Goal: Information Seeking & Learning: Learn about a topic

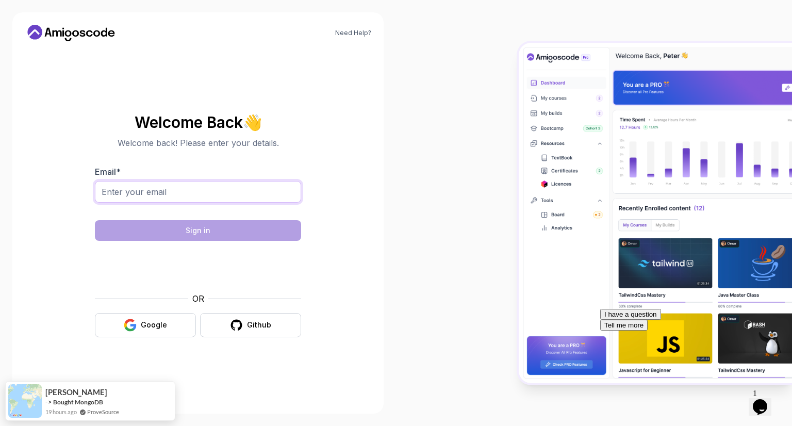
click at [183, 187] on input "Email *" at bounding box center [198, 192] width 206 height 22
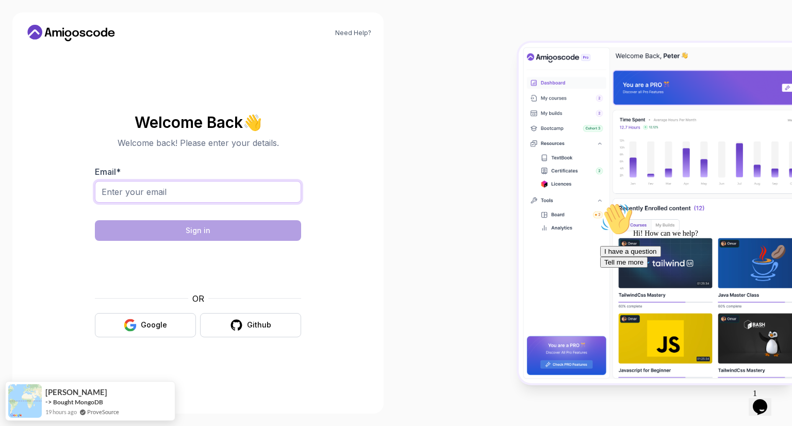
type input "nikhilyarramaneni4331@gmail.com"
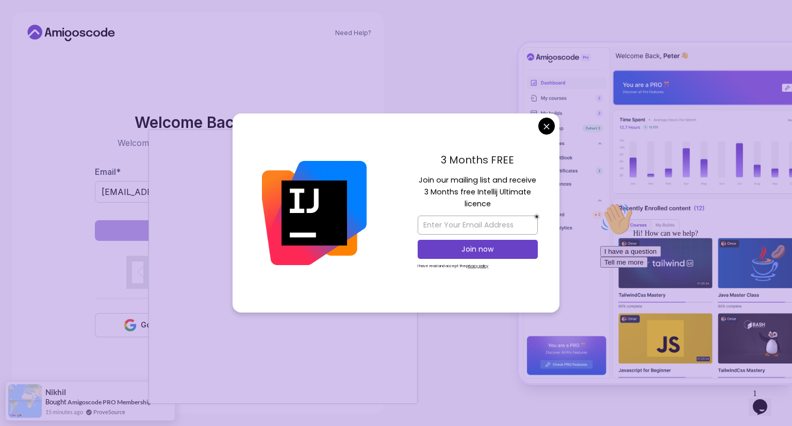
click at [542, 125] on body "Need Help? Welcome Back 👋 Welcome back! Please enter your details. Email * nikh…" at bounding box center [396, 213] width 792 height 426
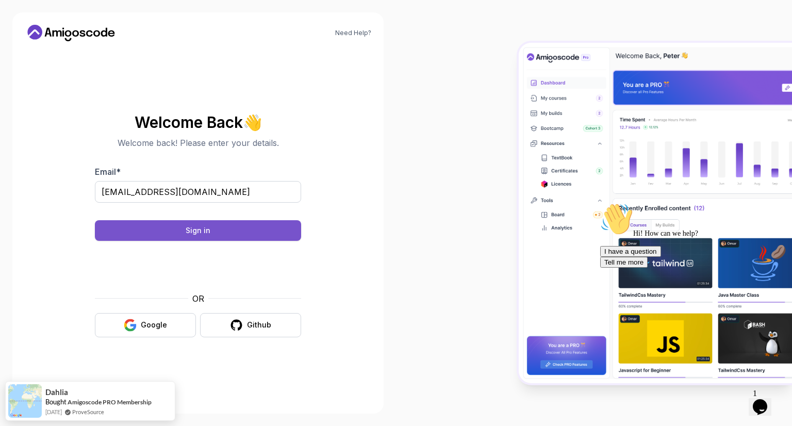
click at [198, 225] on div "Sign in" at bounding box center [198, 230] width 25 height 10
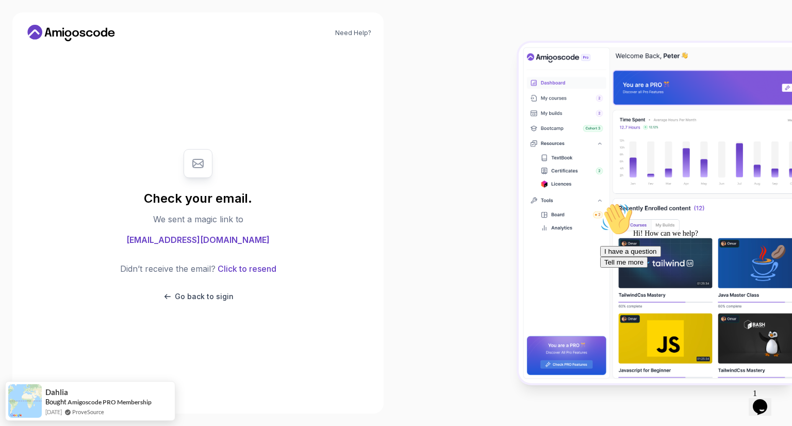
click at [636, 137] on img at bounding box center [654, 213] width 273 height 341
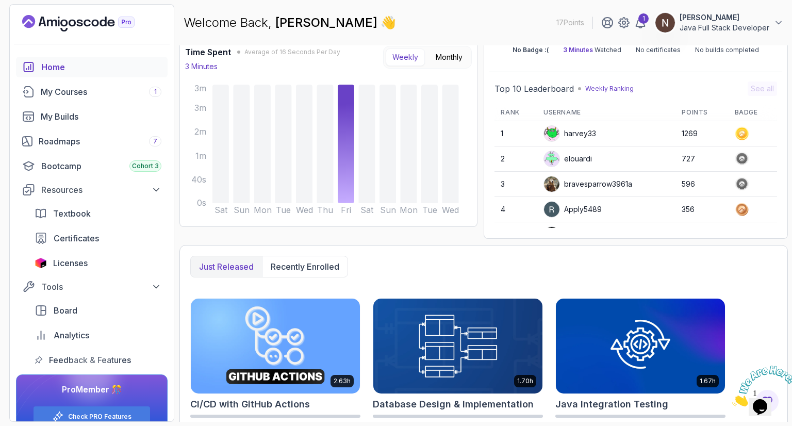
scroll to position [74, 0]
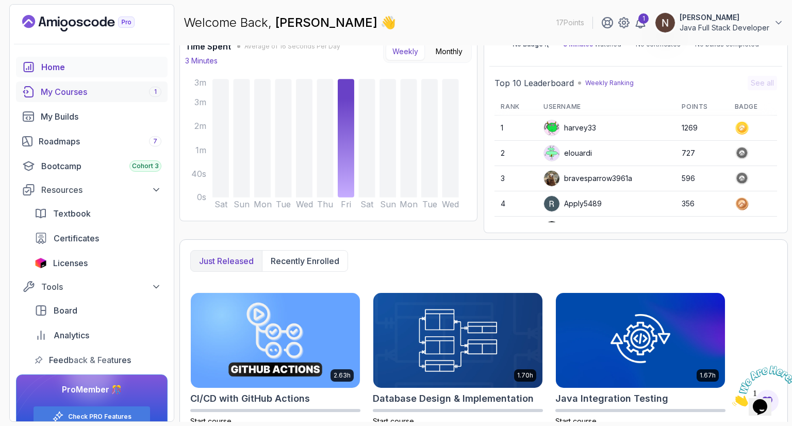
click at [111, 99] on link "My Courses 1" at bounding box center [92, 91] width 152 height 21
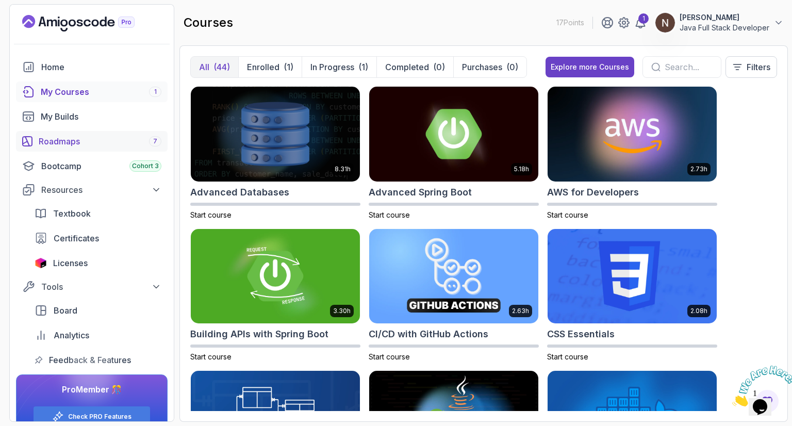
click at [134, 141] on div "Roadmaps 7" at bounding box center [100, 141] width 123 height 12
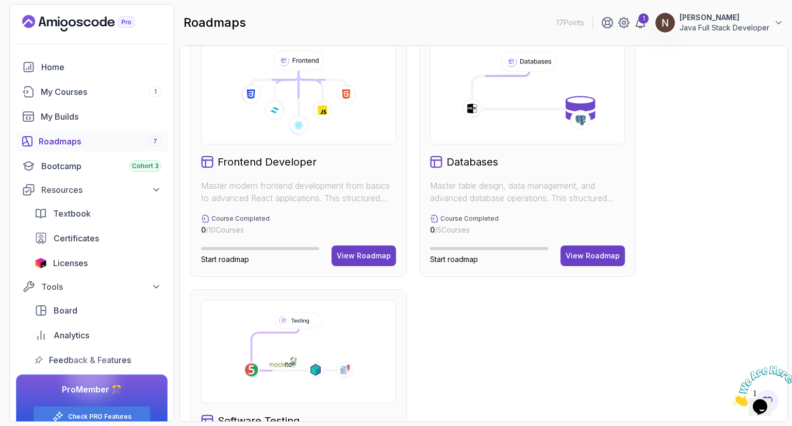
scroll to position [533, 0]
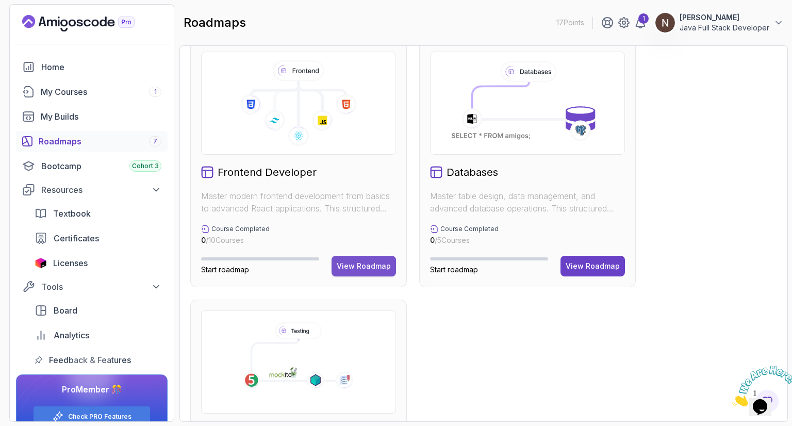
click at [363, 263] on div "View Roadmap" at bounding box center [364, 266] width 54 height 10
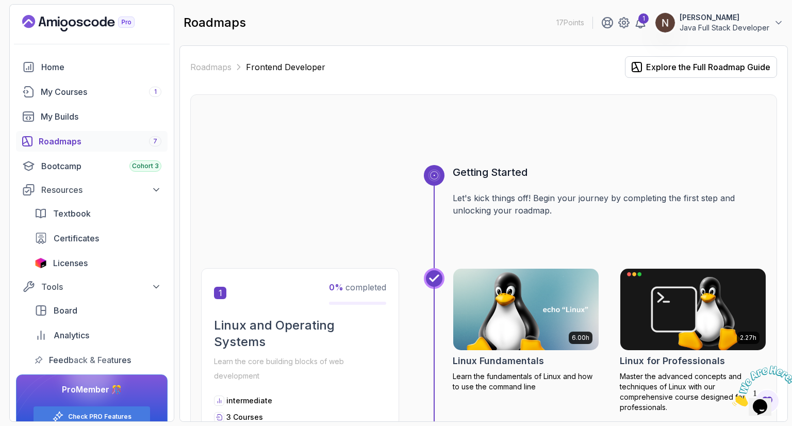
click at [121, 142] on div "Roadmaps 7" at bounding box center [100, 141] width 123 height 12
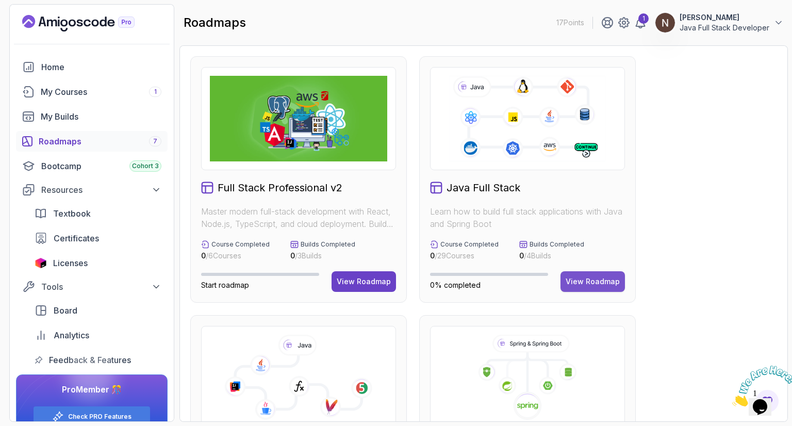
click at [572, 281] on div "View Roadmap" at bounding box center [592, 281] width 54 height 10
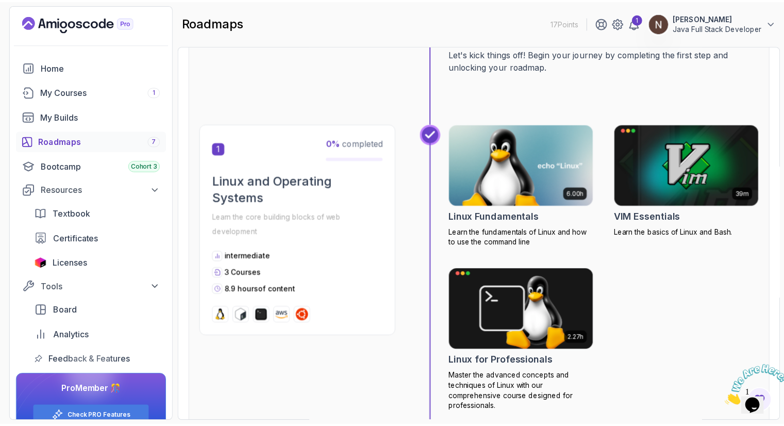
scroll to position [144, 0]
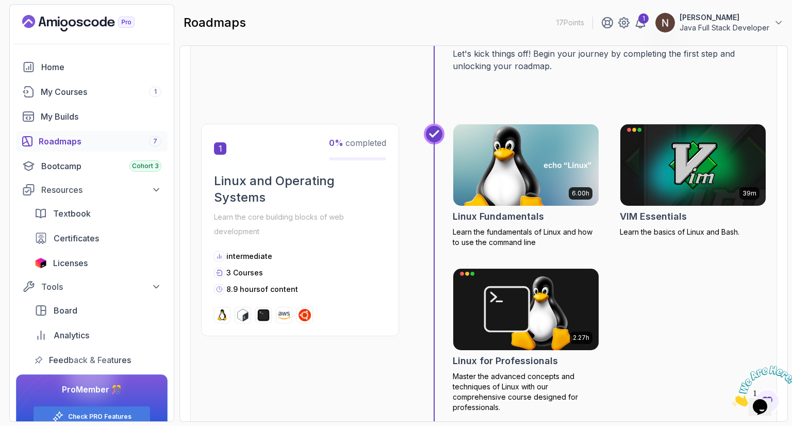
click at [536, 174] on img at bounding box center [525, 165] width 153 height 86
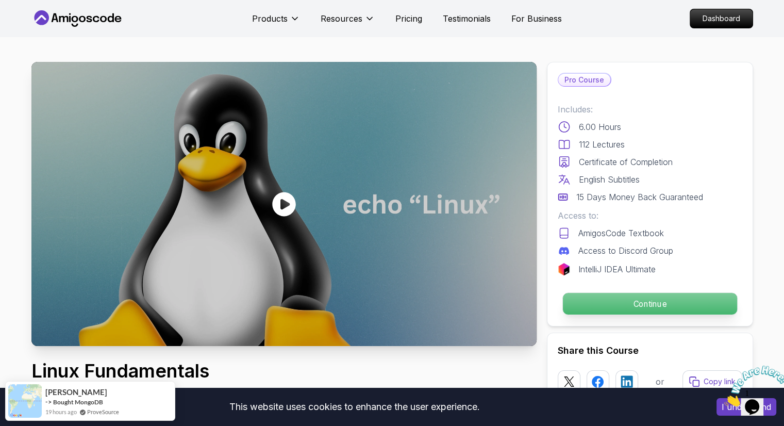
click at [648, 304] on p "Continue" at bounding box center [649, 304] width 174 height 22
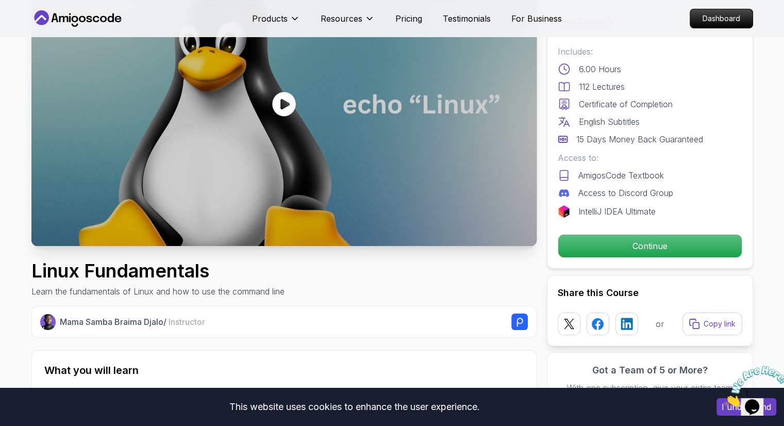
scroll to position [113, 0]
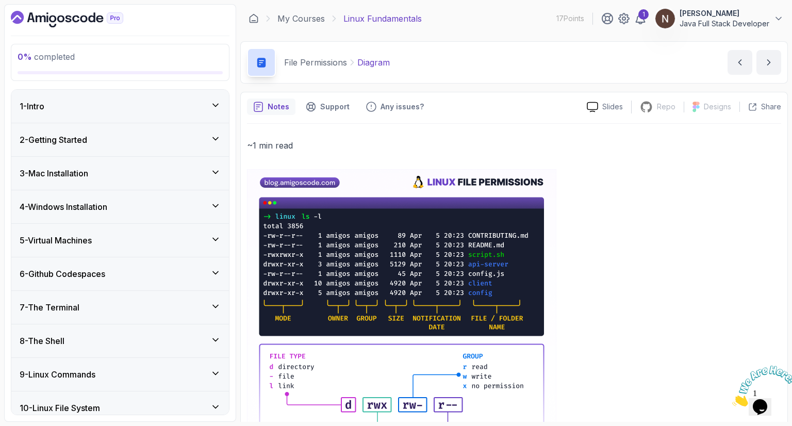
click at [196, 100] on div "1 - Intro" at bounding box center [120, 106] width 201 height 12
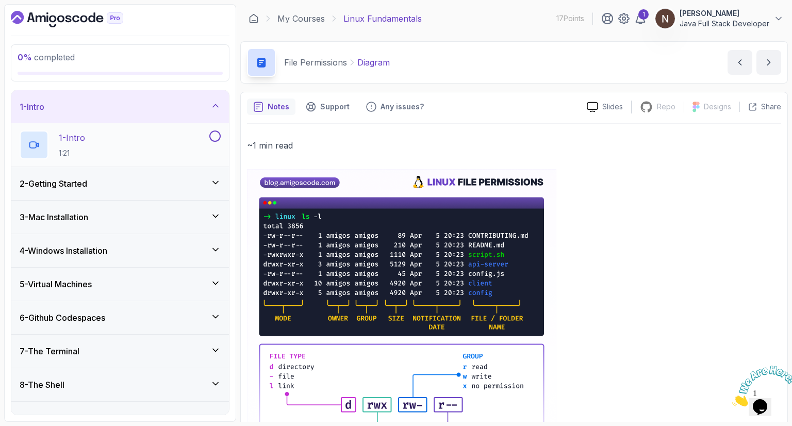
click at [215, 132] on button at bounding box center [214, 135] width 11 height 11
click at [72, 133] on p "1 - Intro" at bounding box center [72, 137] width 26 height 12
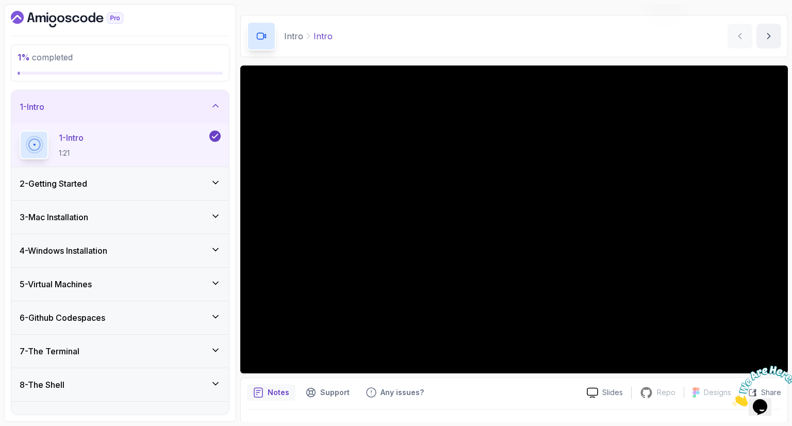
scroll to position [34, 0]
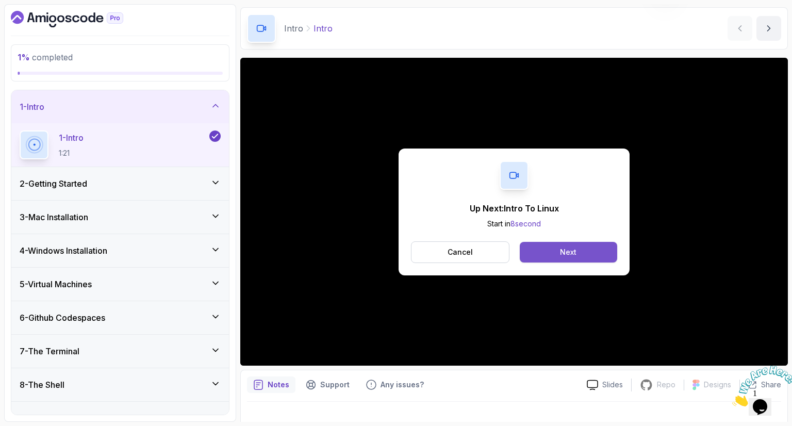
click at [554, 253] on button "Next" at bounding box center [568, 252] width 97 height 21
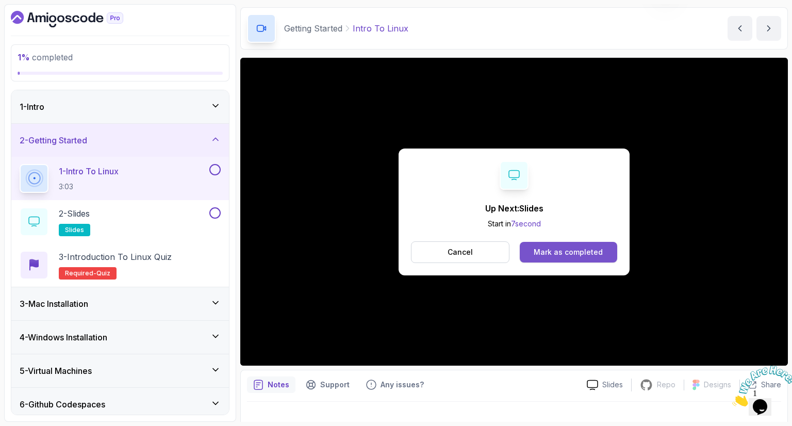
click at [564, 251] on div "Mark as completed" at bounding box center [567, 252] width 69 height 10
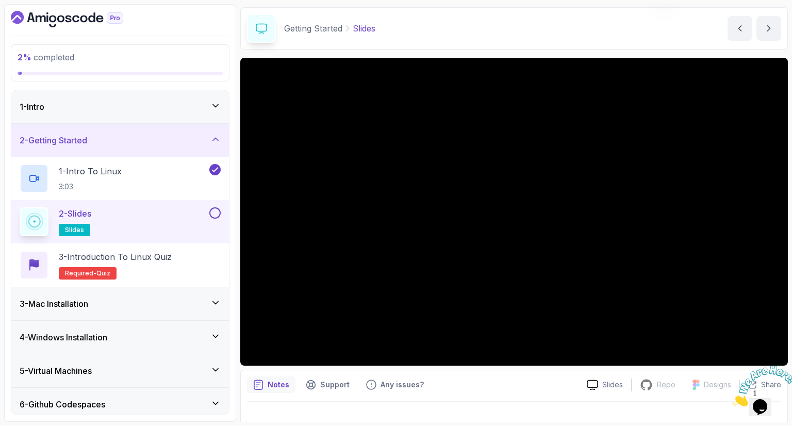
click at [197, 96] on div "1 - Intro" at bounding box center [120, 106] width 218 height 33
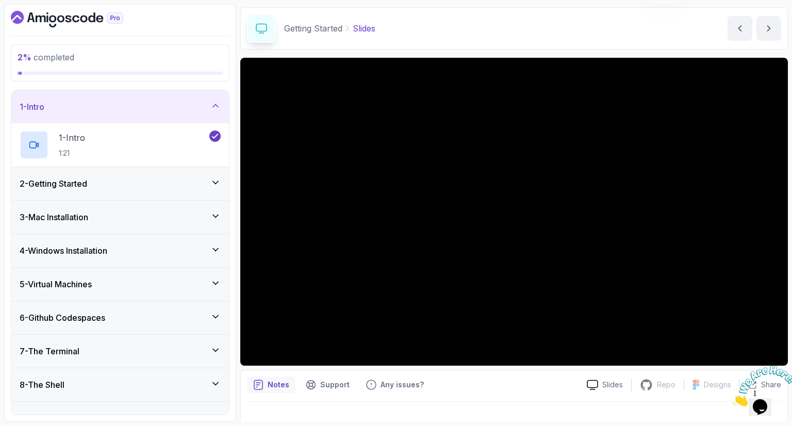
click at [198, 186] on div "2 - Getting Started" at bounding box center [120, 183] width 201 height 12
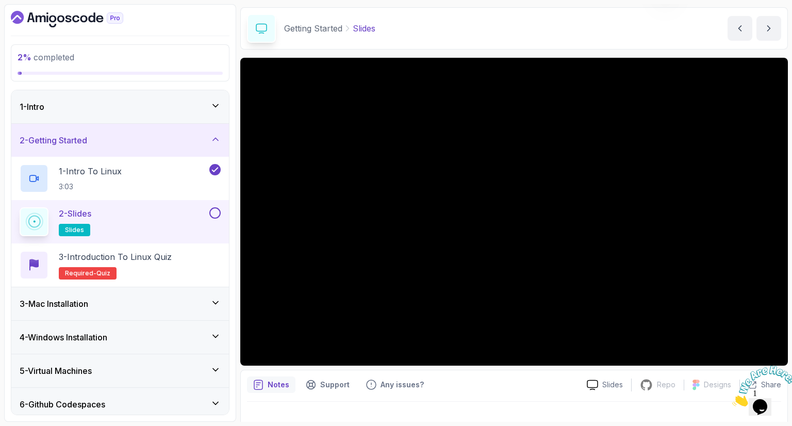
click at [218, 210] on button at bounding box center [214, 212] width 11 height 11
click at [84, 209] on p "2 - Slides" at bounding box center [75, 213] width 32 height 12
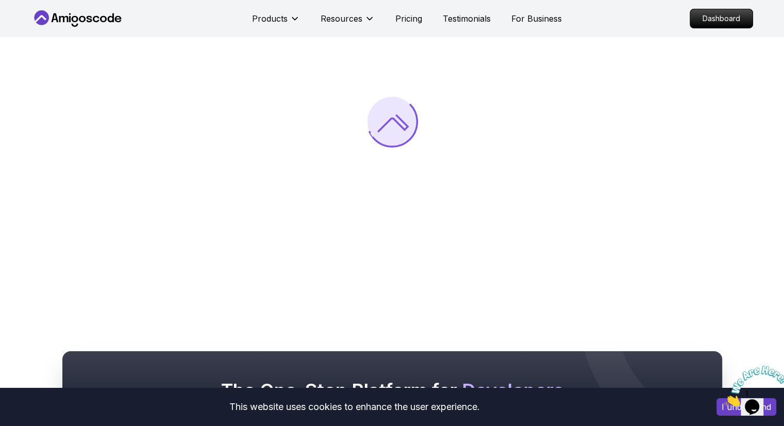
scroll to position [138, 0]
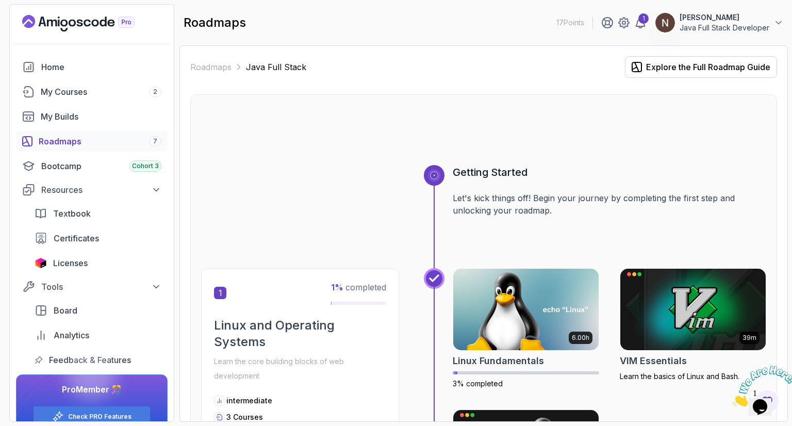
click at [99, 146] on div "Roadmaps 7" at bounding box center [100, 141] width 123 height 12
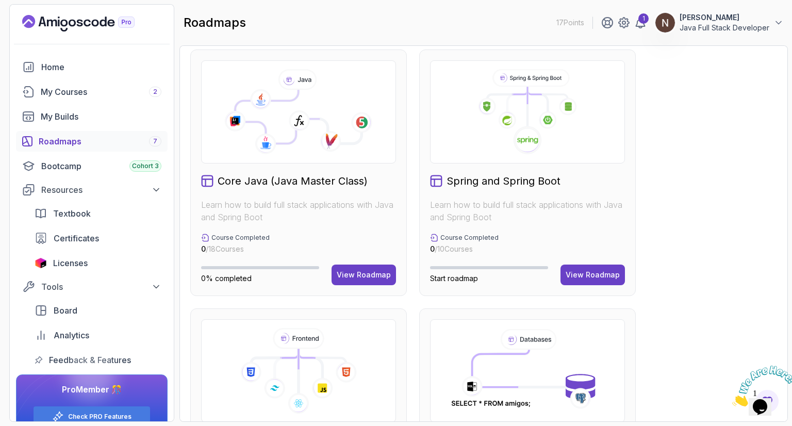
scroll to position [224, 0]
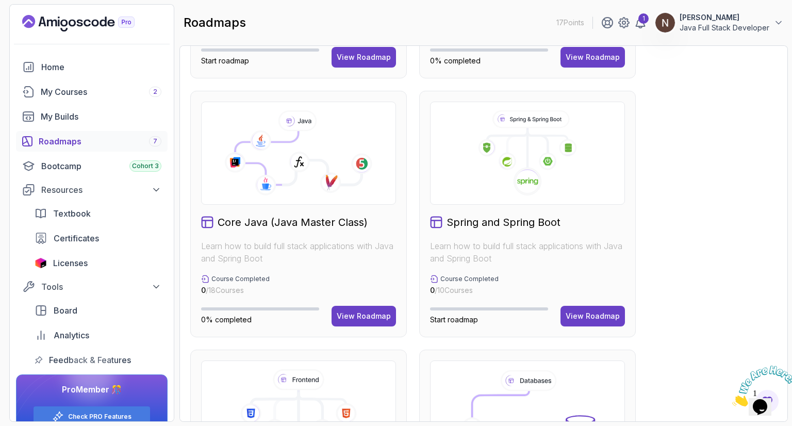
click at [541, 165] on icon at bounding box center [548, 161] width 18 height 18
click at [583, 306] on button "View Roadmap" at bounding box center [592, 316] width 64 height 21
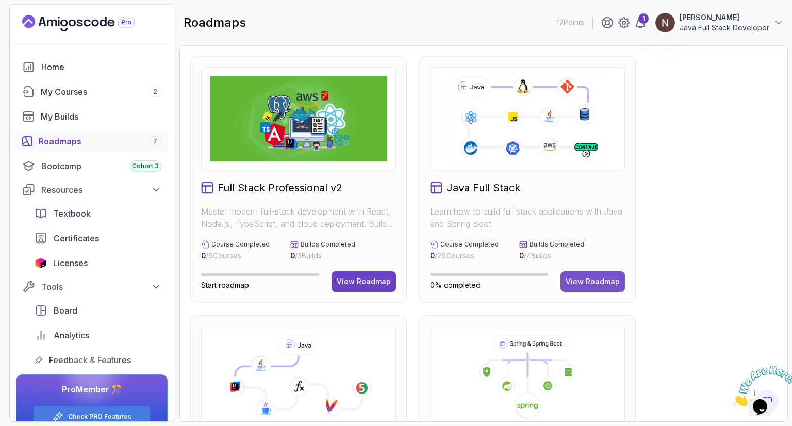
click at [577, 283] on div "View Roadmap" at bounding box center [592, 281] width 54 height 10
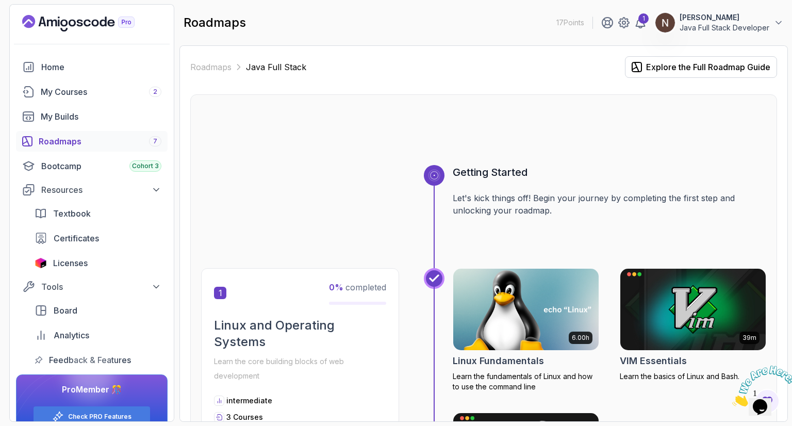
click at [577, 283] on img at bounding box center [525, 309] width 153 height 86
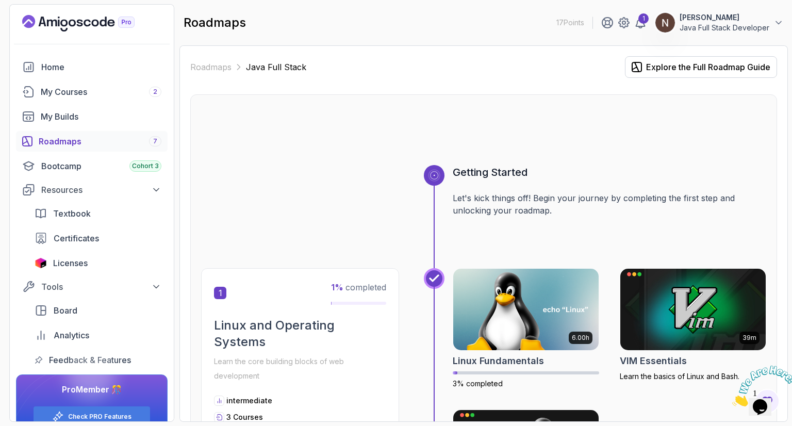
click at [98, 140] on div "Roadmaps 7" at bounding box center [100, 141] width 123 height 12
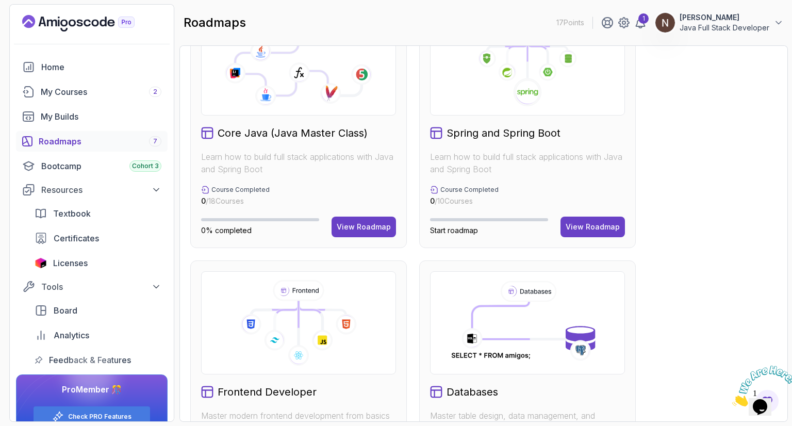
scroll to position [334, 0]
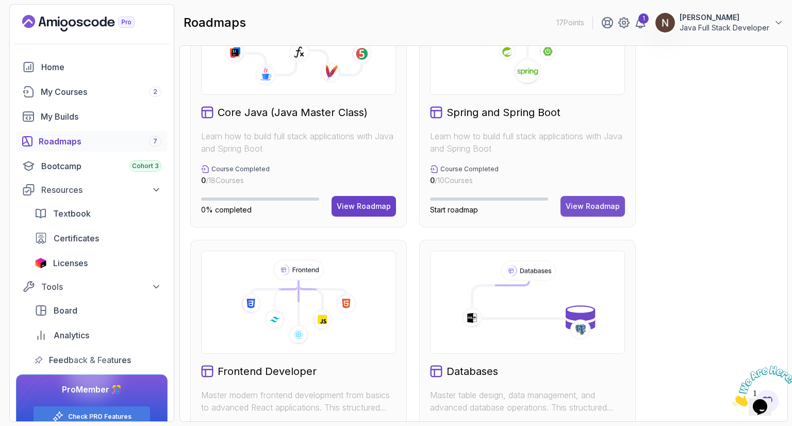
click at [584, 202] on div "View Roadmap" at bounding box center [592, 206] width 54 height 10
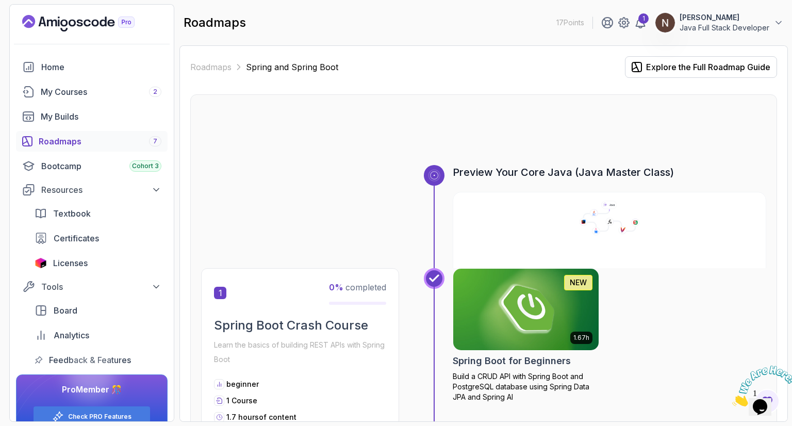
click at [534, 294] on img at bounding box center [525, 309] width 153 height 86
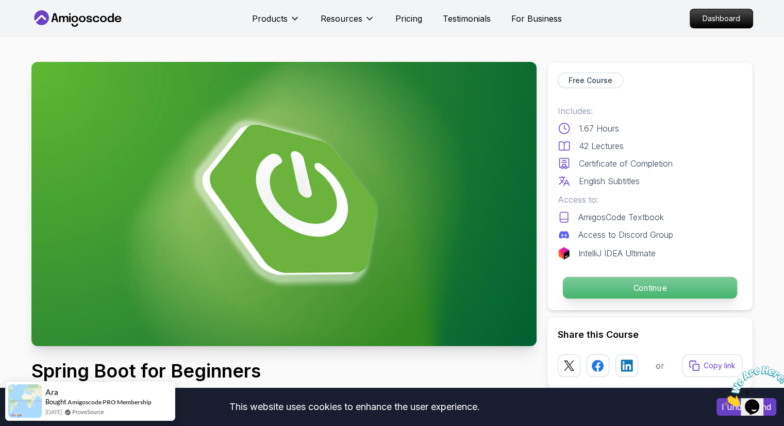
click at [640, 286] on p "Continue" at bounding box center [649, 288] width 174 height 22
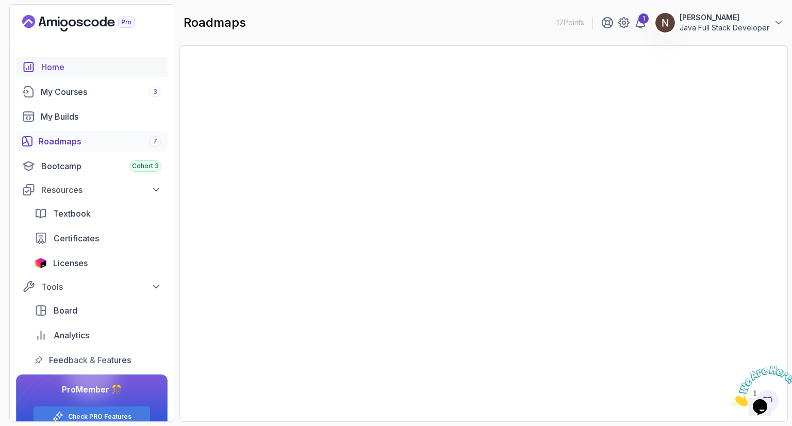
click at [109, 138] on div "Roadmaps 7" at bounding box center [100, 141] width 123 height 12
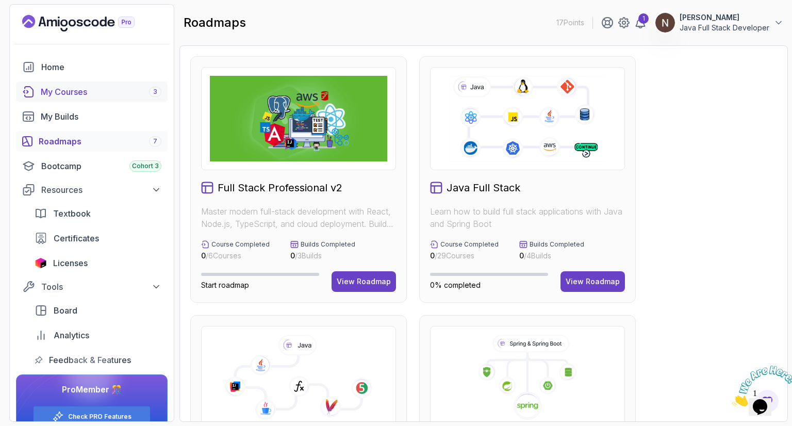
click at [85, 87] on div "My Courses 3" at bounding box center [101, 92] width 121 height 12
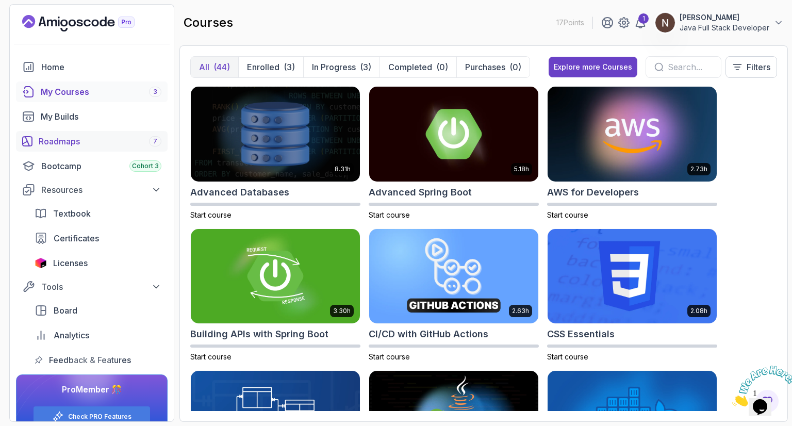
click at [95, 144] on div "Roadmaps 7" at bounding box center [100, 141] width 123 height 12
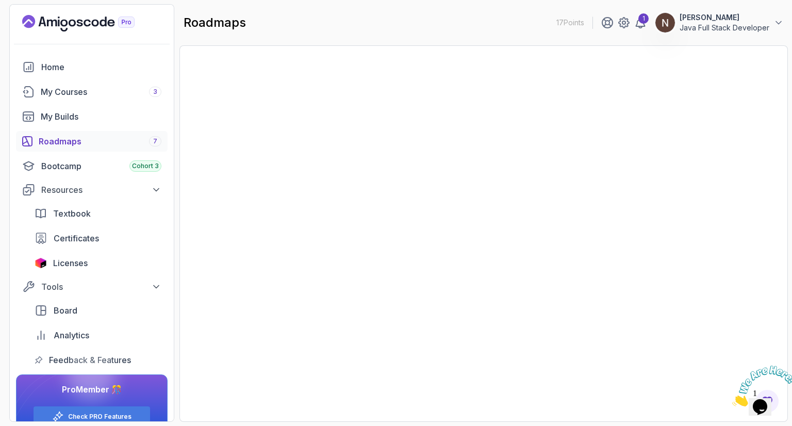
click at [93, 141] on div "Roadmaps 7" at bounding box center [100, 141] width 123 height 12
click at [103, 141] on div "Roadmaps 7" at bounding box center [100, 141] width 123 height 12
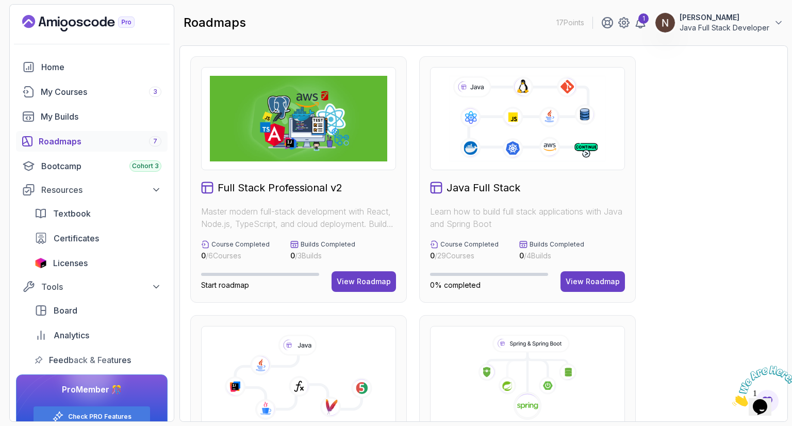
click at [85, 137] on div "Roadmaps 7" at bounding box center [100, 141] width 123 height 12
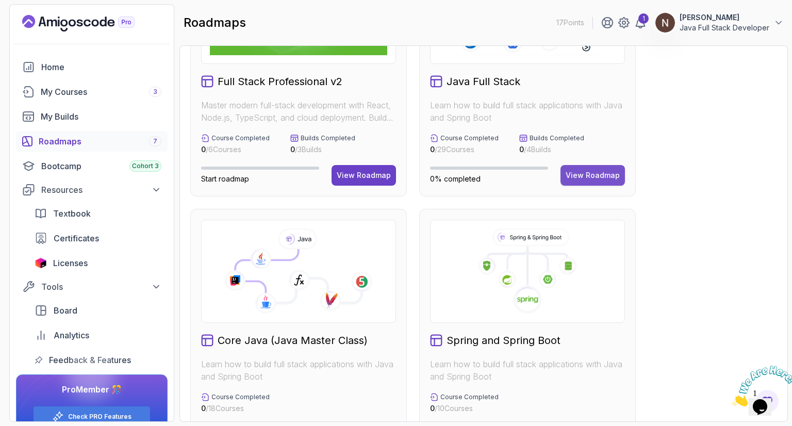
scroll to position [41, 0]
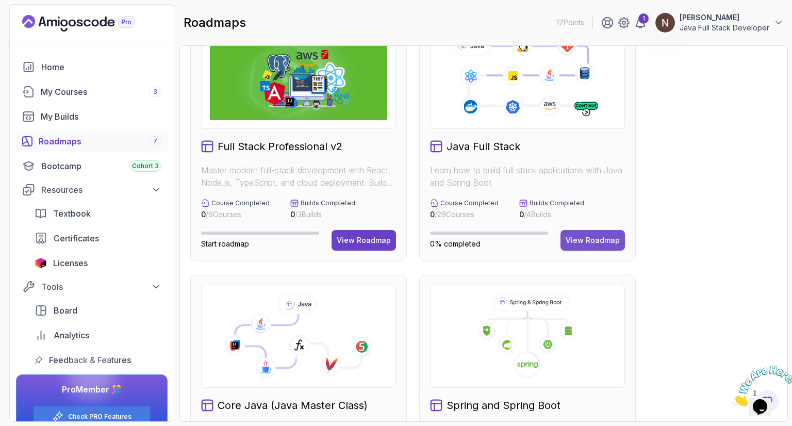
click at [596, 235] on div "View Roadmap" at bounding box center [592, 240] width 54 height 10
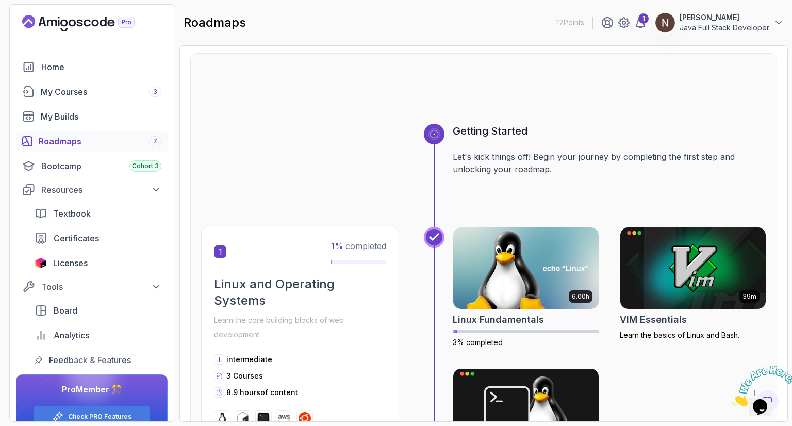
click at [260, 111] on div at bounding box center [483, 98] width 565 height 49
click at [92, 133] on link "Roadmaps 7" at bounding box center [92, 141] width 152 height 21
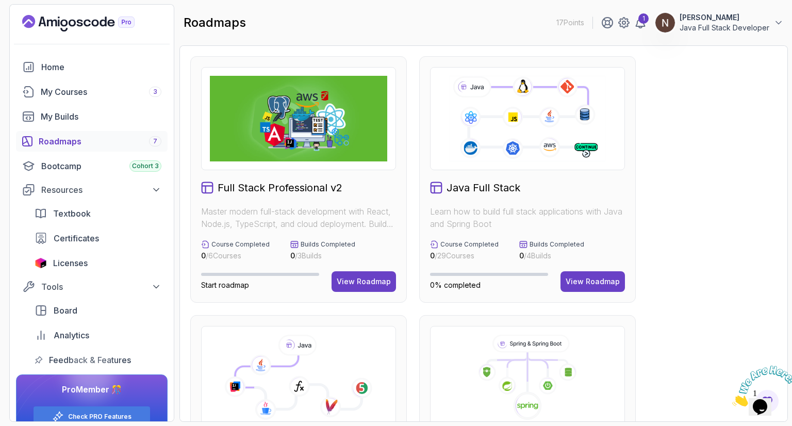
click at [128, 137] on div "Roadmaps 7" at bounding box center [100, 141] width 123 height 12
click at [588, 277] on div "View Roadmap" at bounding box center [592, 281] width 54 height 10
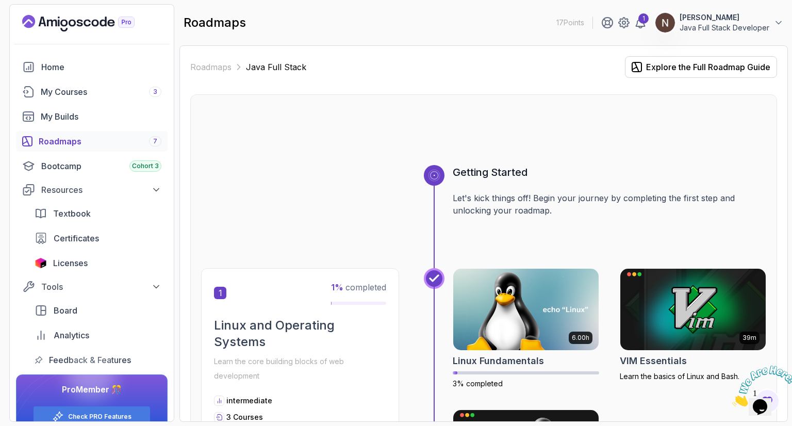
click at [95, 139] on div "Roadmaps 7" at bounding box center [100, 141] width 123 height 12
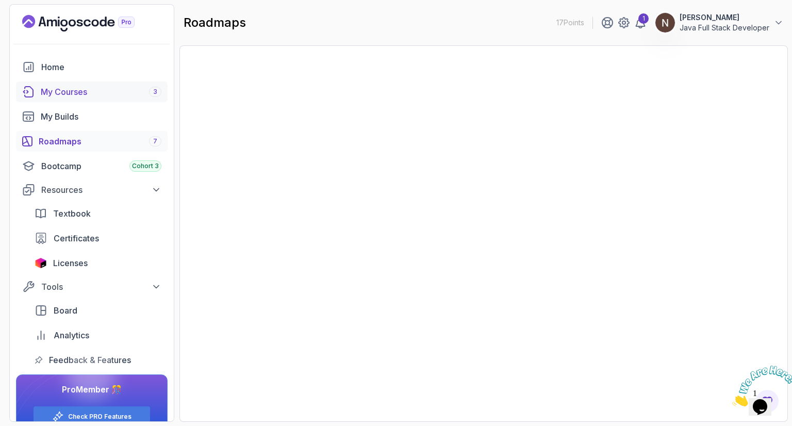
click at [86, 136] on div "Roadmaps 7" at bounding box center [100, 141] width 123 height 12
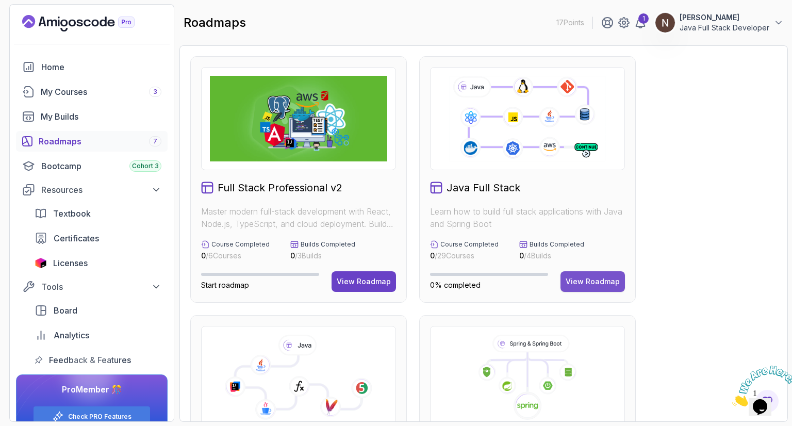
click at [579, 274] on button "View Roadmap" at bounding box center [592, 281] width 64 height 21
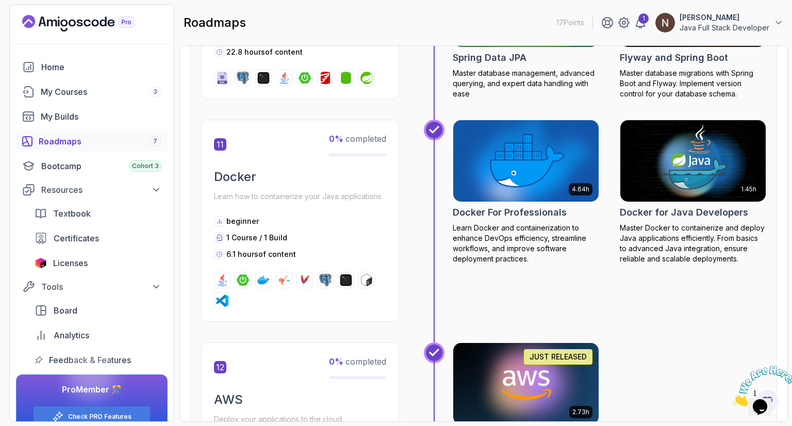
scroll to position [2641, 0]
drag, startPoint x: 333, startPoint y: 266, endPoint x: 295, endPoint y: 109, distance: 161.9
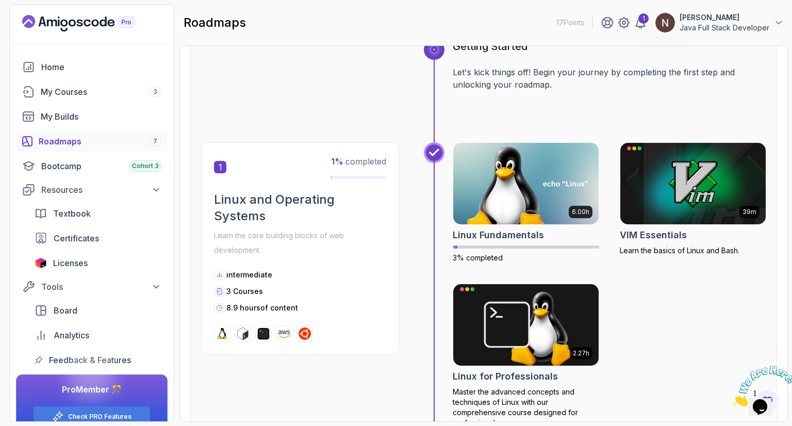
scroll to position [0, 0]
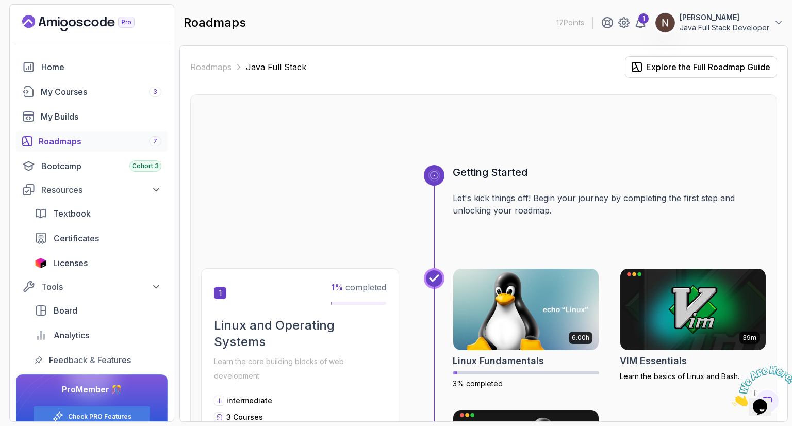
click at [71, 141] on div "Roadmaps 7" at bounding box center [100, 141] width 123 height 12
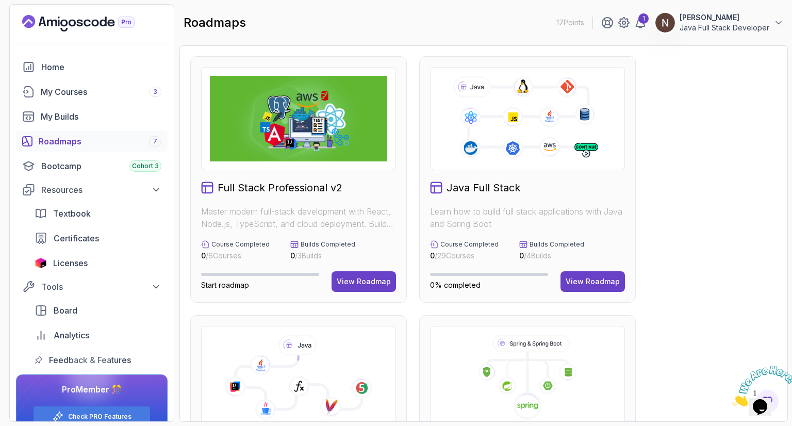
click at [277, 186] on h2 "Full Stack Professional v2" at bounding box center [280, 187] width 125 height 14
click at [349, 275] on button "View Roadmap" at bounding box center [363, 281] width 64 height 21
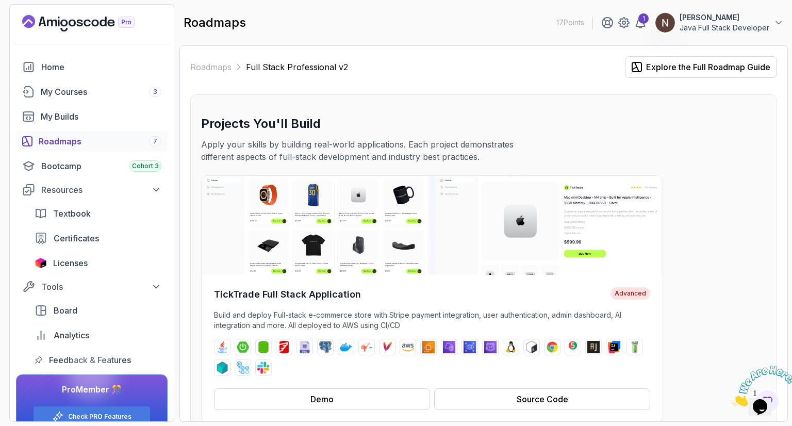
click at [85, 139] on div "Roadmaps 7" at bounding box center [100, 141] width 123 height 12
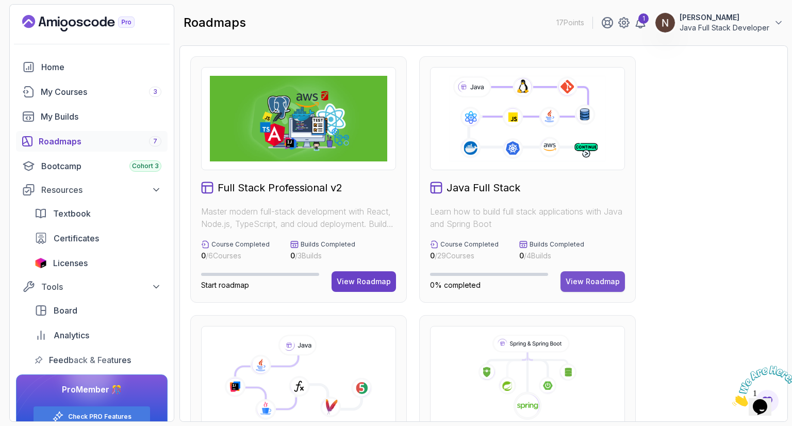
click at [592, 283] on div "View Roadmap" at bounding box center [592, 281] width 54 height 10
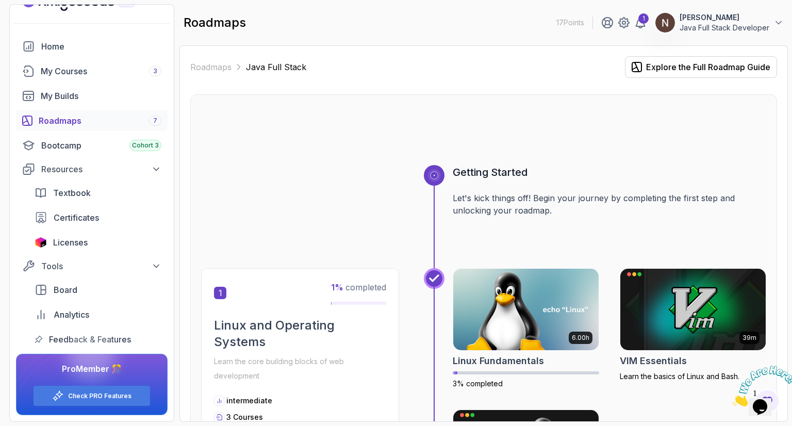
click at [97, 112] on link "Roadmaps 7" at bounding box center [92, 120] width 152 height 21
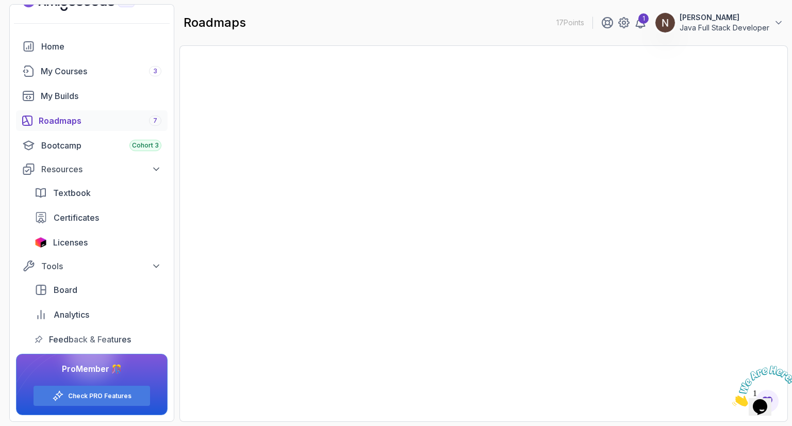
click at [131, 118] on div "Roadmaps 7" at bounding box center [100, 120] width 123 height 12
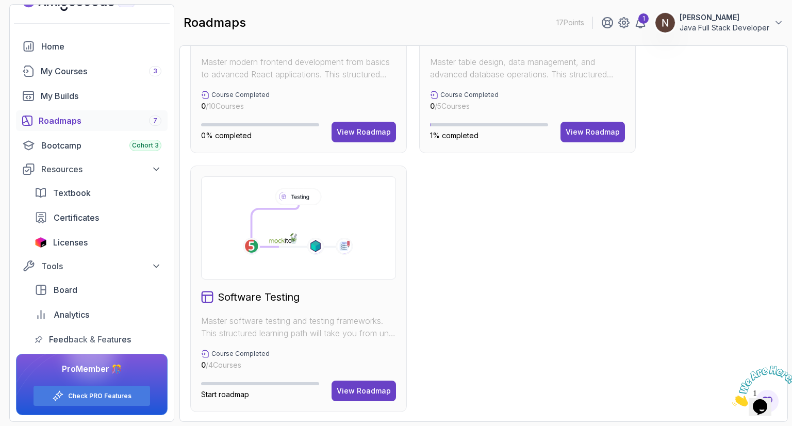
scroll to position [492, 0]
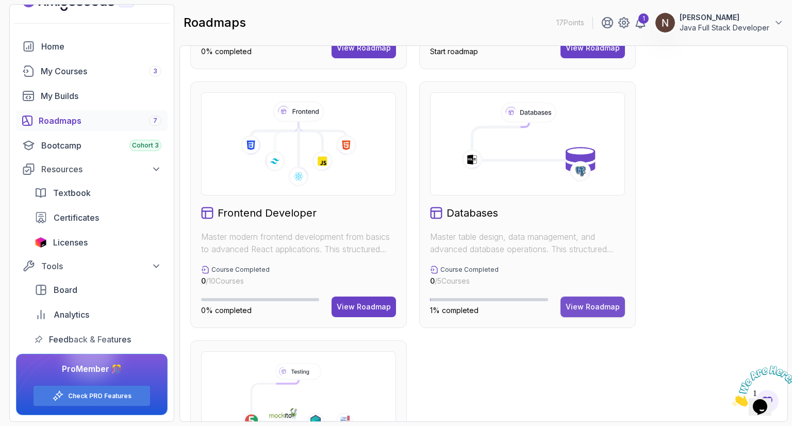
click at [576, 306] on div "View Roadmap" at bounding box center [592, 307] width 54 height 10
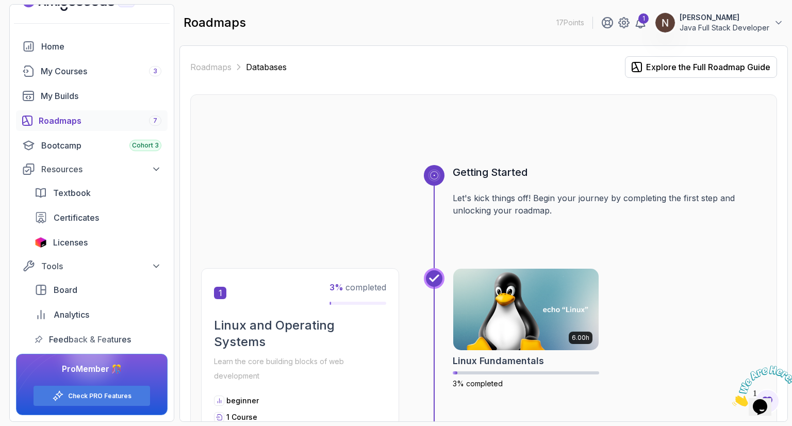
click at [138, 118] on div "Roadmaps 7" at bounding box center [100, 120] width 123 height 12
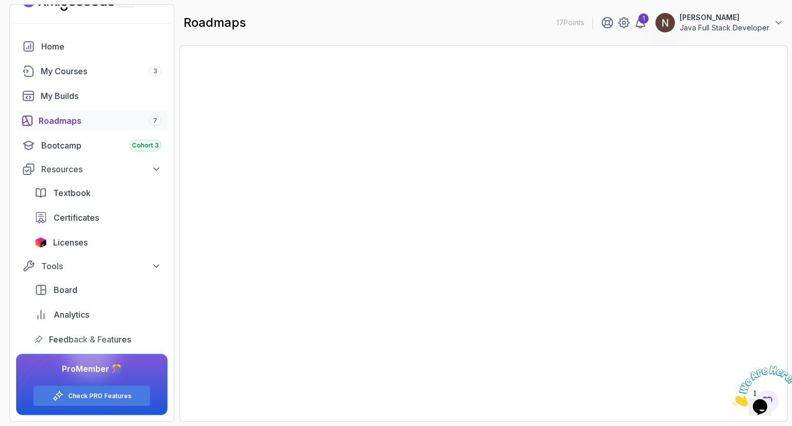
click at [138, 118] on div "Roadmaps 7" at bounding box center [100, 120] width 123 height 12
click at [129, 120] on div "Roadmaps 7" at bounding box center [100, 120] width 123 height 12
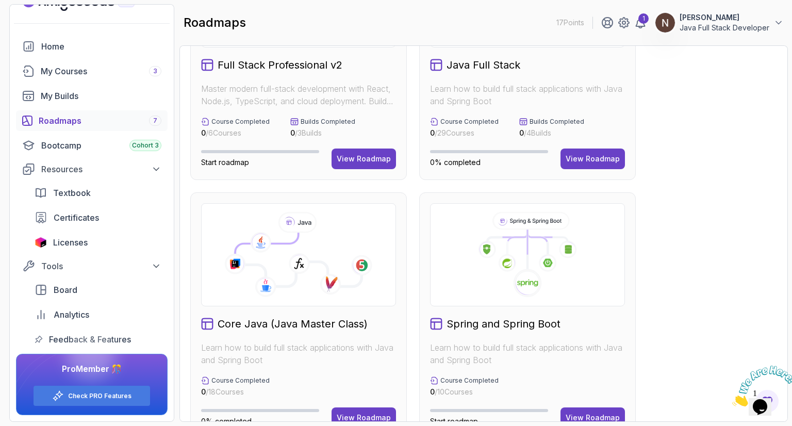
scroll to position [38, 0]
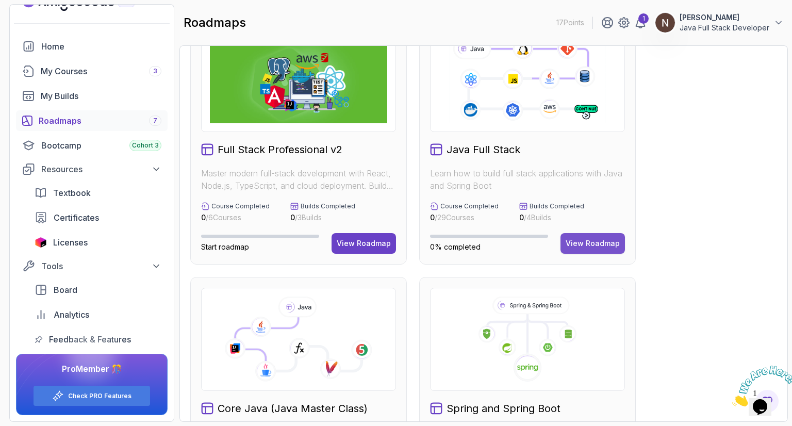
click at [586, 239] on div "View Roadmap" at bounding box center [592, 243] width 54 height 10
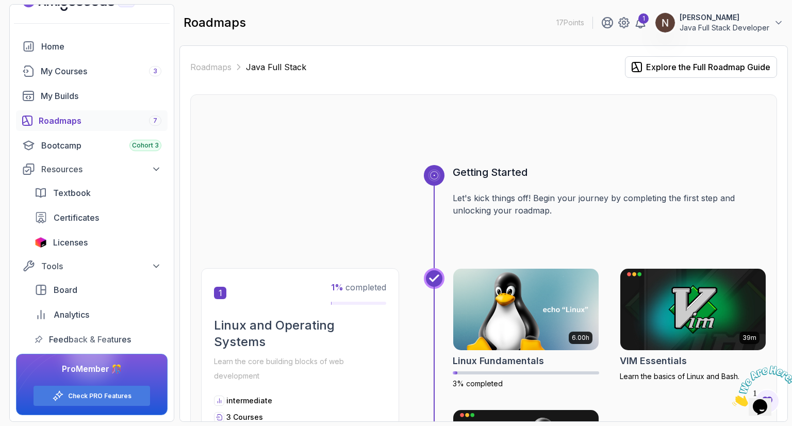
click at [292, 327] on h2 "Linux and Operating Systems" at bounding box center [300, 333] width 172 height 33
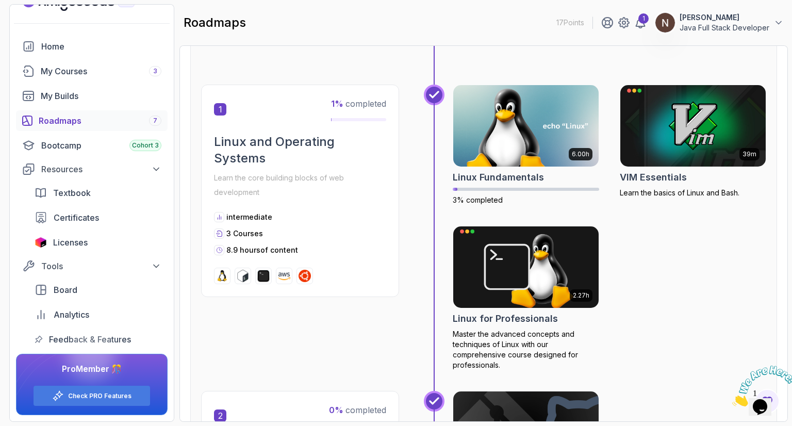
scroll to position [190, 0]
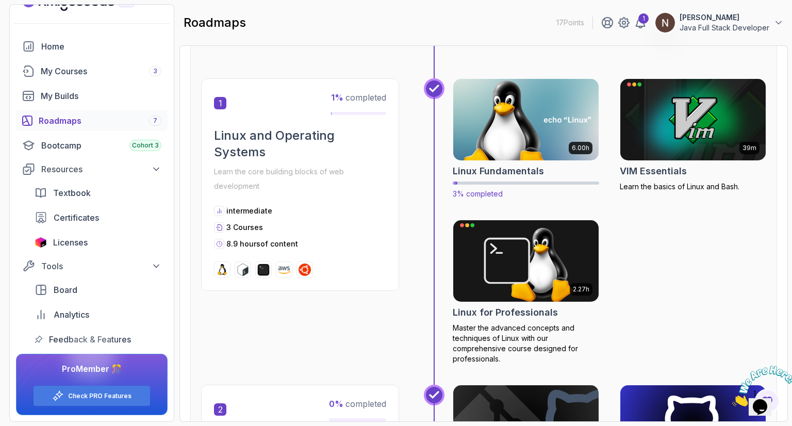
click at [492, 172] on h2 "Linux Fundamentals" at bounding box center [498, 171] width 91 height 14
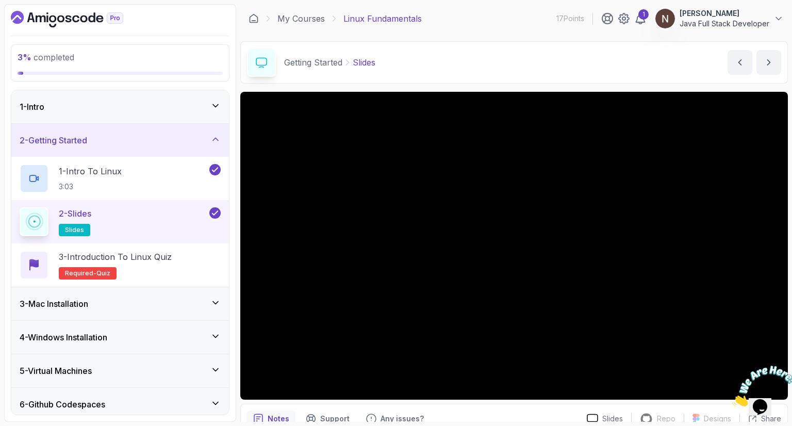
click at [89, 336] on h3 "4 - Windows Installation" at bounding box center [64, 337] width 88 height 12
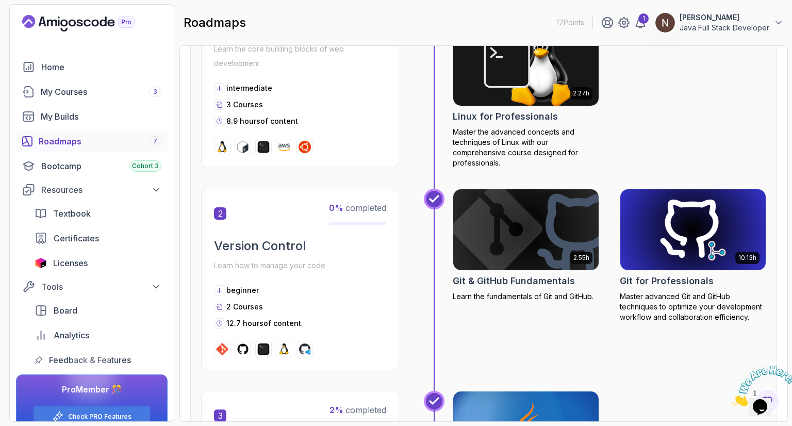
scroll to position [437, 0]
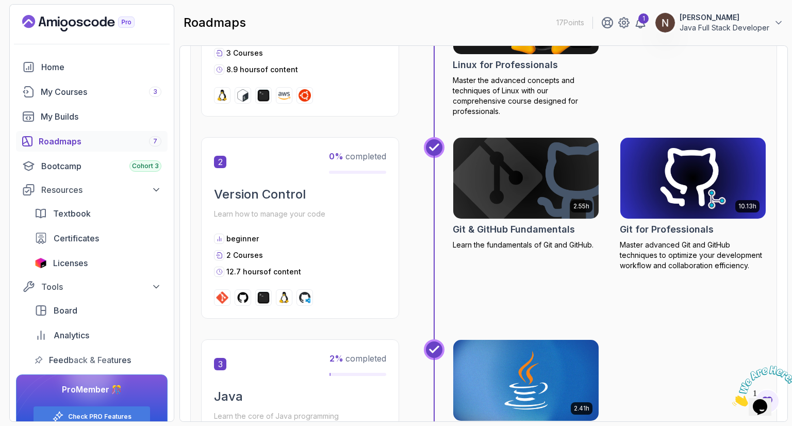
click at [278, 250] on div "2 Courses" at bounding box center [300, 255] width 172 height 10
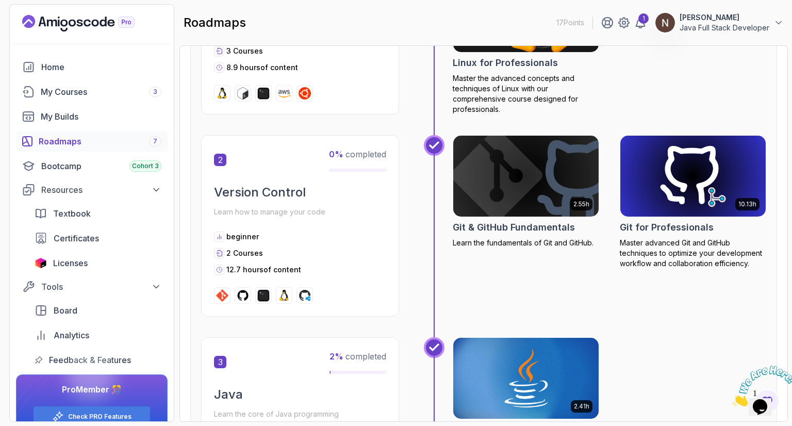
scroll to position [439, 0]
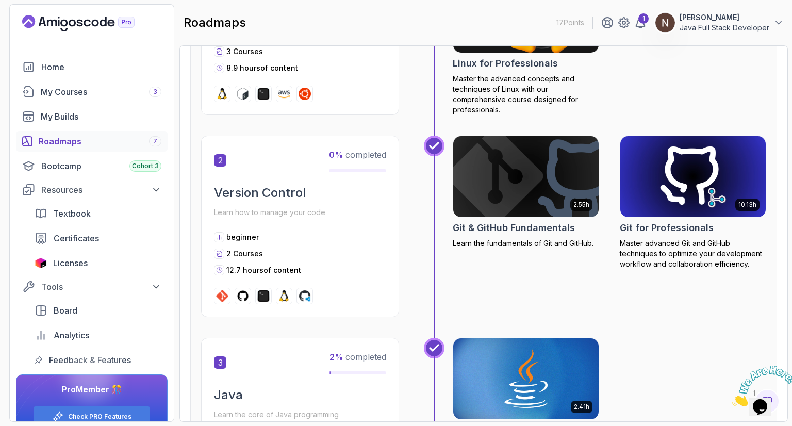
click at [498, 196] on img at bounding box center [525, 177] width 153 height 86
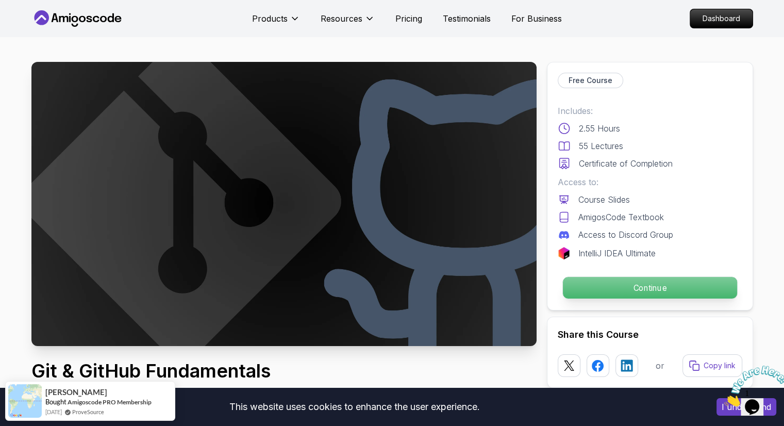
click at [624, 289] on p "Continue" at bounding box center [649, 288] width 174 height 22
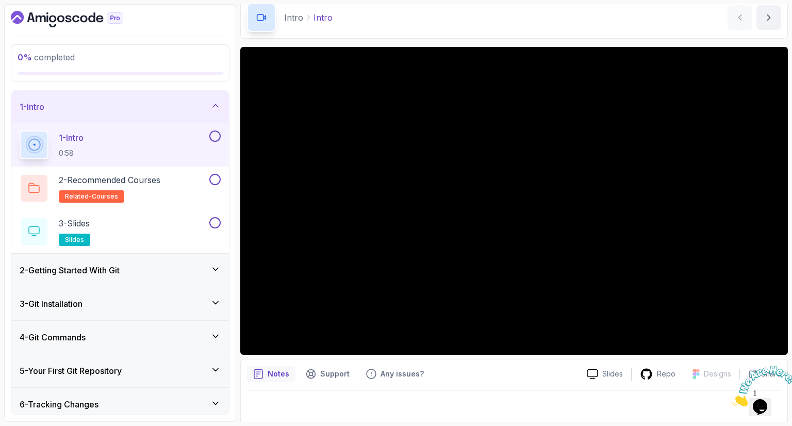
scroll to position [49, 0]
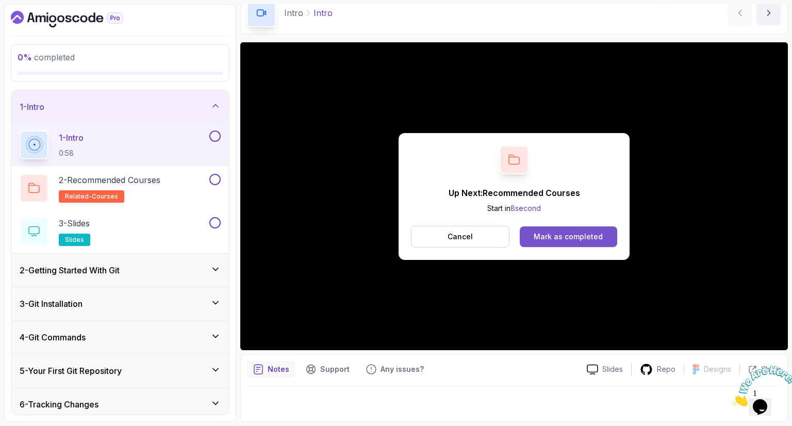
click at [552, 234] on div "Mark as completed" at bounding box center [567, 236] width 69 height 10
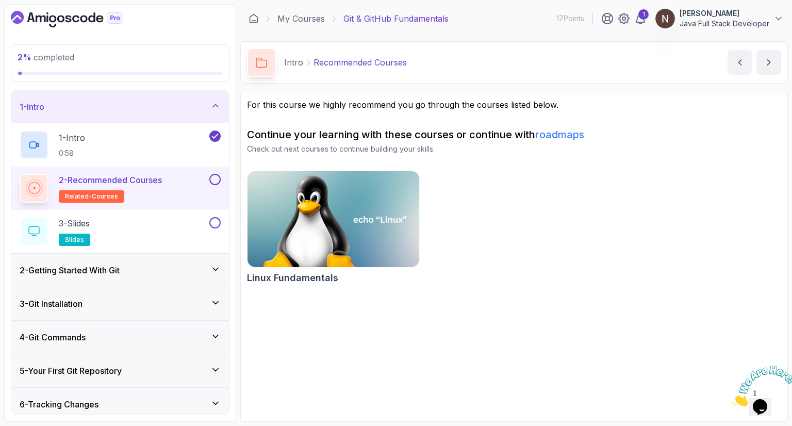
click at [208, 179] on div at bounding box center [213, 179] width 13 height 11
click at [212, 178] on button at bounding box center [214, 179] width 11 height 11
drag, startPoint x: 214, startPoint y: 180, endPoint x: 102, endPoint y: 178, distance: 111.9
click at [102, 178] on p "2 - Recommended Courses" at bounding box center [110, 180] width 103 height 12
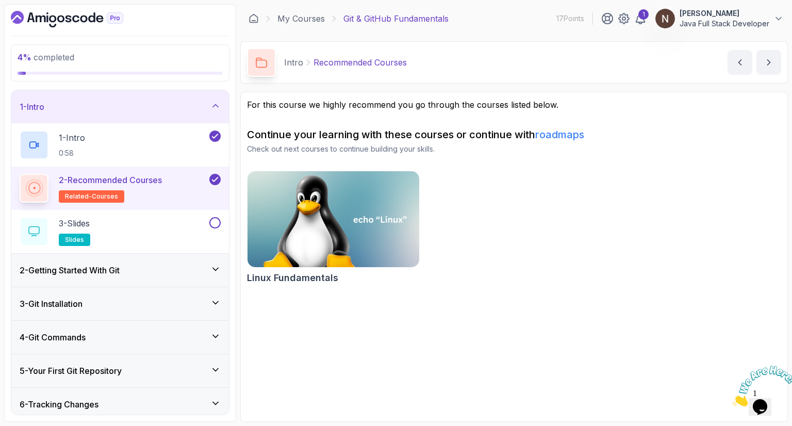
click at [102, 178] on p "2 - Recommended Courses" at bounding box center [110, 180] width 103 height 12
click at [306, 199] on img at bounding box center [333, 219] width 180 height 101
click at [220, 224] on button at bounding box center [214, 222] width 11 height 11
click at [82, 224] on p "3 - Slides" at bounding box center [74, 223] width 31 height 12
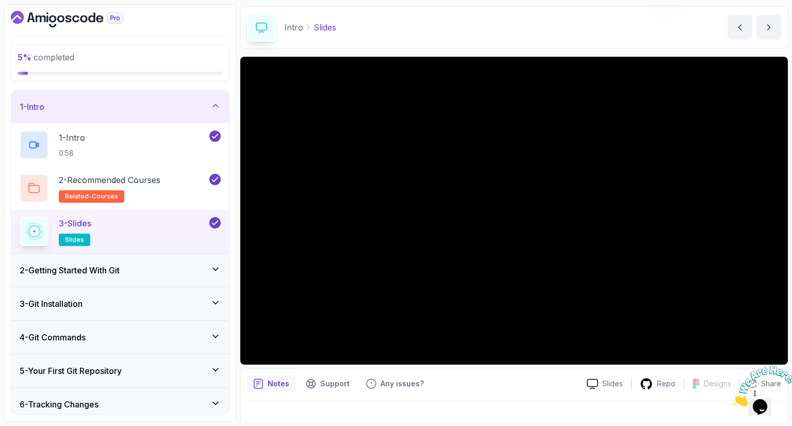
scroll to position [36, 0]
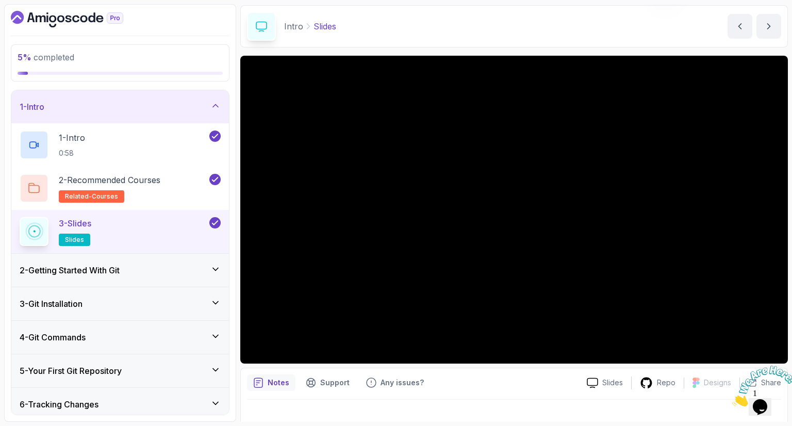
click at [35, 231] on icon at bounding box center [34, 231] width 16 height 16
drag, startPoint x: 35, startPoint y: 231, endPoint x: 23, endPoint y: 236, distance: 13.2
click at [25, 236] on icon at bounding box center [34, 232] width 18 height 18
click at [41, 229] on icon at bounding box center [34, 231] width 20 height 20
drag, startPoint x: 77, startPoint y: 221, endPoint x: 64, endPoint y: 236, distance: 20.1
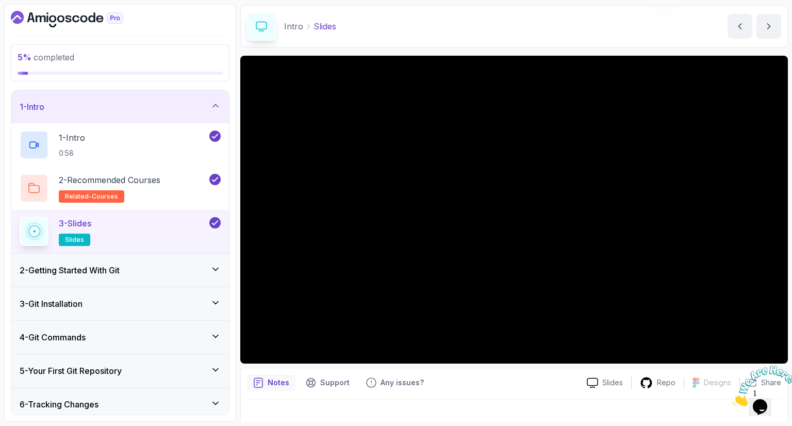
click at [64, 236] on h2 "3 - Slides slides" at bounding box center [75, 231] width 32 height 29
click at [64, 236] on p "slides" at bounding box center [74, 239] width 31 height 12
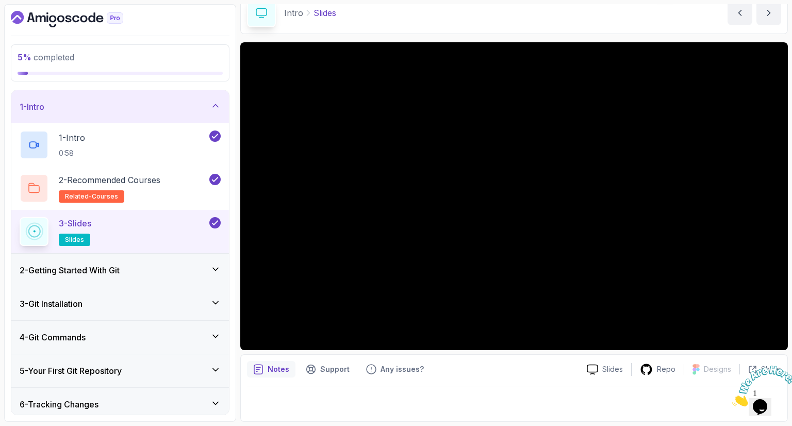
click at [196, 268] on div "2 - Getting Started With Git" at bounding box center [120, 270] width 201 height 12
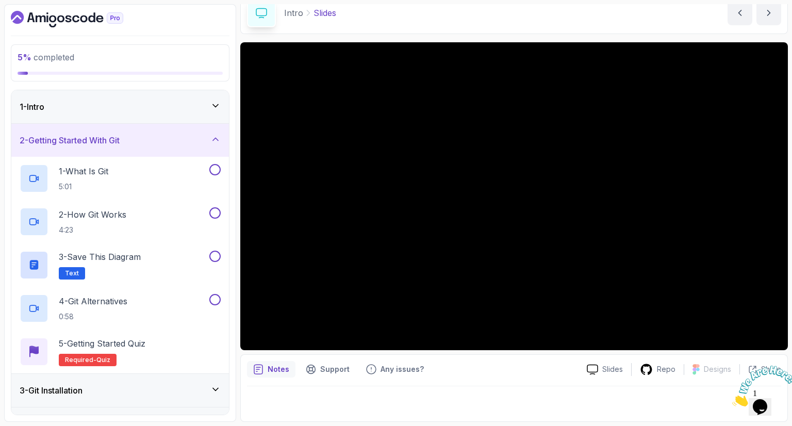
scroll to position [0, 0]
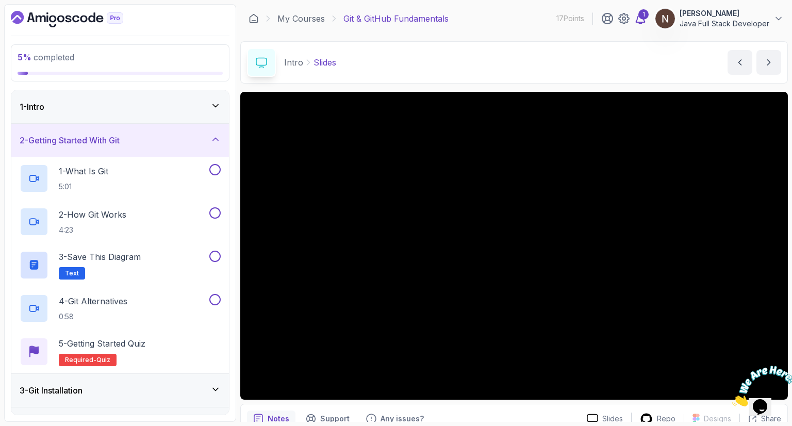
click at [643, 21] on icon at bounding box center [640, 18] width 12 height 12
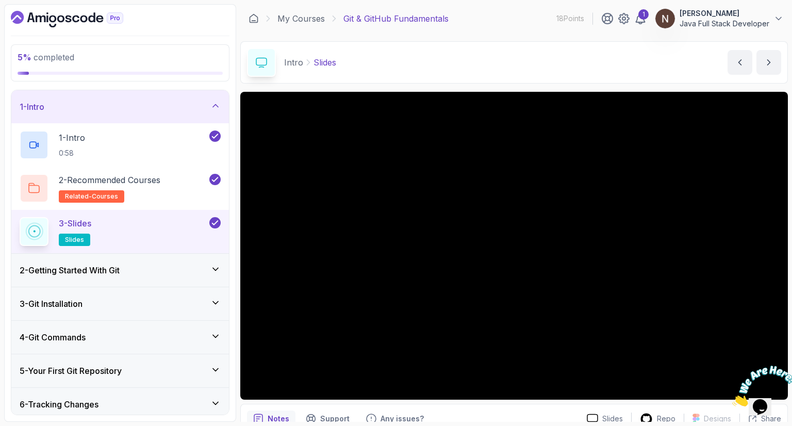
click at [74, 265] on h3 "2 - Getting Started With Git" at bounding box center [70, 270] width 100 height 12
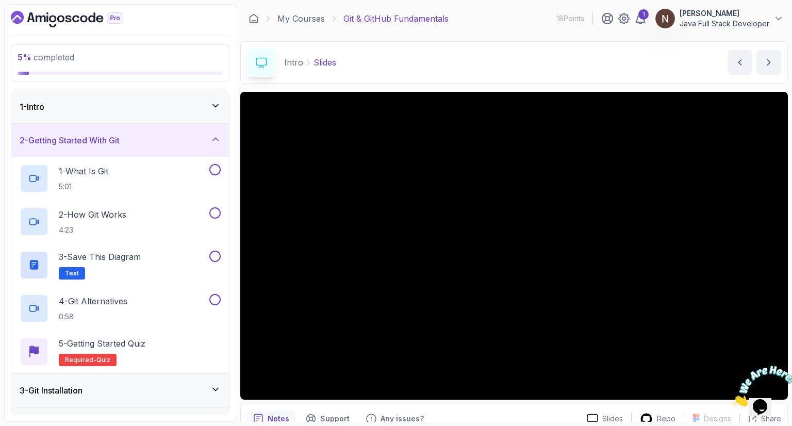
click at [65, 142] on h3 "2 - Getting Started With Git" at bounding box center [70, 140] width 100 height 12
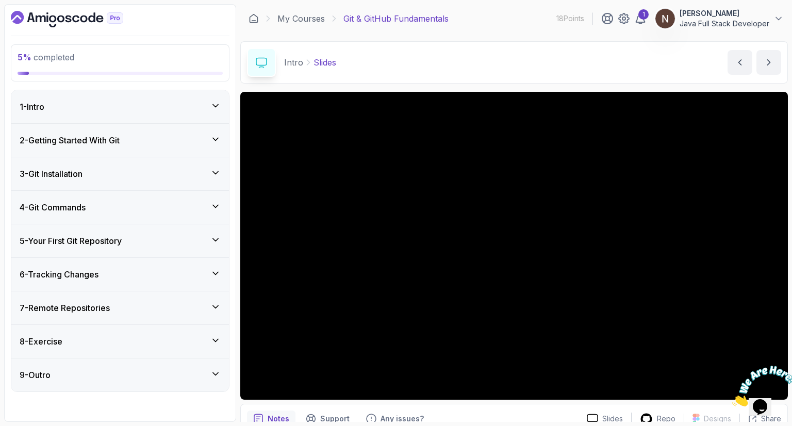
click at [69, 142] on h3 "2 - Getting Started With Git" at bounding box center [70, 140] width 100 height 12
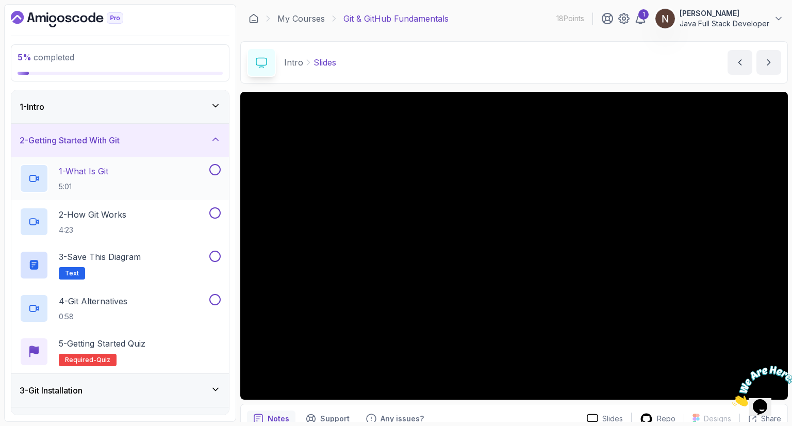
click at [38, 177] on icon at bounding box center [37, 178] width 2 height 4
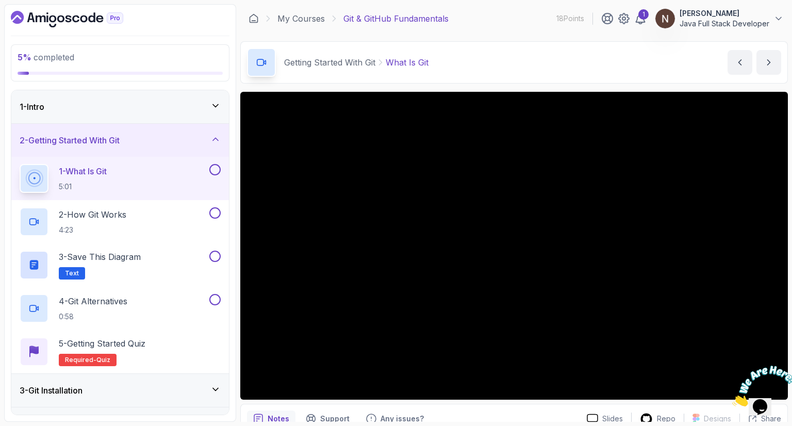
click at [689, 13] on p "[PERSON_NAME]" at bounding box center [724, 13] width 90 height 10
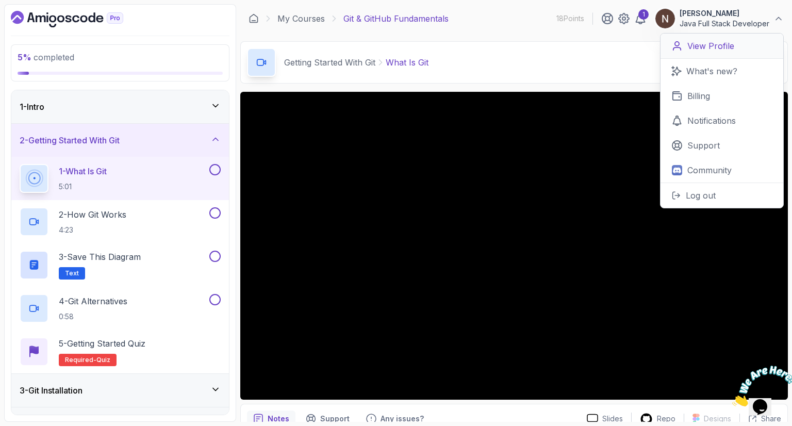
click at [697, 43] on p "View Profile" at bounding box center [710, 46] width 47 height 12
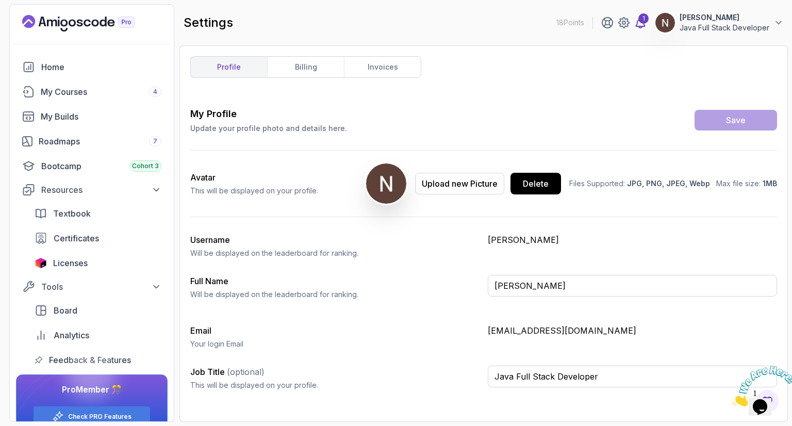
click at [643, 25] on icon at bounding box center [640, 22] width 12 height 12
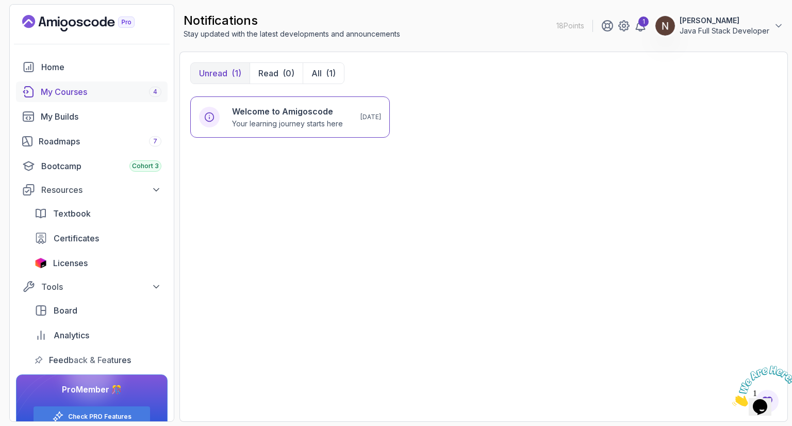
click at [89, 98] on link "My Courses 4" at bounding box center [92, 91] width 152 height 21
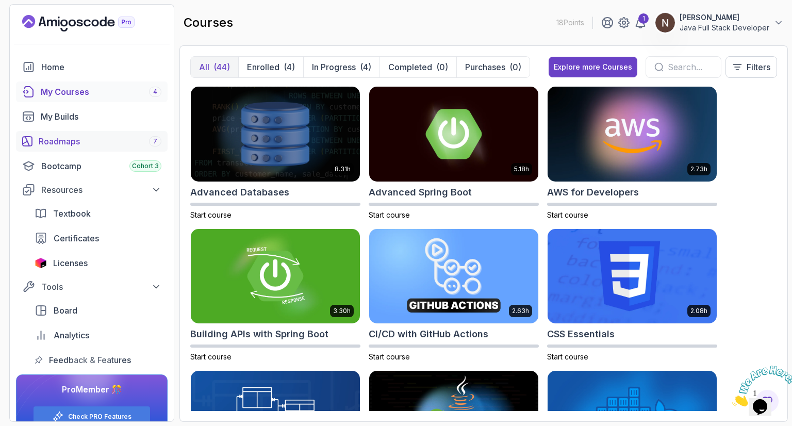
click at [91, 141] on div "Roadmaps 7" at bounding box center [100, 141] width 123 height 12
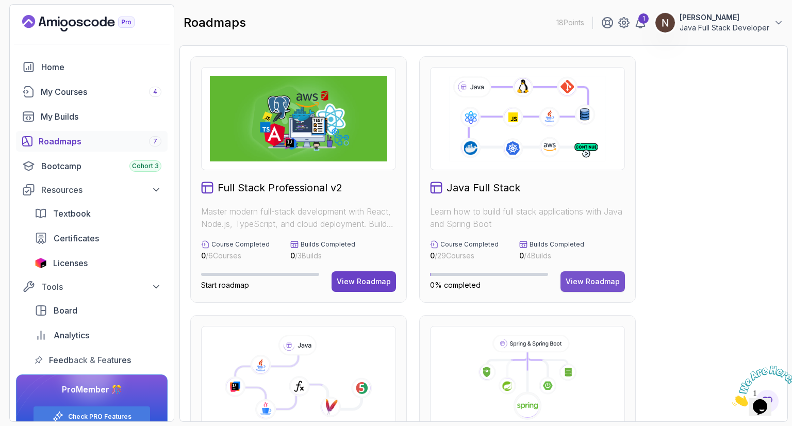
click at [590, 285] on div "View Roadmap" at bounding box center [592, 281] width 54 height 10
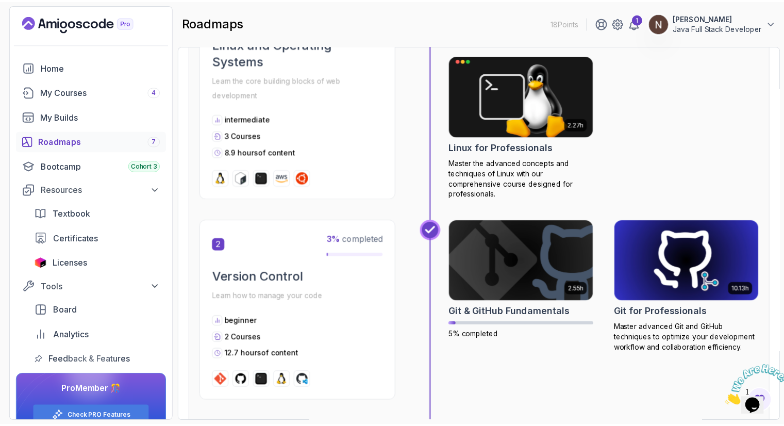
scroll to position [353, 0]
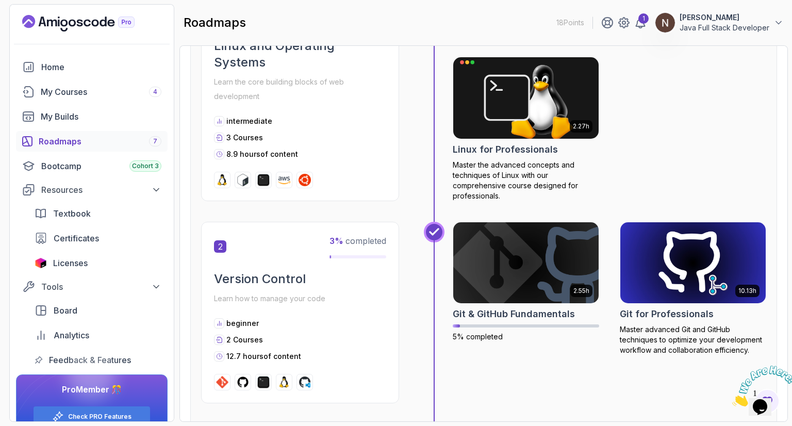
click at [684, 275] on img at bounding box center [692, 263] width 153 height 86
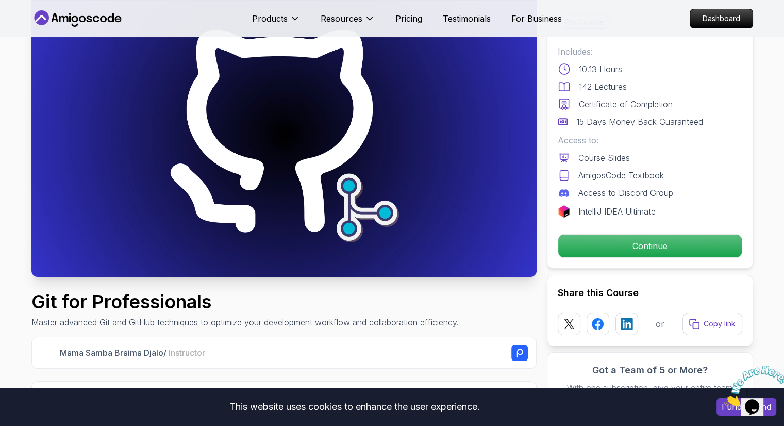
scroll to position [62, 0]
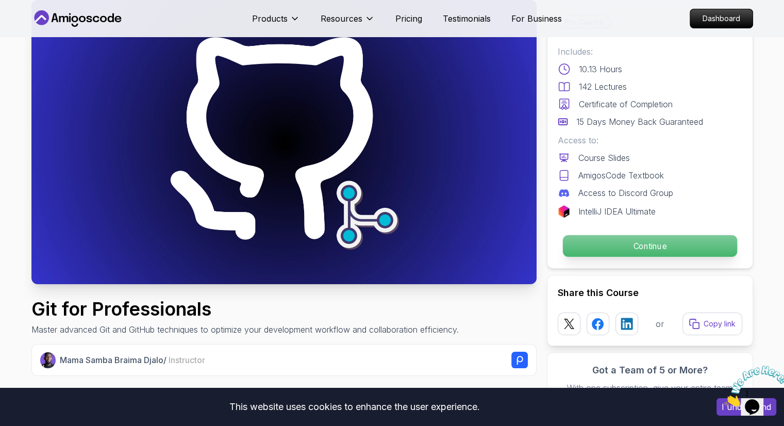
click at [609, 242] on p "Continue" at bounding box center [649, 246] width 174 height 22
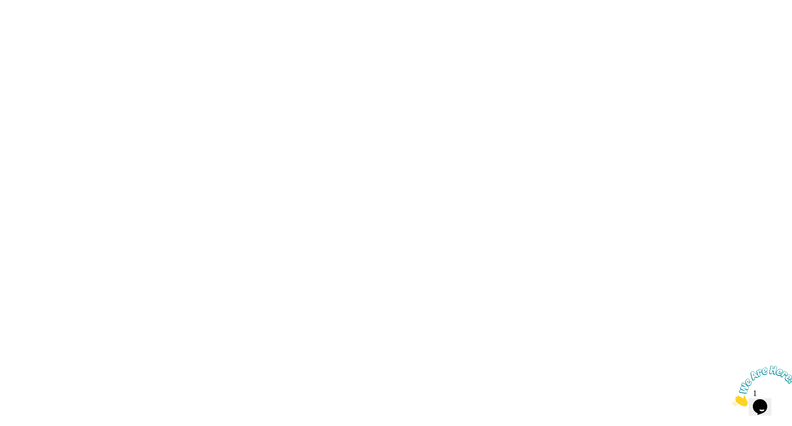
click at [605, 0] on html "0s" at bounding box center [396, 0] width 792 height 0
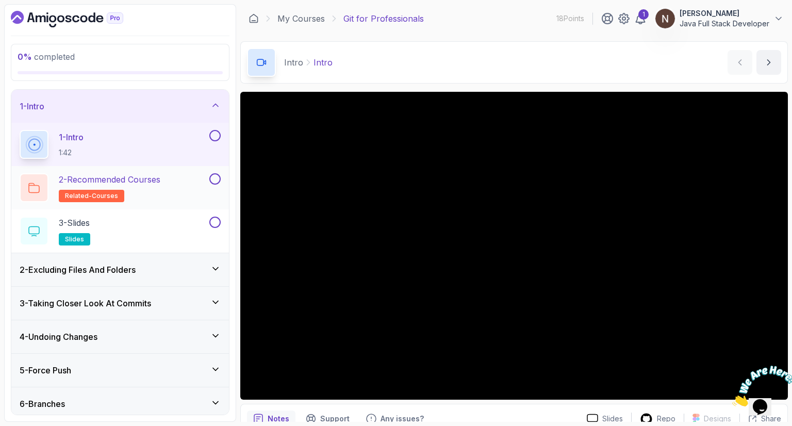
click at [97, 183] on p "2 - Recommended Courses" at bounding box center [110, 179] width 102 height 12
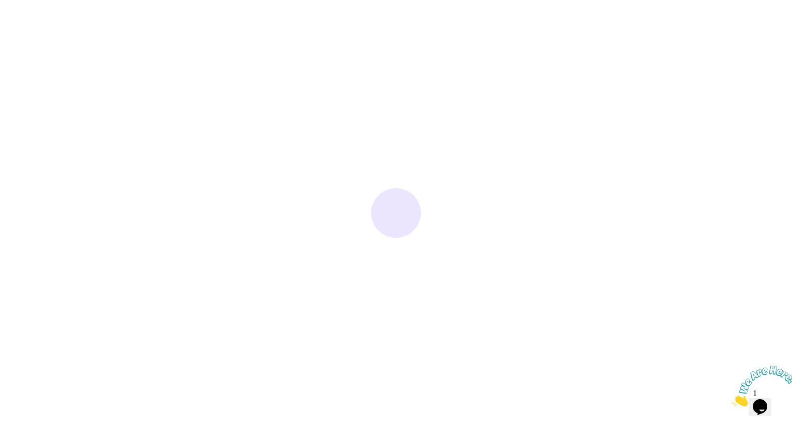
click at [752, 391] on img at bounding box center [764, 385] width 64 height 41
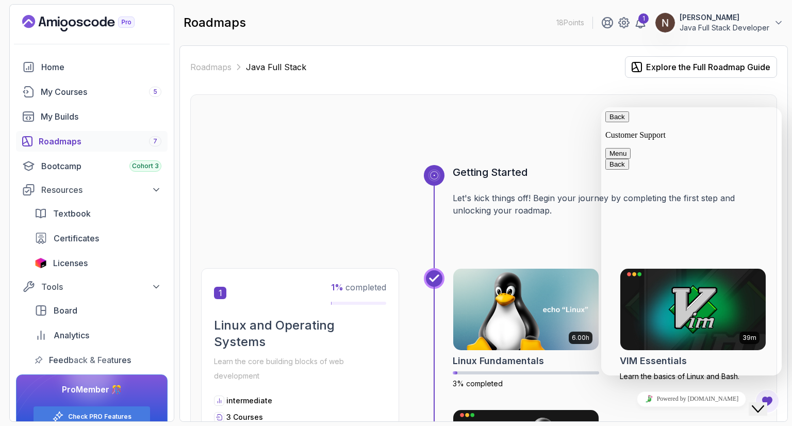
click at [616, 122] on button "Back" at bounding box center [617, 116] width 24 height 11
click at [525, 138] on div at bounding box center [483, 139] width 565 height 49
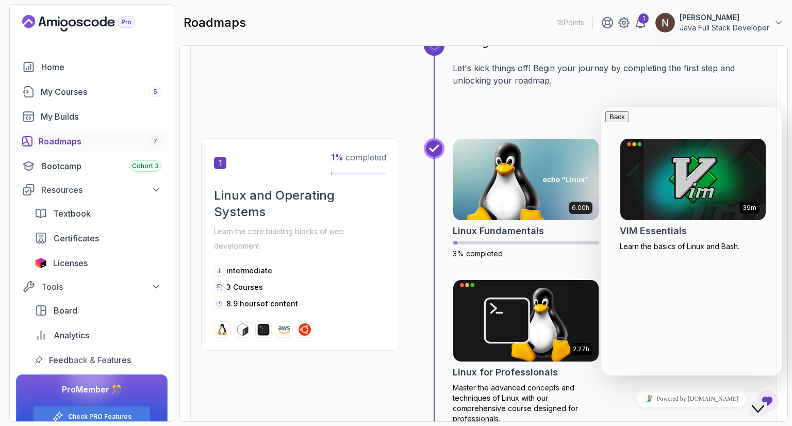
scroll to position [109, 0]
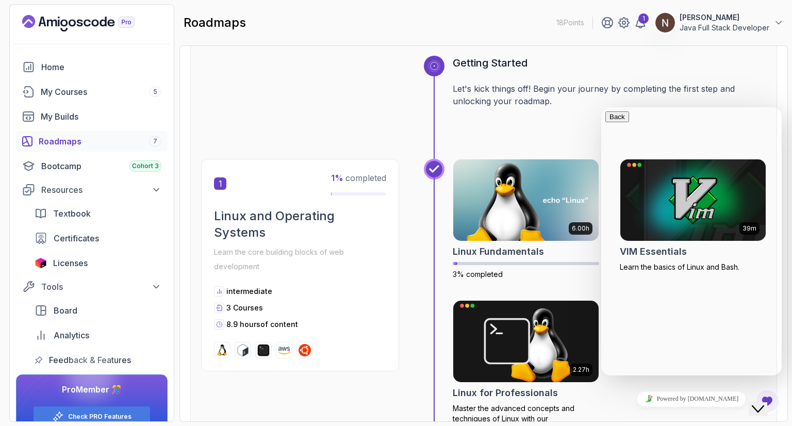
click at [555, 122] on div "Getting Started Let's kick things off! Begin your journey by completing the fir…" at bounding box center [609, 107] width 313 height 103
click at [717, 399] on link "Powered by tawk.to" at bounding box center [692, 398] width 110 height 15
click at [764, 403] on icon "Close Chat This icon closes the chat window." at bounding box center [757, 409] width 12 height 12
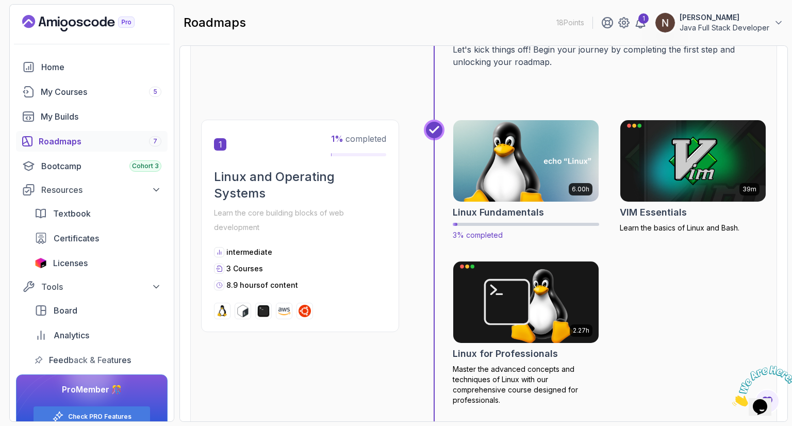
scroll to position [147, 0]
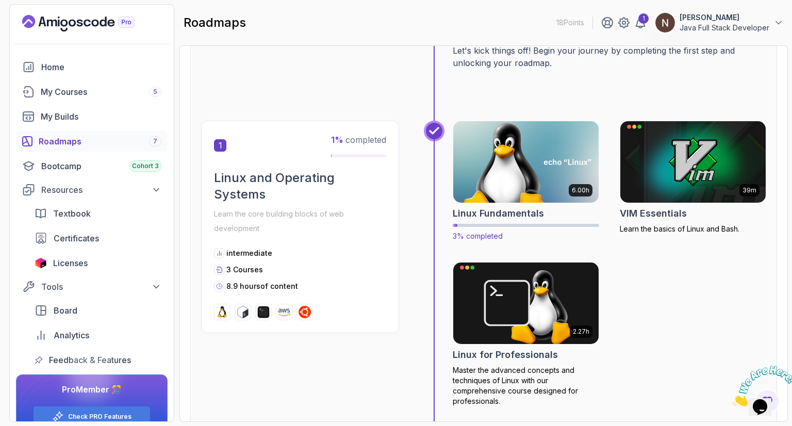
click at [509, 200] on img at bounding box center [525, 162] width 153 height 86
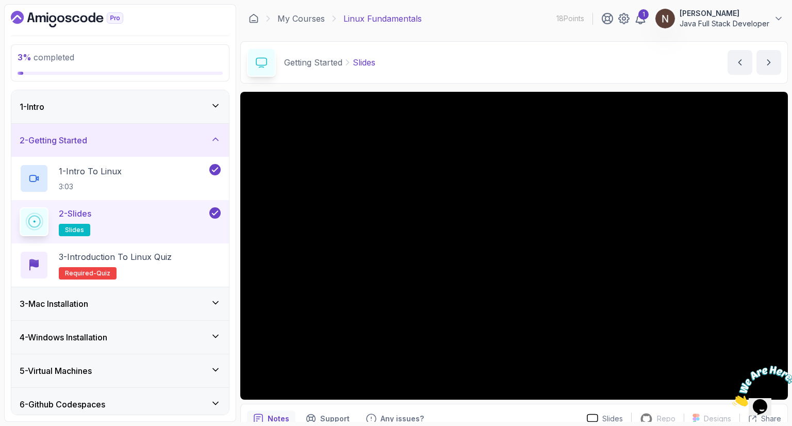
scroll to position [49, 0]
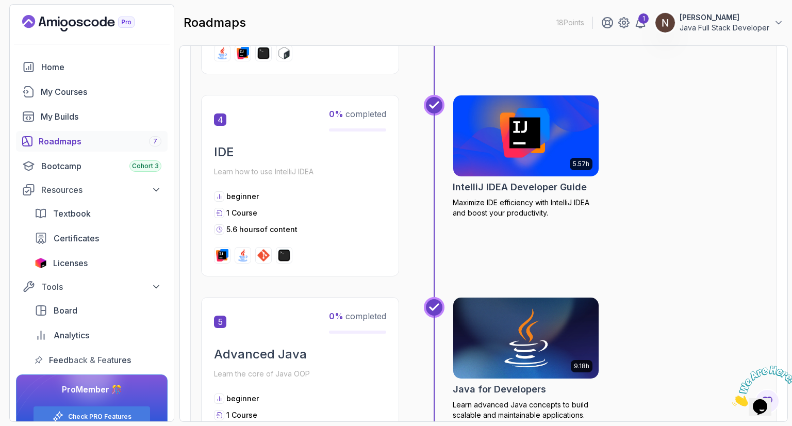
scroll to position [893, 0]
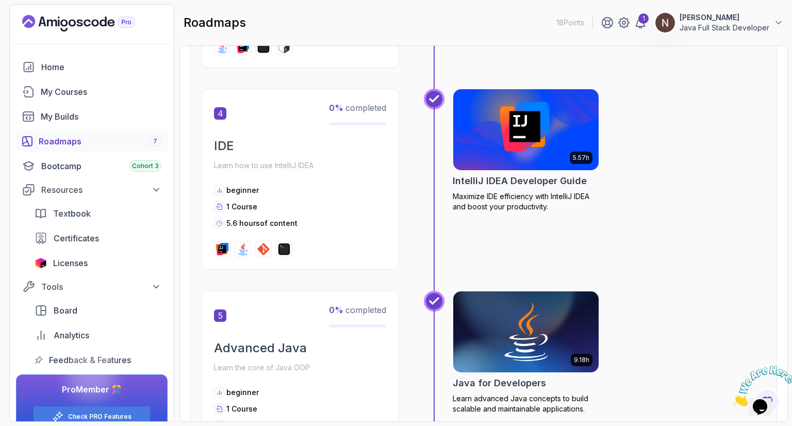
click at [70, 137] on div "Roadmaps 7" at bounding box center [100, 141] width 123 height 12
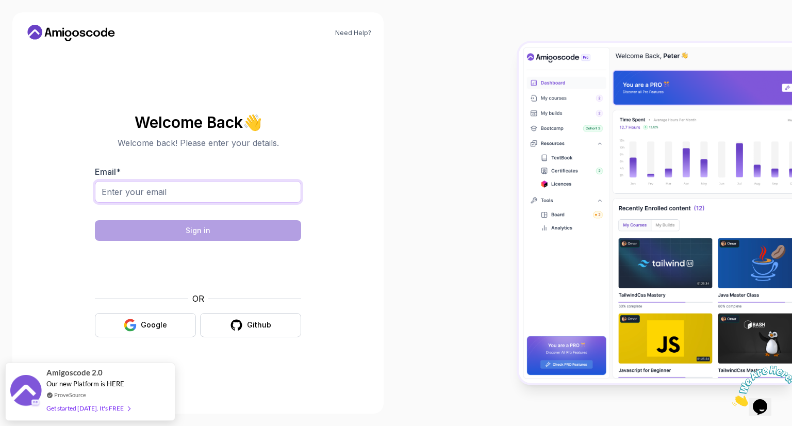
click at [149, 184] on input "Email *" at bounding box center [198, 192] width 206 height 22
type input "[EMAIL_ADDRESS][DOMAIN_NAME]"
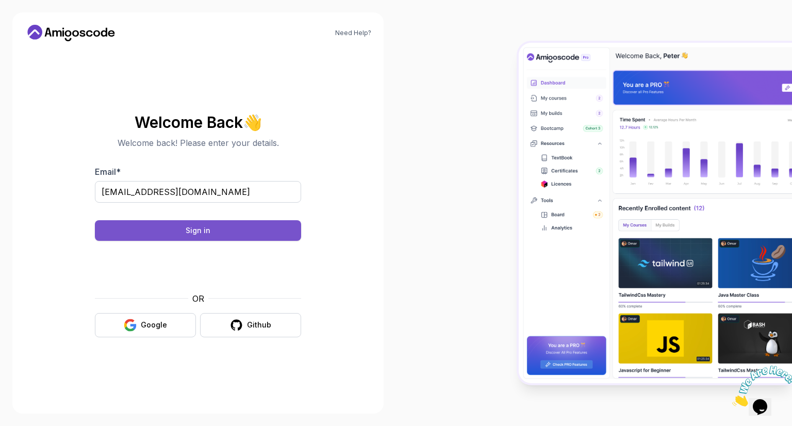
click at [210, 225] on button "Sign in" at bounding box center [198, 230] width 206 height 21
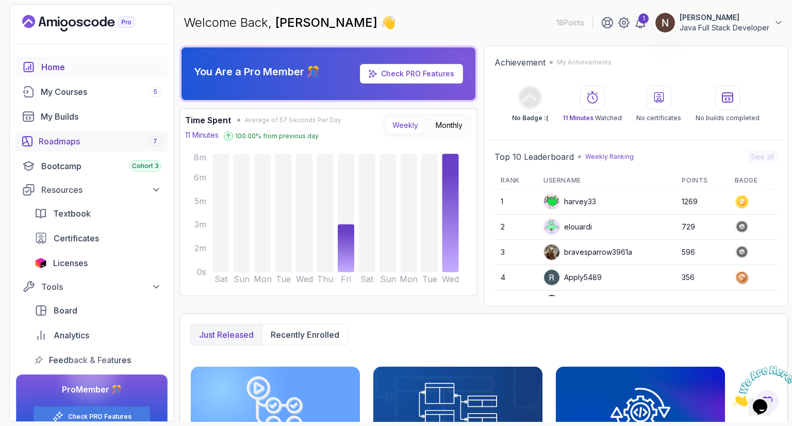
click at [111, 144] on div "Roadmaps 7" at bounding box center [100, 141] width 123 height 12
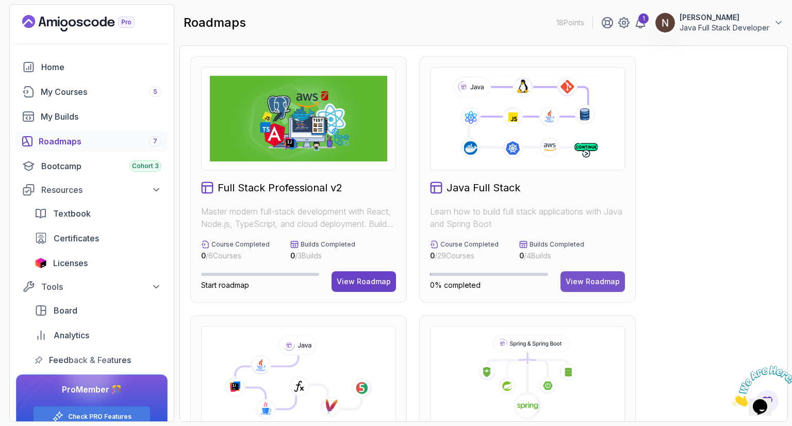
click at [596, 285] on div "View Roadmap" at bounding box center [592, 281] width 54 height 10
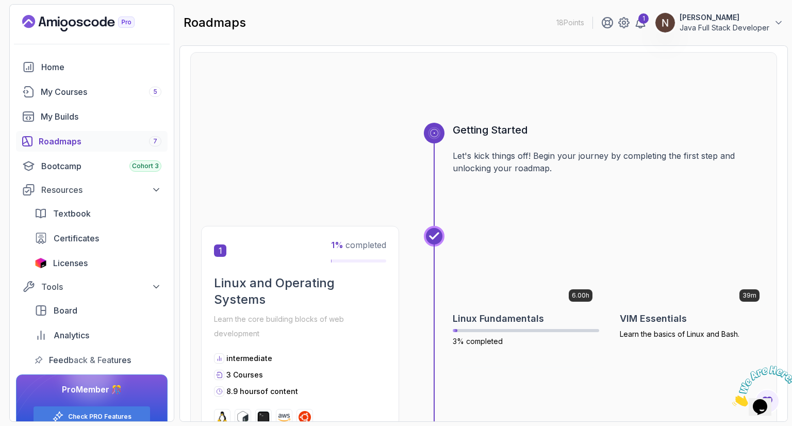
scroll to position [39, 0]
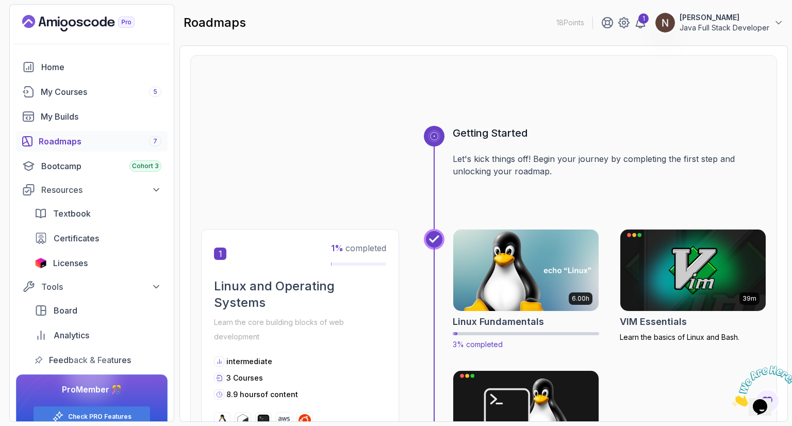
click at [565, 292] on img at bounding box center [525, 270] width 153 height 86
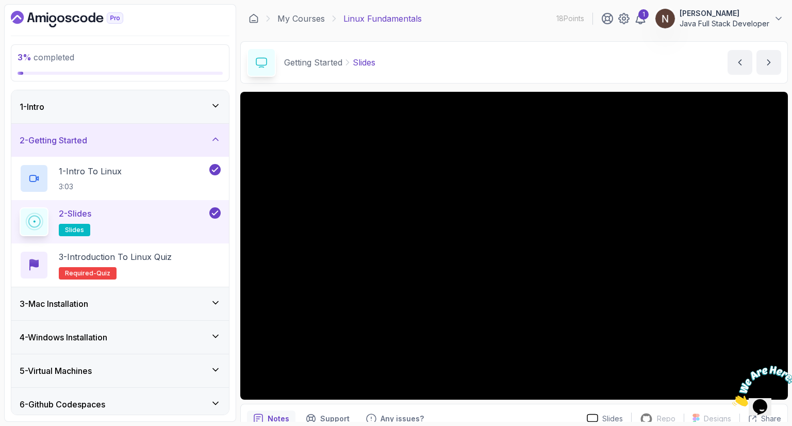
scroll to position [49, 0]
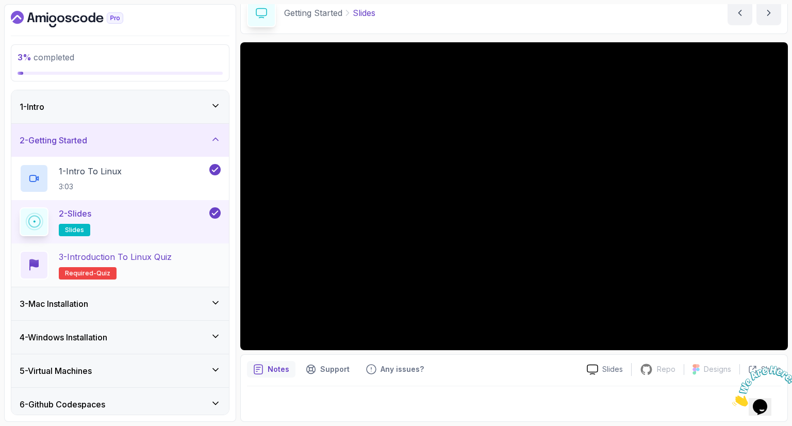
click at [114, 252] on p "3 - Introduction to Linux Quiz" at bounding box center [115, 256] width 113 height 12
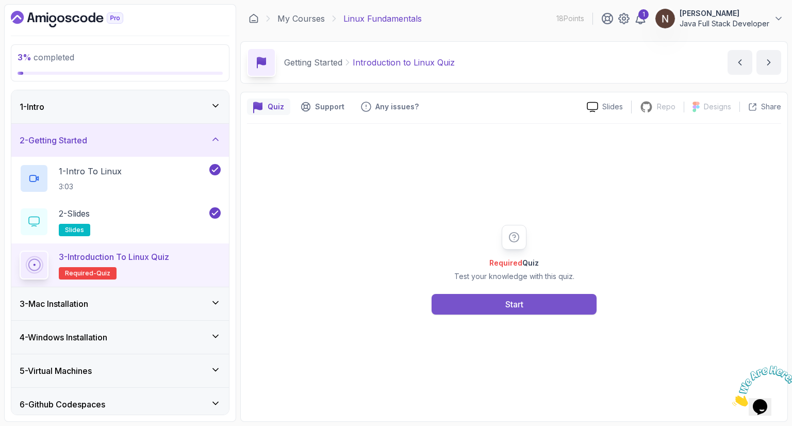
click at [502, 306] on button "Start" at bounding box center [513, 304] width 165 height 21
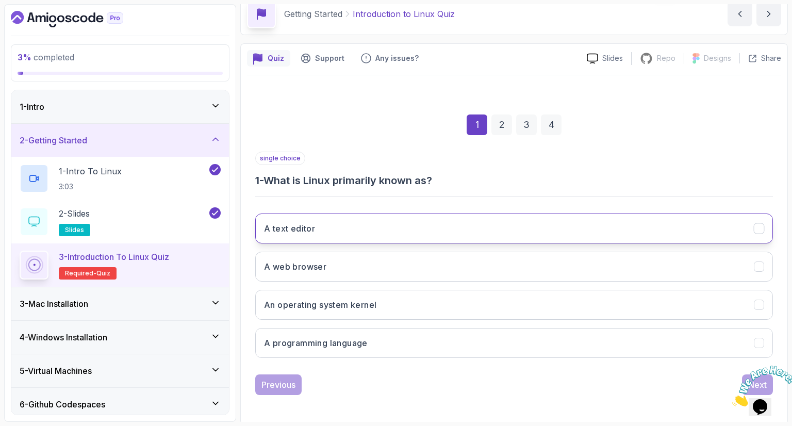
scroll to position [49, 0]
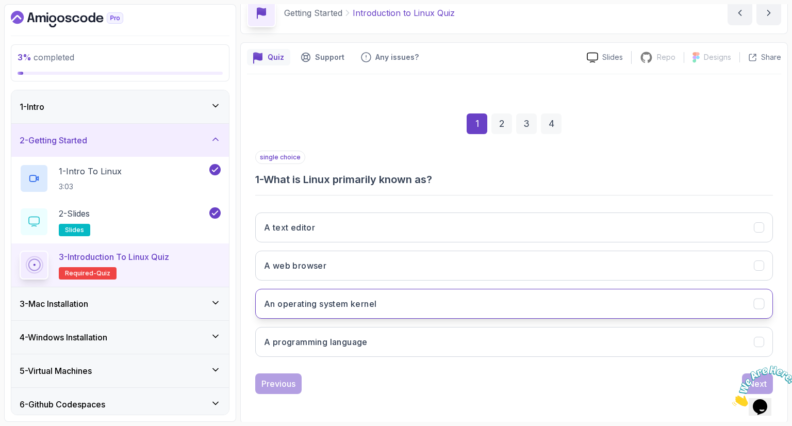
click at [379, 308] on button "An operating system kernel" at bounding box center [513, 304] width 517 height 30
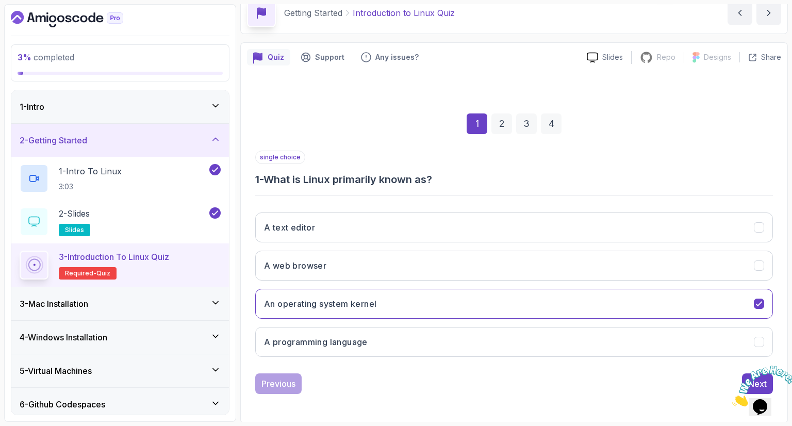
click at [732, 399] on icon "Close" at bounding box center [732, 403] width 0 height 9
click at [751, 380] on div "Next" at bounding box center [757, 383] width 19 height 12
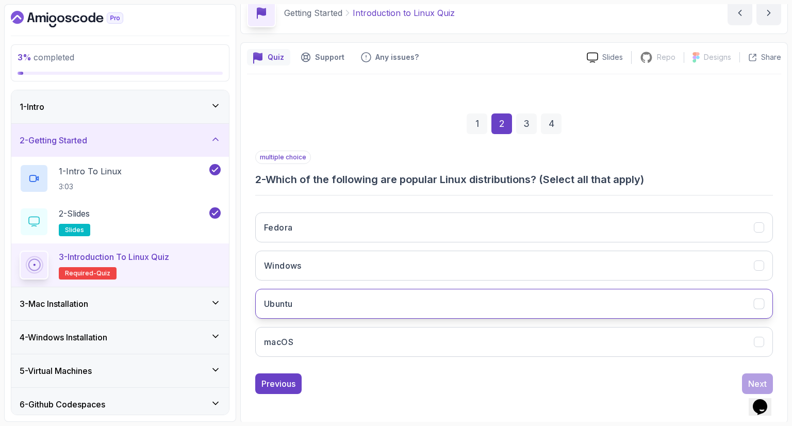
click at [433, 299] on button "Ubuntu" at bounding box center [513, 304] width 517 height 30
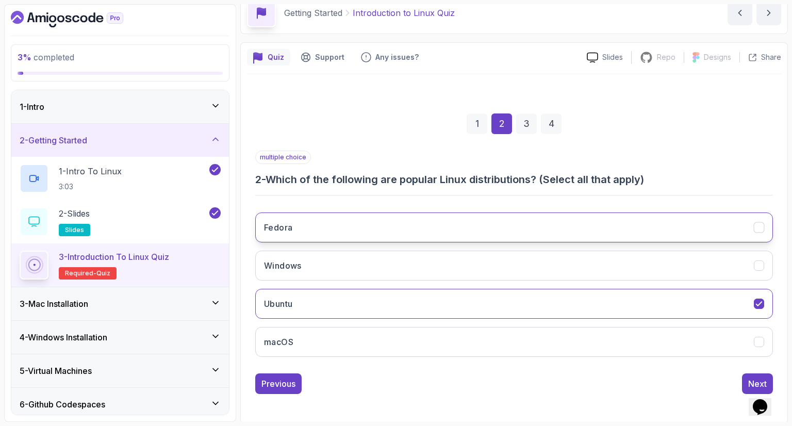
click at [757, 230] on icon "Fedora" at bounding box center [759, 228] width 10 height 10
click at [761, 266] on icon "Windows" at bounding box center [759, 266] width 10 height 10
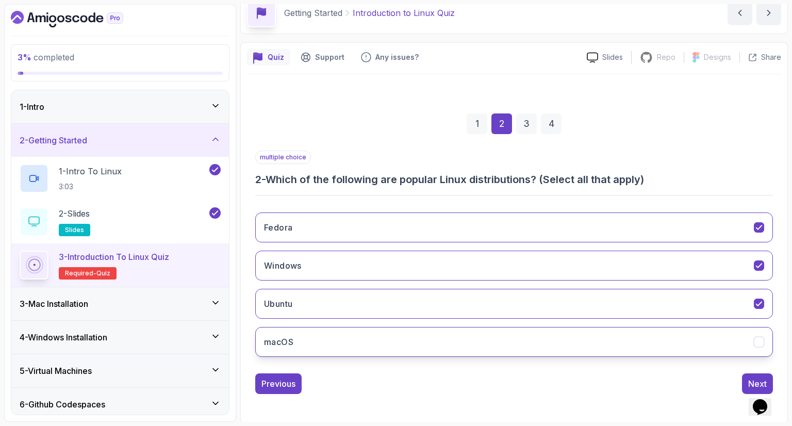
click at [759, 333] on button "macOS" at bounding box center [513, 342] width 517 height 30
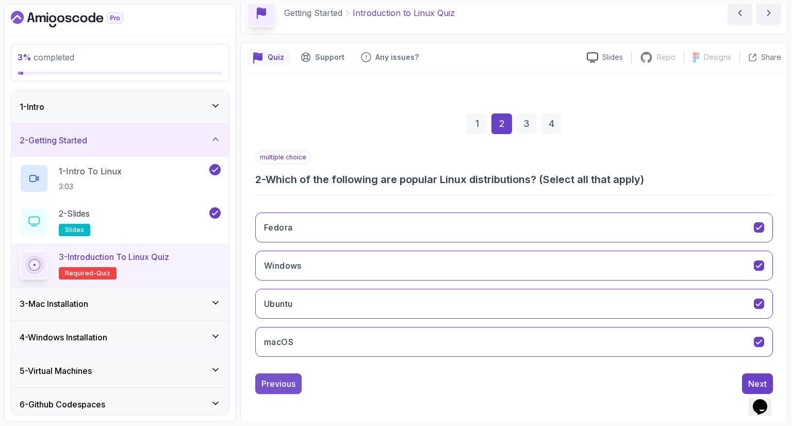
click at [276, 381] on div "Previous" at bounding box center [278, 383] width 34 height 12
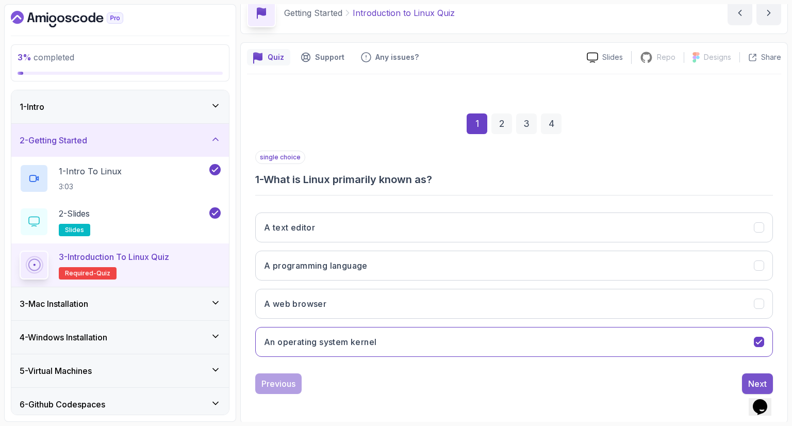
click at [752, 377] on div "Next" at bounding box center [757, 383] width 19 height 12
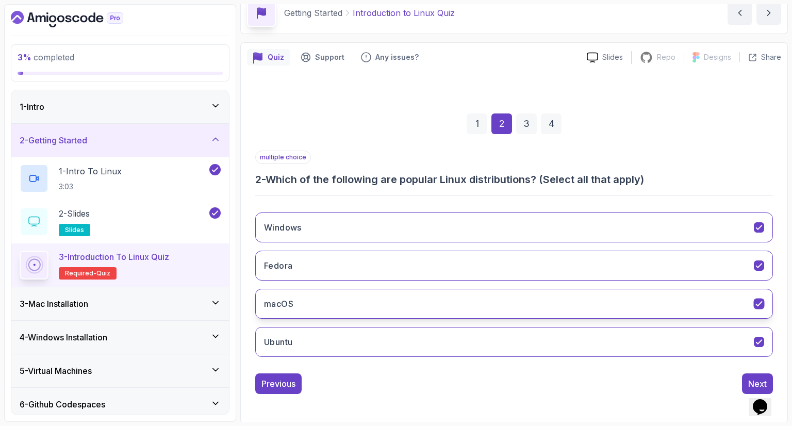
click at [762, 299] on icon "macOS" at bounding box center [759, 304] width 10 height 10
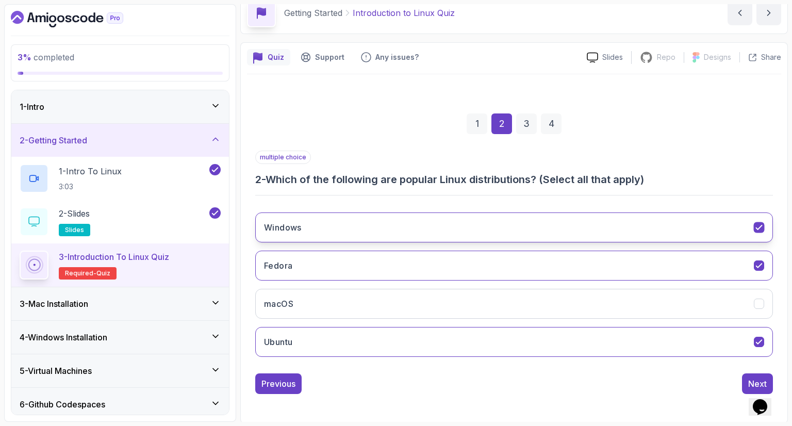
click at [759, 223] on icon "Windows" at bounding box center [759, 228] width 10 height 10
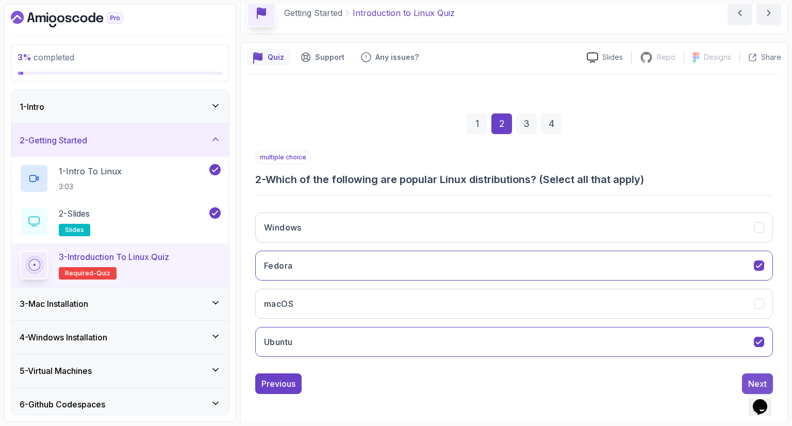
click at [754, 378] on div "Next" at bounding box center [757, 383] width 19 height 12
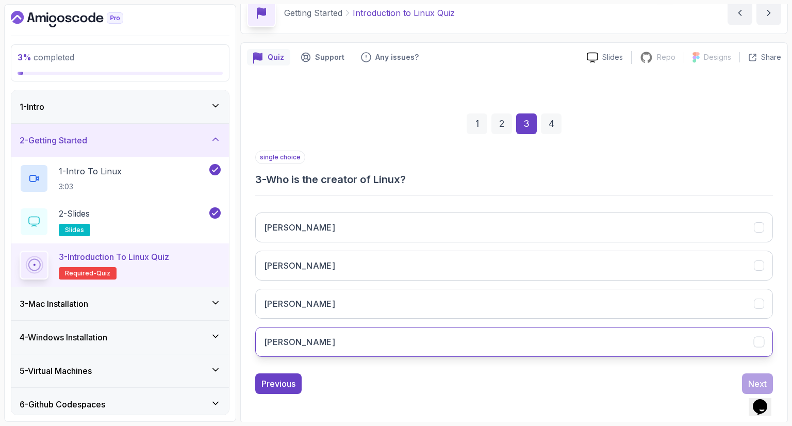
click at [462, 343] on button "Linus Torvalds" at bounding box center [513, 342] width 517 height 30
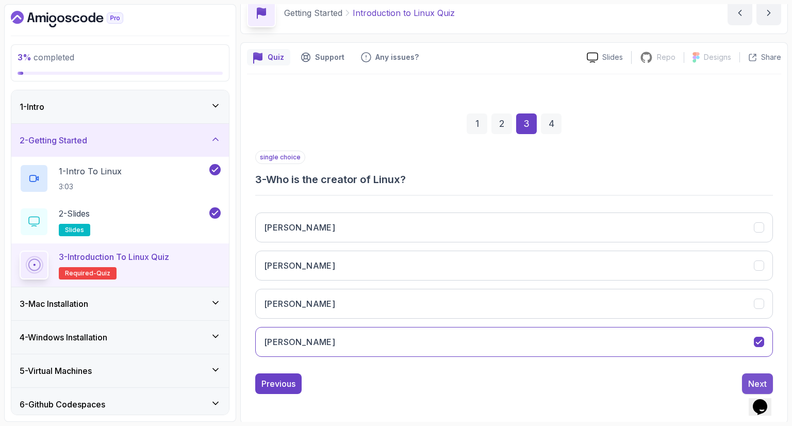
click at [750, 381] on div "Next" at bounding box center [757, 383] width 19 height 12
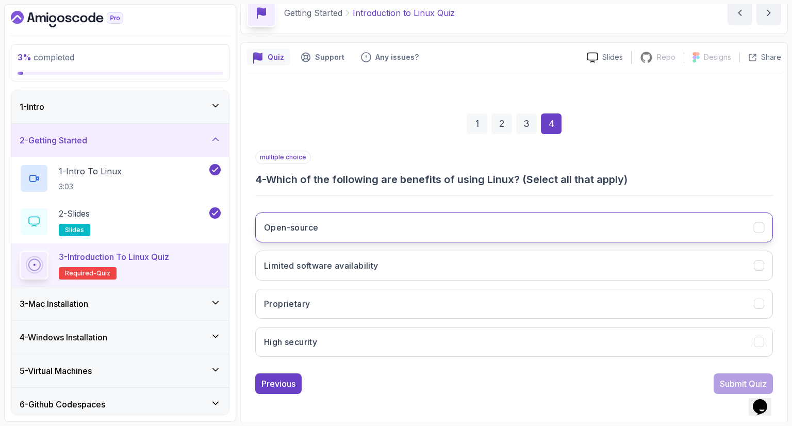
click at [761, 223] on icon "Open-source" at bounding box center [759, 228] width 10 height 10
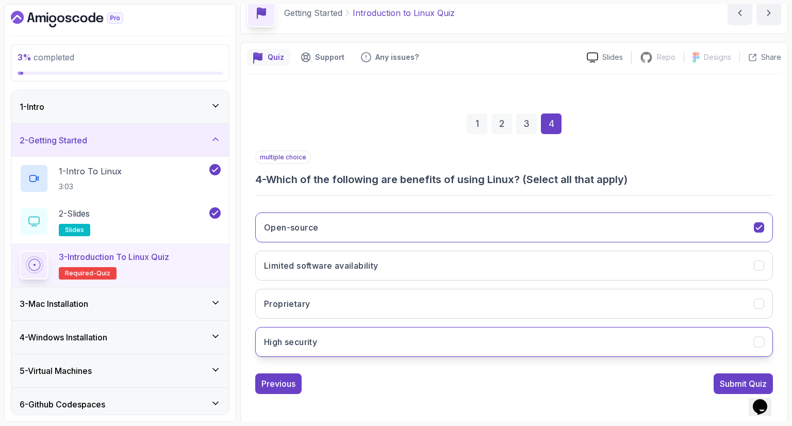
click at [761, 341] on icon "High security" at bounding box center [759, 342] width 10 height 10
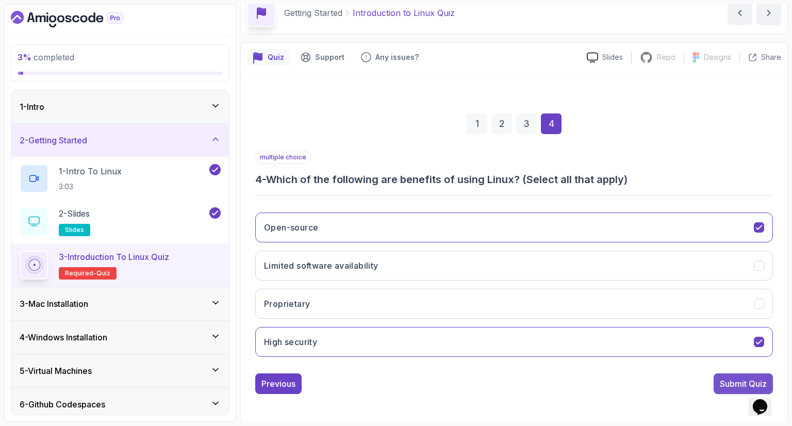
click at [735, 384] on div "Submit Quiz" at bounding box center [743, 383] width 47 height 12
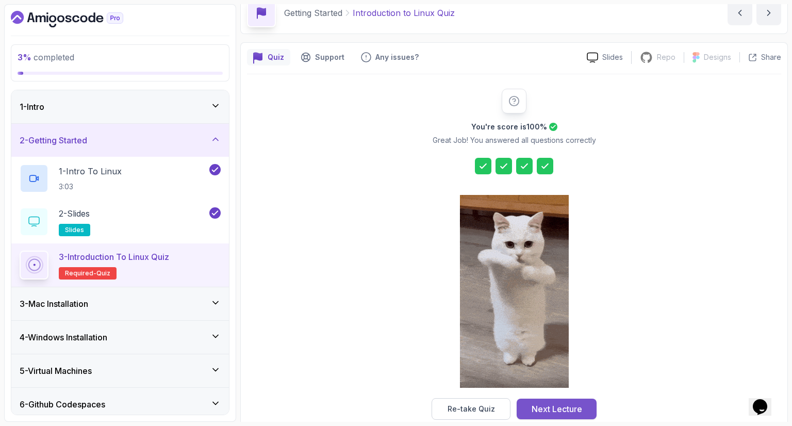
click at [558, 411] on div "Next Lecture" at bounding box center [556, 409] width 51 height 12
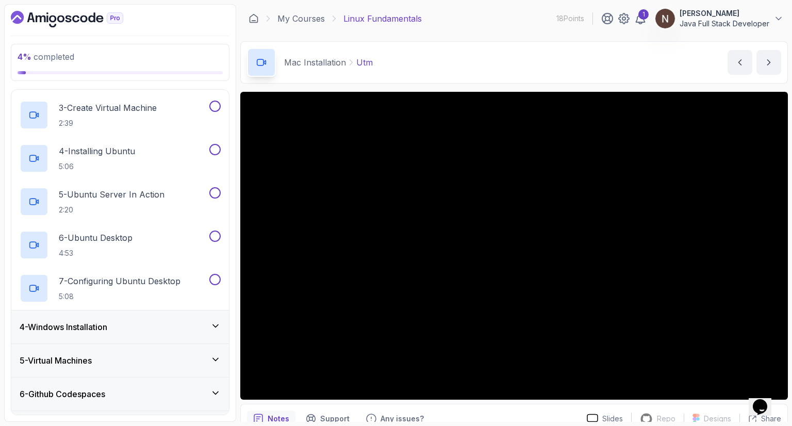
scroll to position [179, 0]
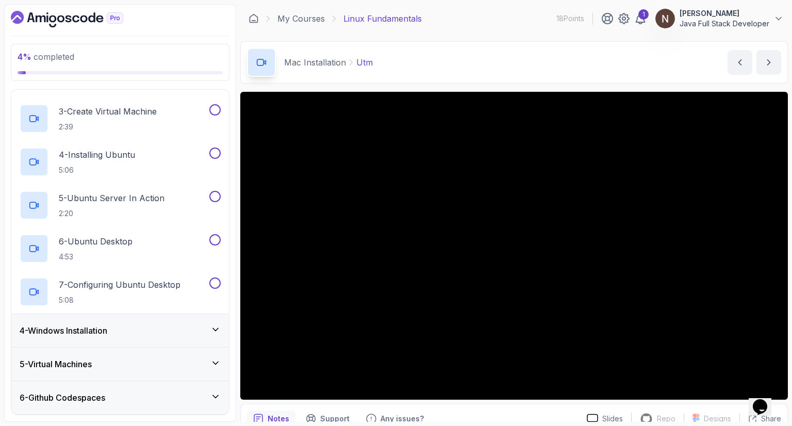
click at [95, 328] on h3 "4 - Windows Installation" at bounding box center [64, 330] width 88 height 12
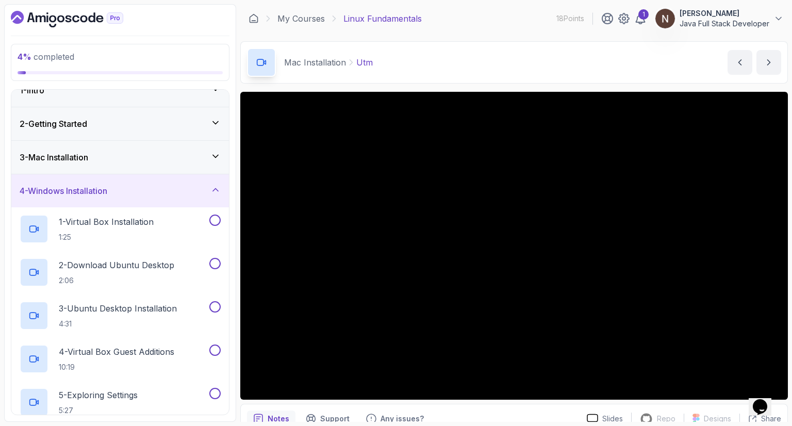
scroll to position [6, 0]
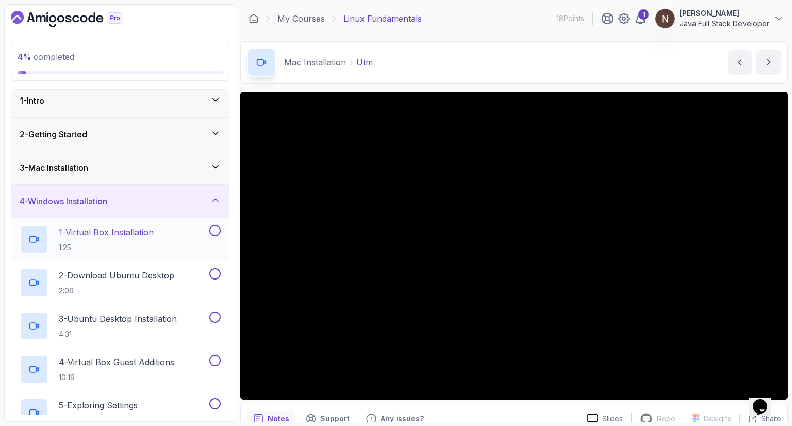
click at [99, 236] on p "1 - Virtual Box Installation" at bounding box center [106, 232] width 95 height 12
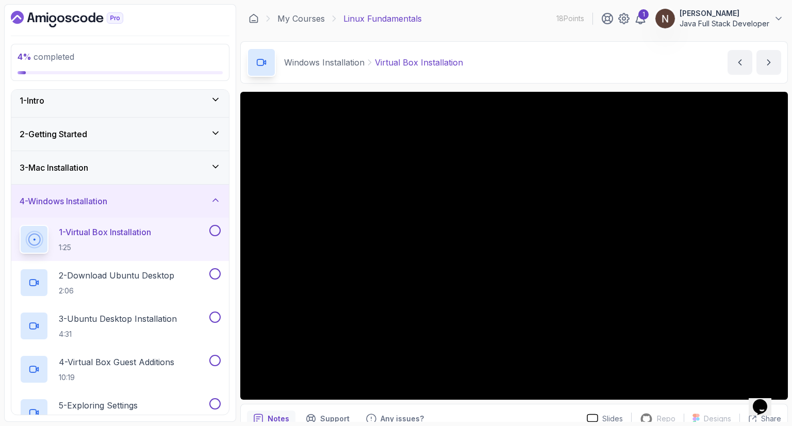
click at [77, 165] on h3 "3 - Mac Installation" at bounding box center [54, 167] width 69 height 12
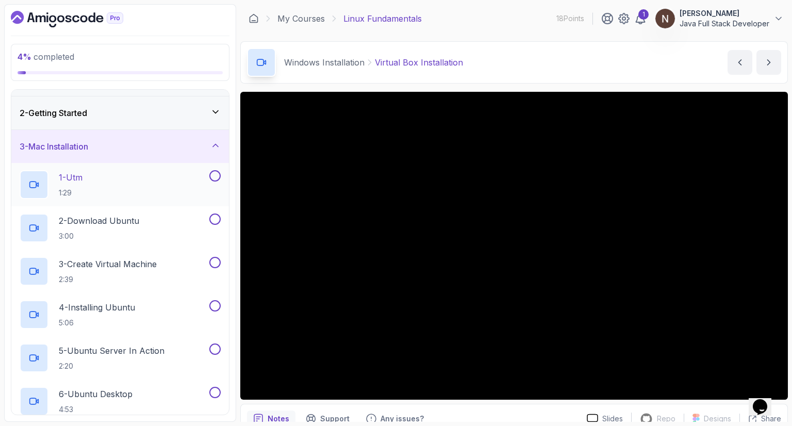
scroll to position [32, 0]
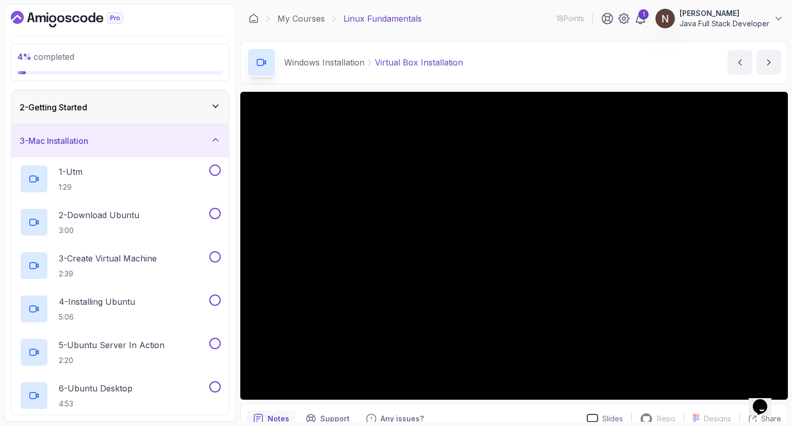
click at [100, 140] on div "3 - Mac Installation" at bounding box center [120, 141] width 201 height 12
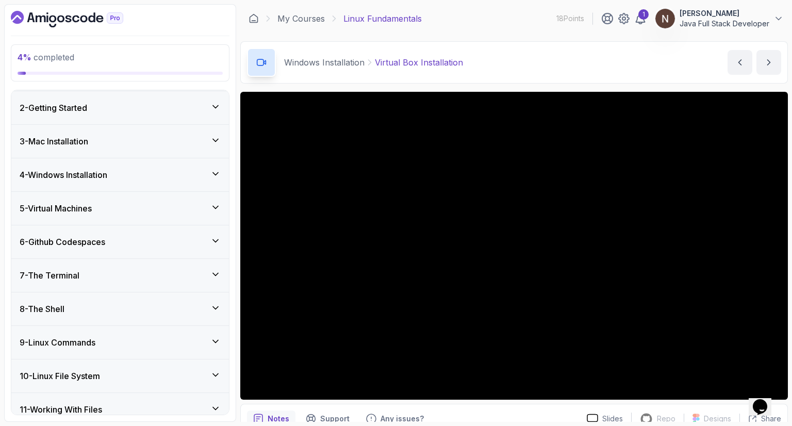
click at [134, 174] on div "4 - Windows Installation" at bounding box center [120, 175] width 201 height 12
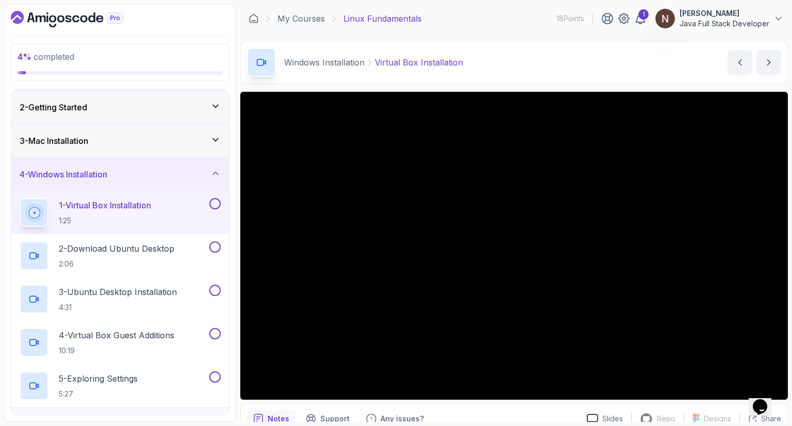
click at [11, 158] on button "4 - Windows Installation" at bounding box center [120, 174] width 218 height 33
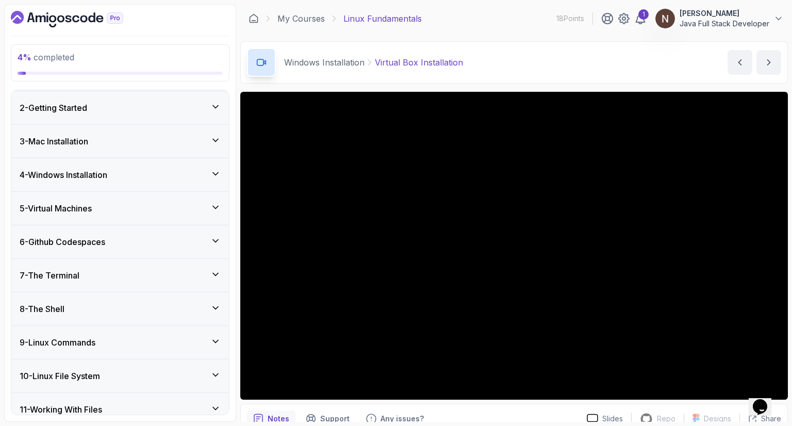
click at [11, 158] on button "4 - Windows Installation" at bounding box center [120, 174] width 218 height 33
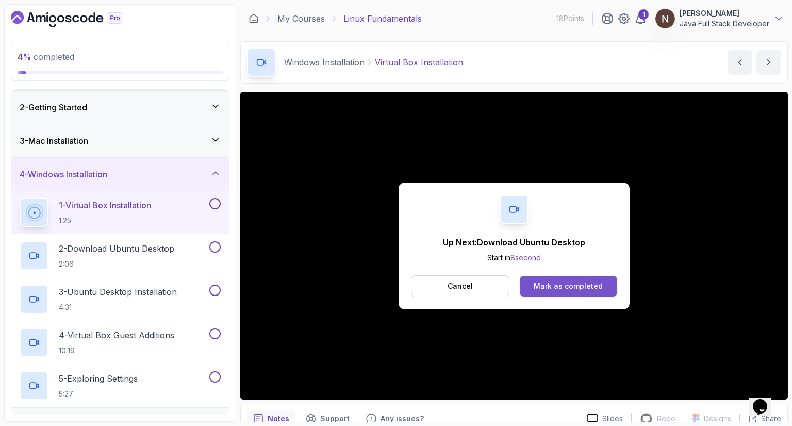
click at [553, 280] on button "Mark as completed" at bounding box center [568, 286] width 97 height 21
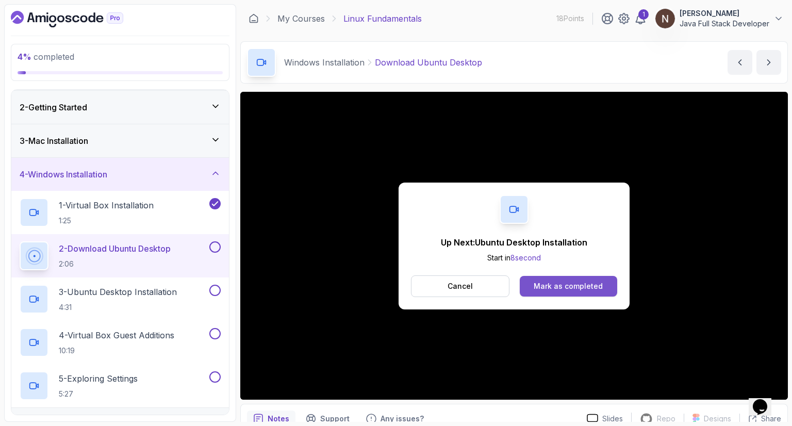
click at [543, 289] on div "Mark as completed" at bounding box center [567, 286] width 69 height 10
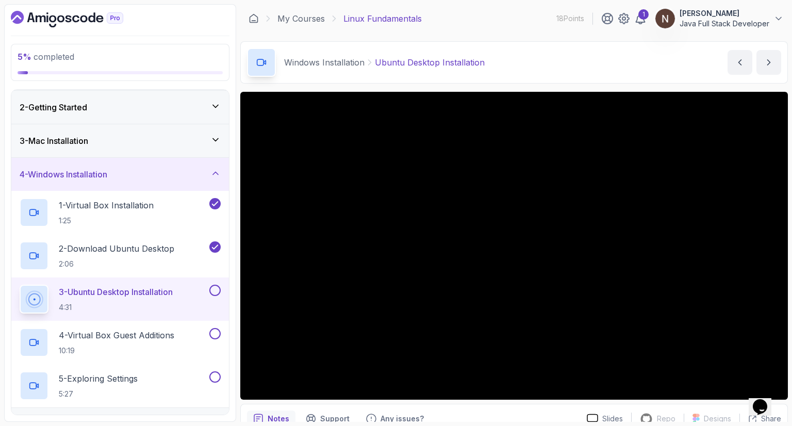
scroll to position [49, 0]
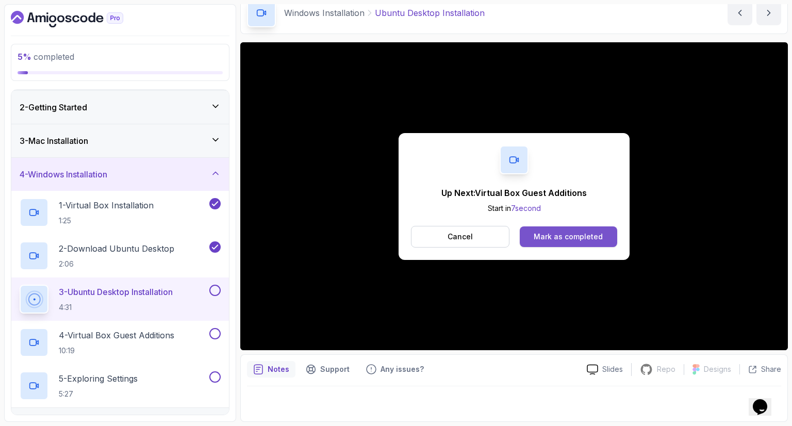
click at [549, 235] on div "Mark as completed" at bounding box center [567, 236] width 69 height 10
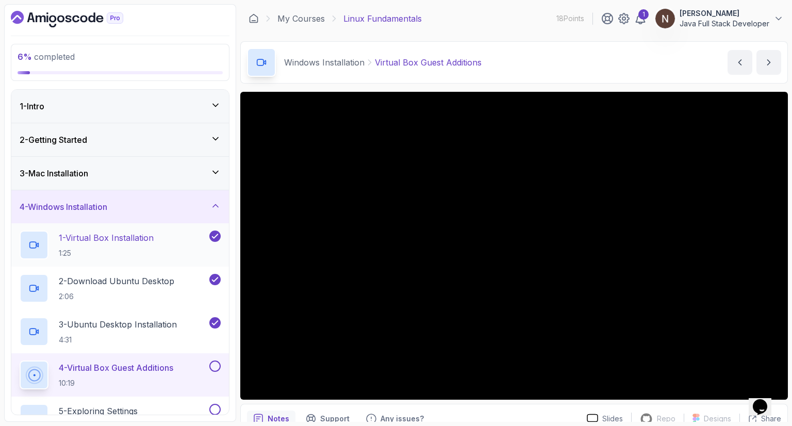
click at [120, 242] on p "1 - Virtual Box Installation" at bounding box center [106, 237] width 95 height 12
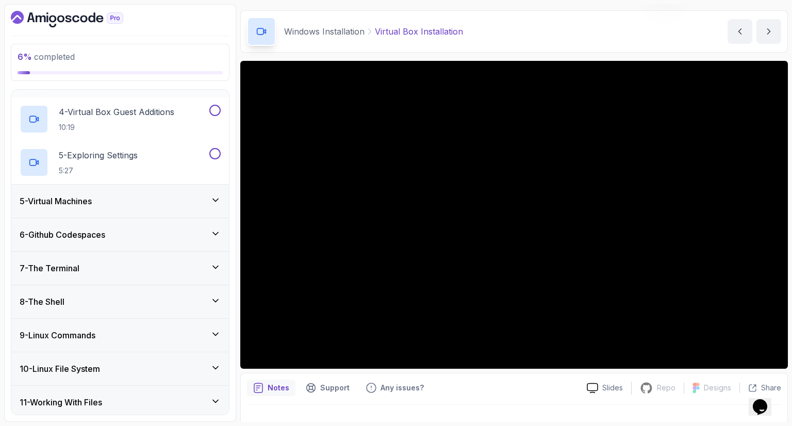
scroll to position [261, 0]
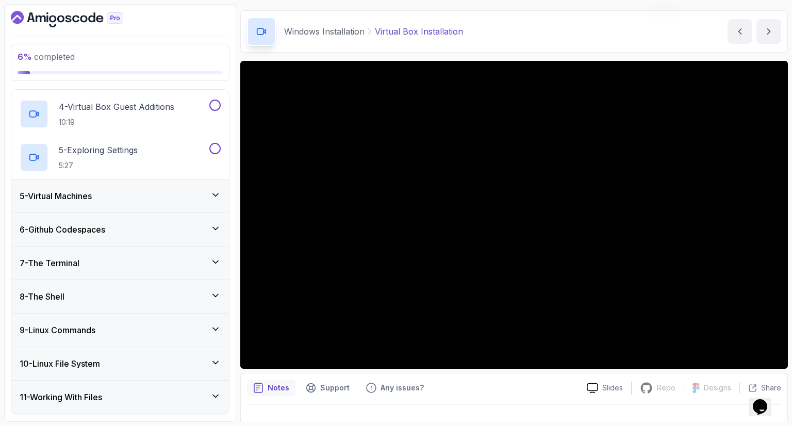
click at [113, 229] on div "6 - Github Codespaces" at bounding box center [120, 229] width 201 height 12
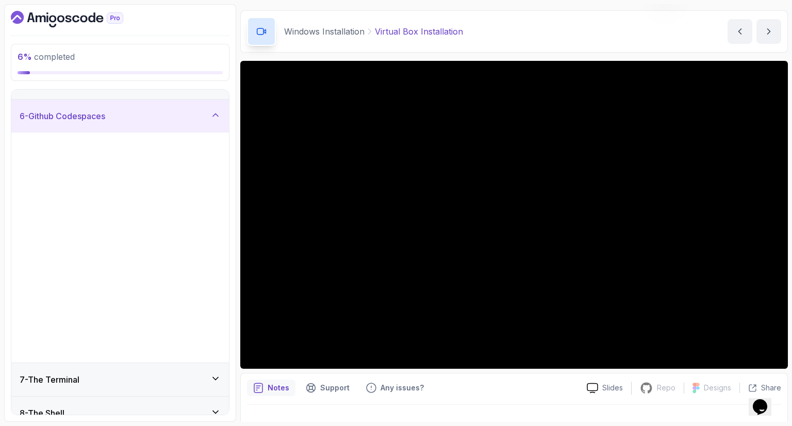
scroll to position [175, 0]
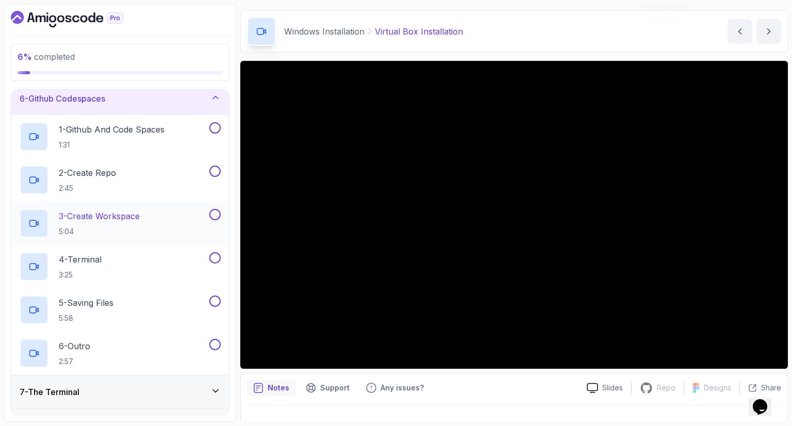
click at [123, 212] on p "3 - Create Workspace" at bounding box center [99, 216] width 81 height 12
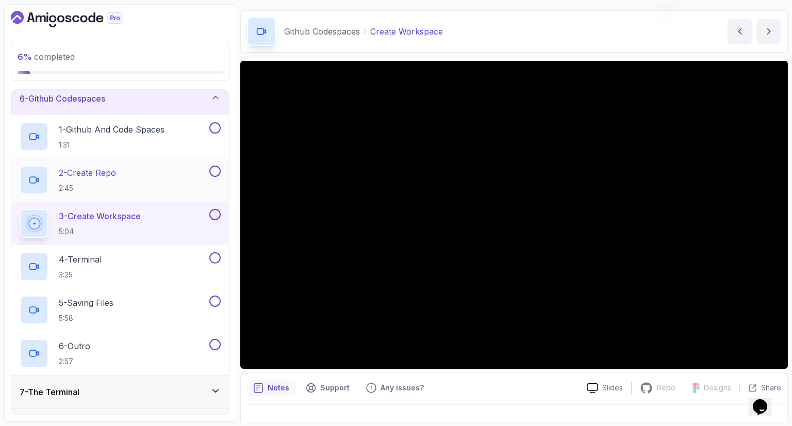
click at [103, 166] on p "2 - Create Repo" at bounding box center [87, 172] width 57 height 12
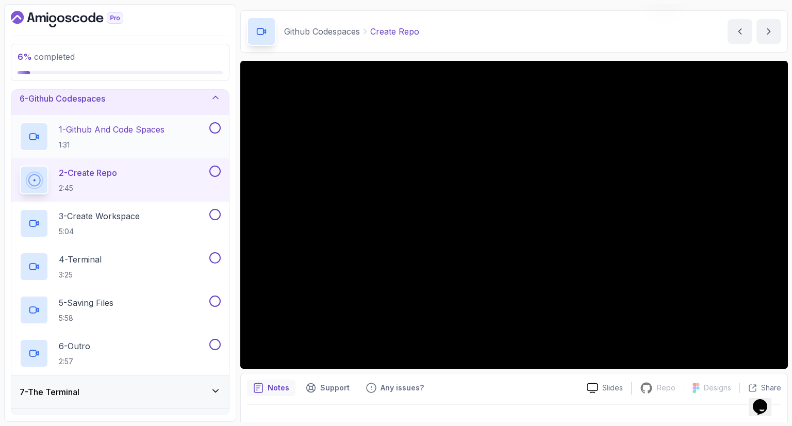
click at [99, 130] on p "1 - Github And Code Spaces" at bounding box center [112, 129] width 106 height 12
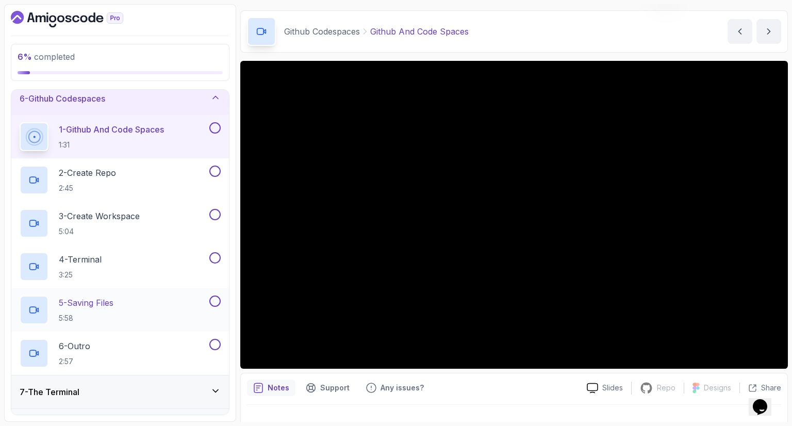
click at [95, 304] on p "5 - Saving Files" at bounding box center [86, 302] width 55 height 12
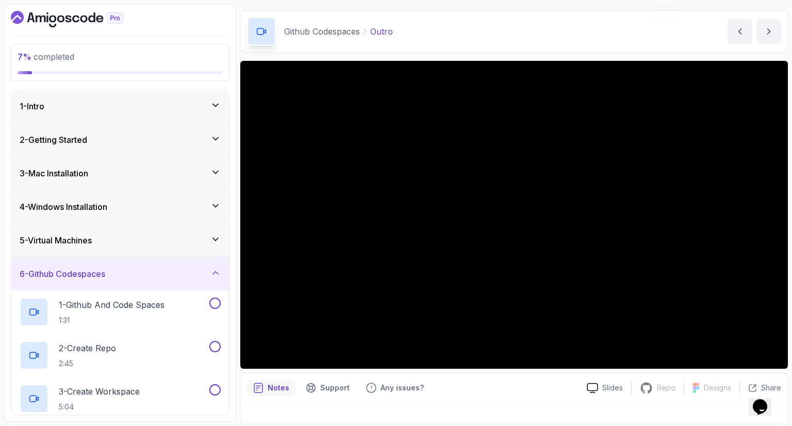
click at [98, 204] on h3 "4 - Windows Installation" at bounding box center [64, 206] width 88 height 12
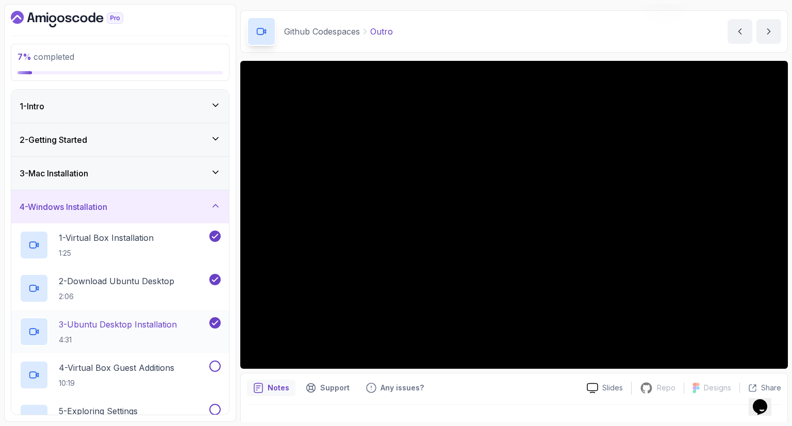
click at [114, 321] on p "3 - Ubuntu Desktop Installation" at bounding box center [118, 324] width 118 height 12
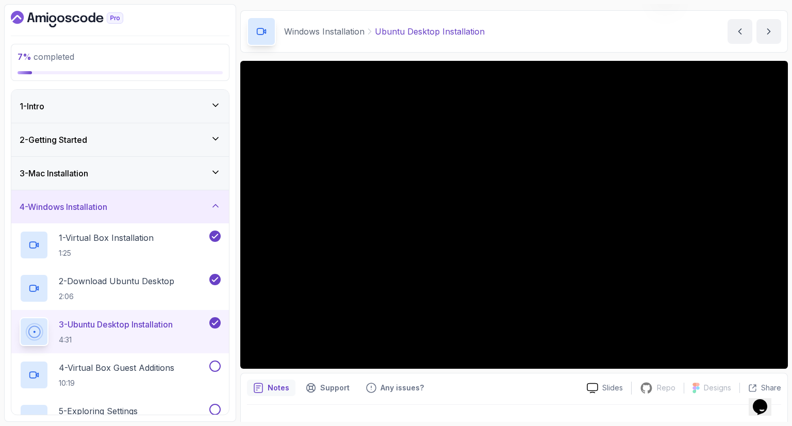
click at [82, 176] on h3 "3 - Mac Installation" at bounding box center [54, 173] width 69 height 12
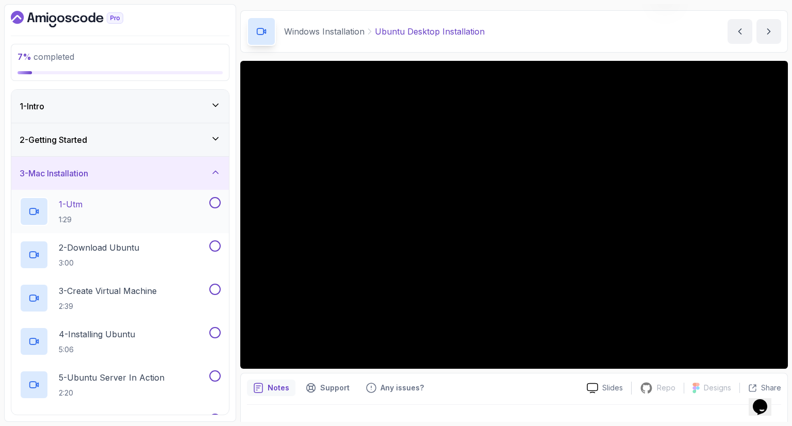
click at [77, 205] on p "1 - Utm" at bounding box center [71, 204] width 24 height 12
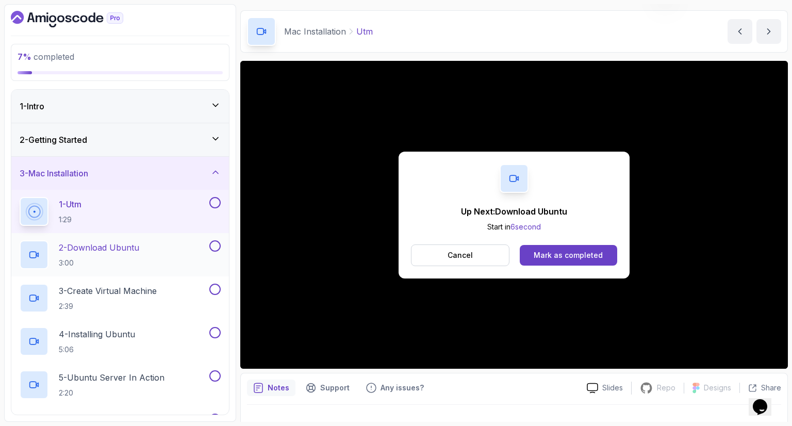
click at [95, 252] on p "2 - Download Ubuntu" at bounding box center [99, 247] width 80 height 12
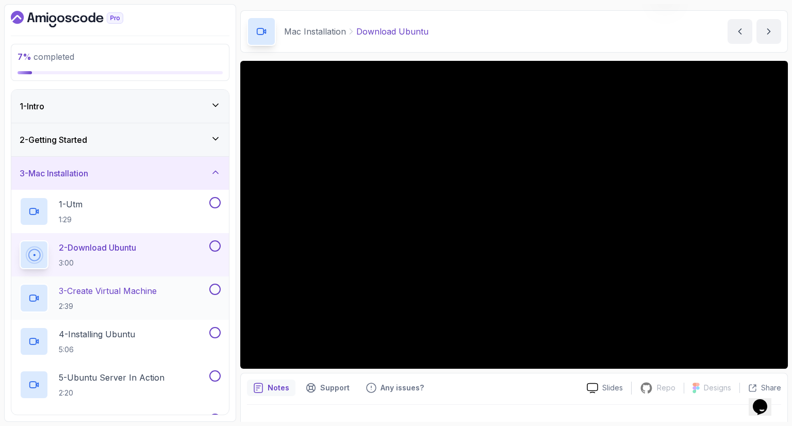
click at [115, 287] on p "3 - Create Virtual Machine" at bounding box center [108, 291] width 98 height 12
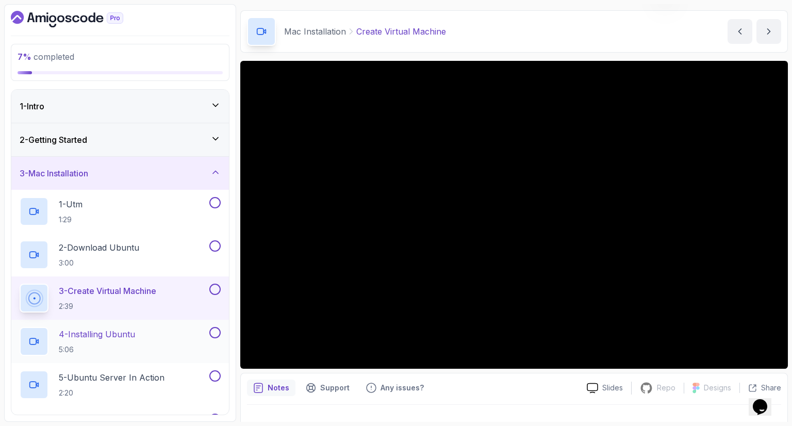
click at [78, 333] on p "4 - Installing Ubuntu" at bounding box center [97, 334] width 76 height 12
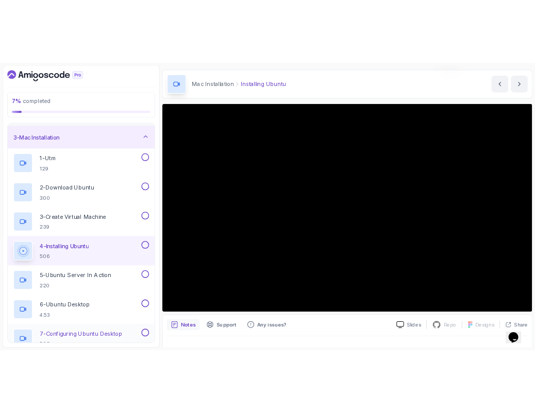
scroll to position [66, 0]
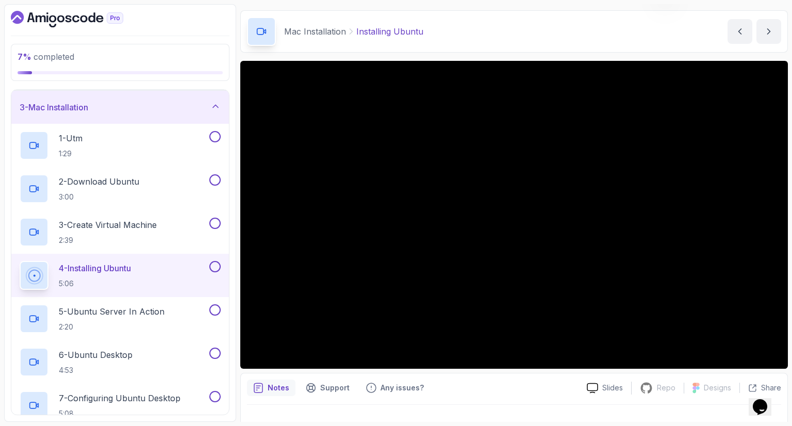
click at [153, 109] on div "3 - Mac Installation" at bounding box center [120, 107] width 201 height 12
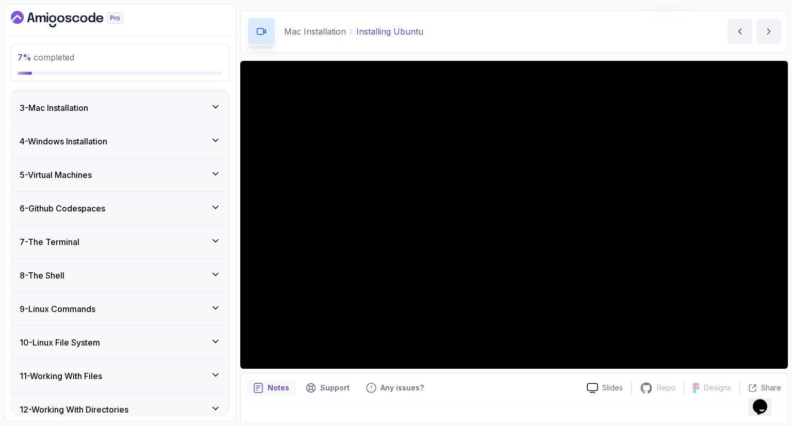
click at [118, 139] on div "4 - Windows Installation" at bounding box center [120, 141] width 201 height 12
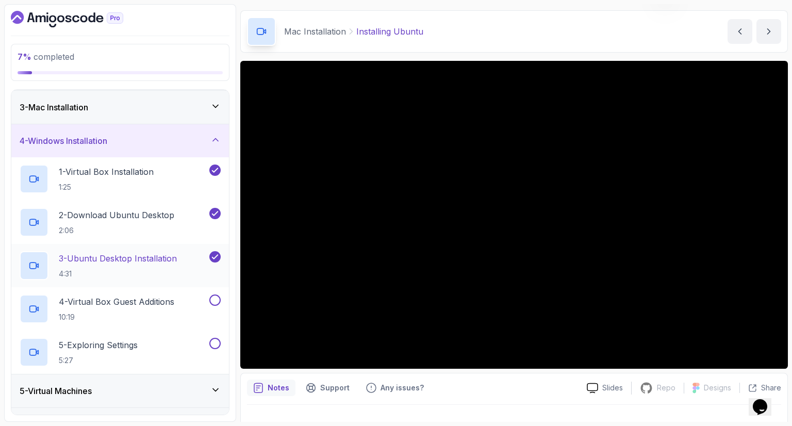
click at [140, 256] on p "3 - Ubuntu Desktop Installation" at bounding box center [118, 258] width 118 height 12
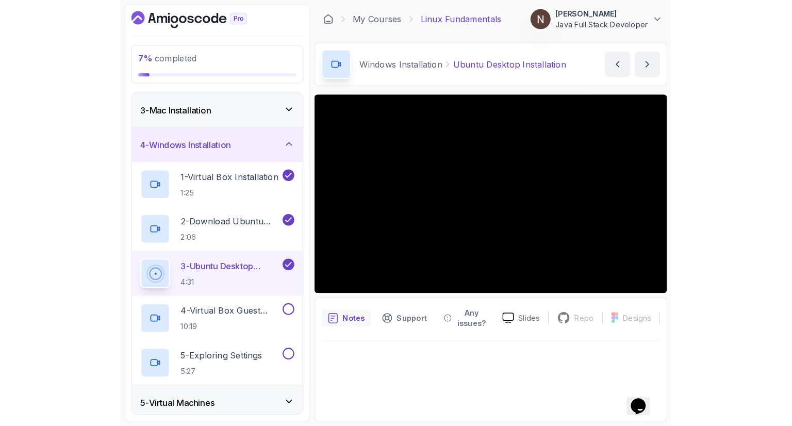
scroll to position [0, 28]
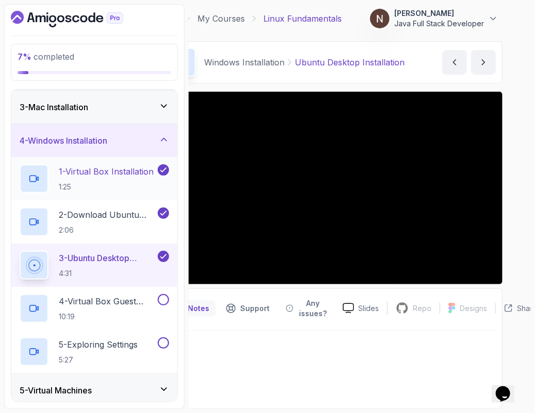
click at [98, 173] on p "1 - Virtual Box Installation" at bounding box center [106, 171] width 95 height 12
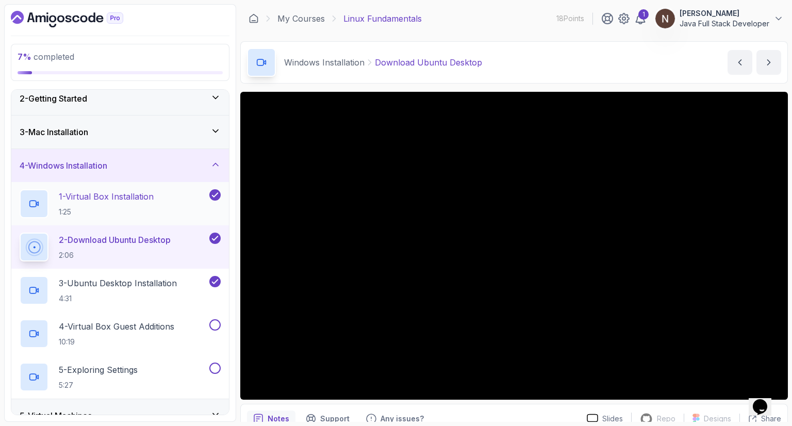
scroll to position [41, 0]
click at [97, 196] on p "1 - Virtual Box Installation" at bounding box center [106, 197] width 95 height 12
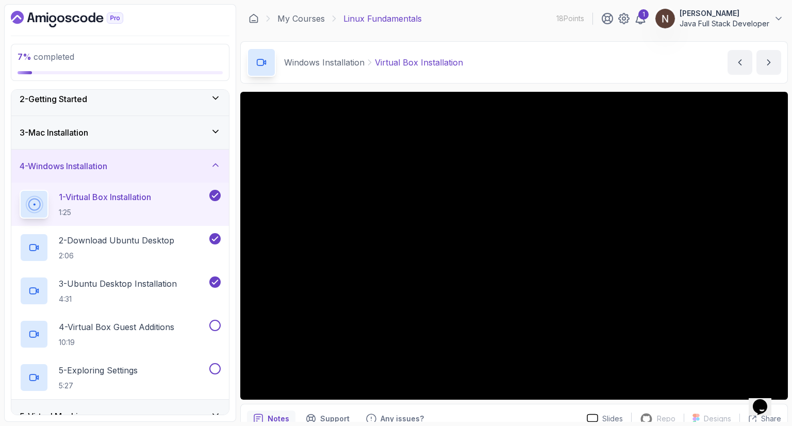
scroll to position [142, 0]
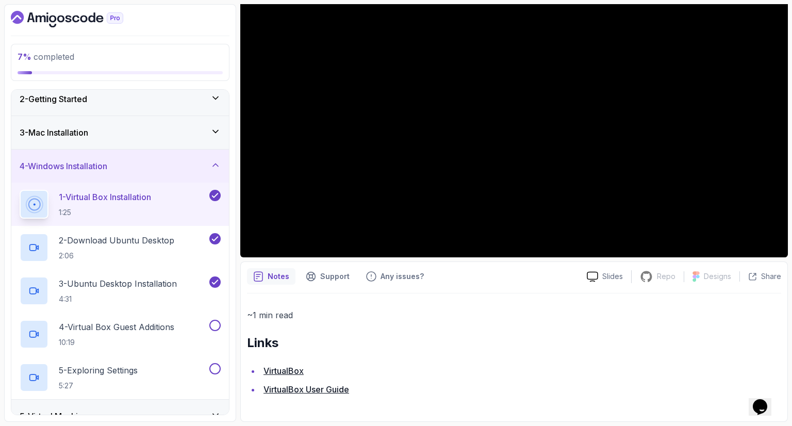
click at [285, 367] on link "VirtualBox" at bounding box center [283, 370] width 40 height 10
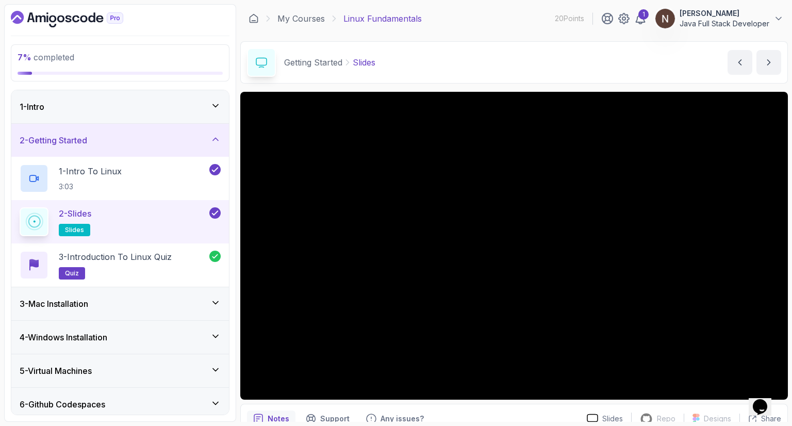
click at [131, 331] on div "4 - Windows Installation" at bounding box center [120, 337] width 201 height 12
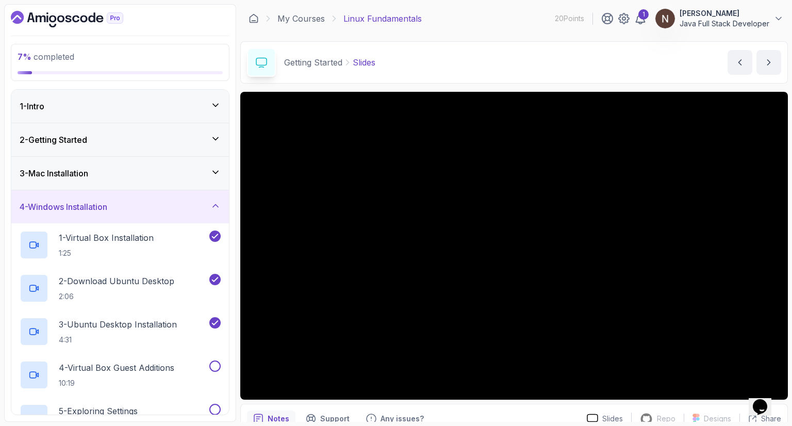
scroll to position [49, 0]
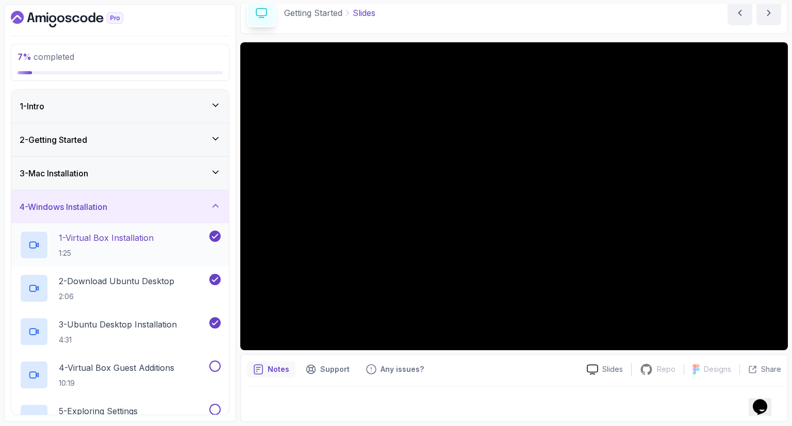
click at [112, 232] on p "1 - Virtual Box Installation" at bounding box center [106, 237] width 95 height 12
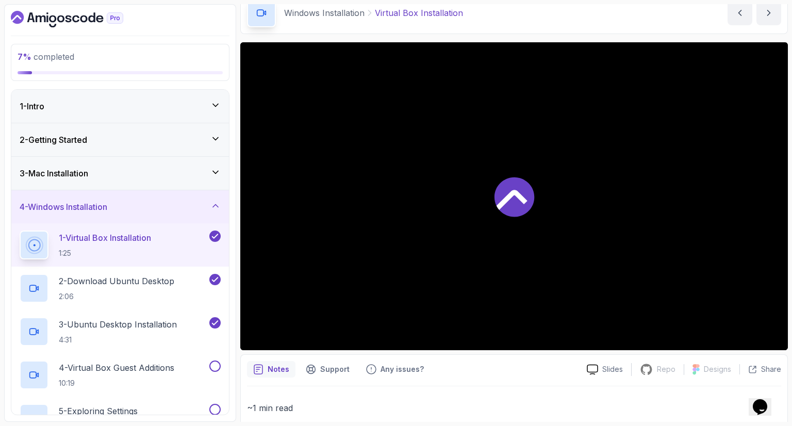
scroll to position [142, 0]
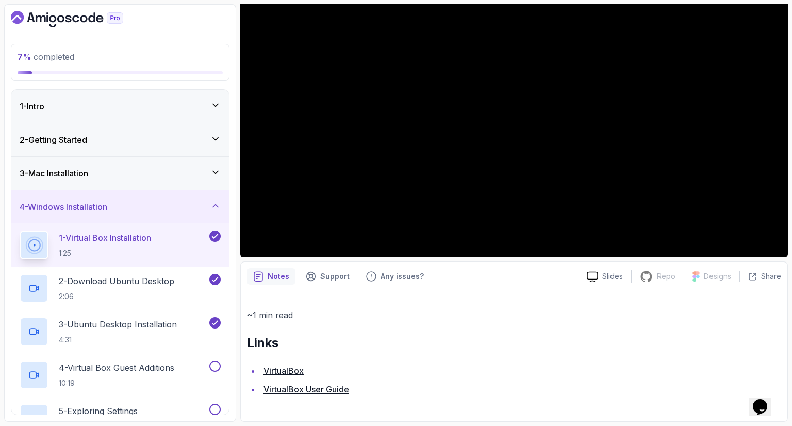
click at [315, 386] on link "VirtualBox User Guide" at bounding box center [306, 389] width 86 height 10
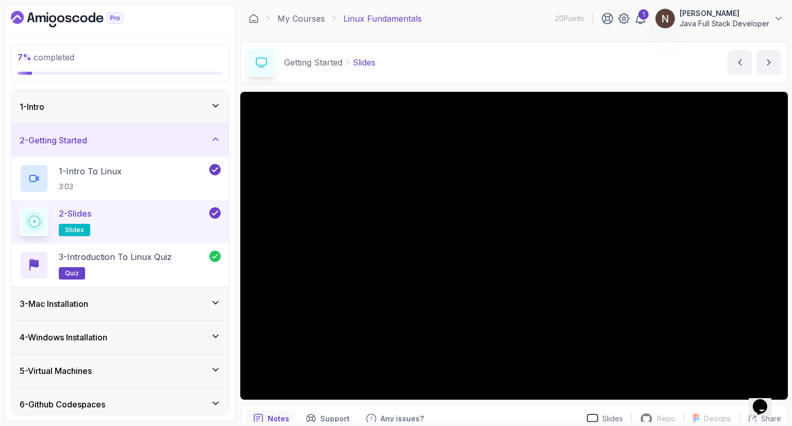
click at [107, 334] on h3 "4 - Windows Installation" at bounding box center [64, 337] width 88 height 12
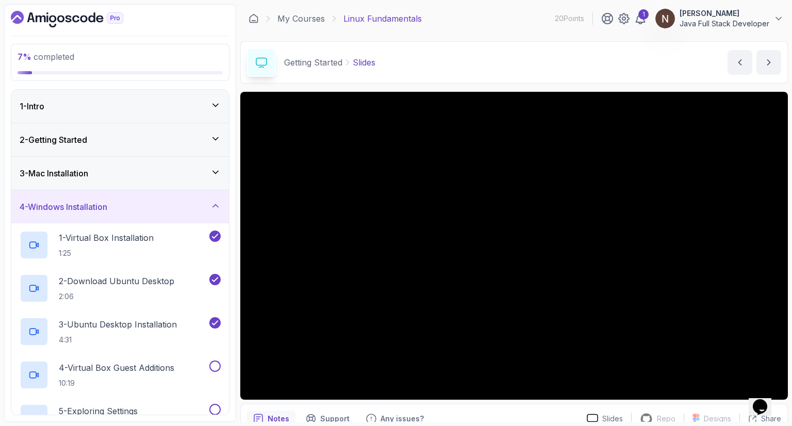
scroll to position [49, 0]
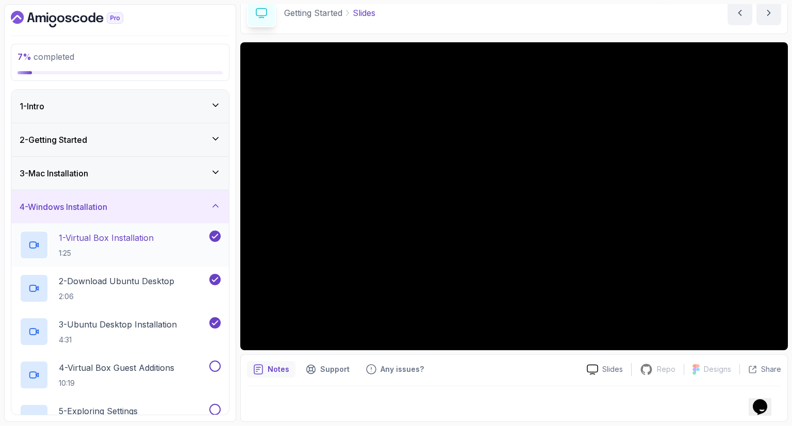
click at [125, 235] on p "1 - Virtual Box Installation" at bounding box center [106, 237] width 95 height 12
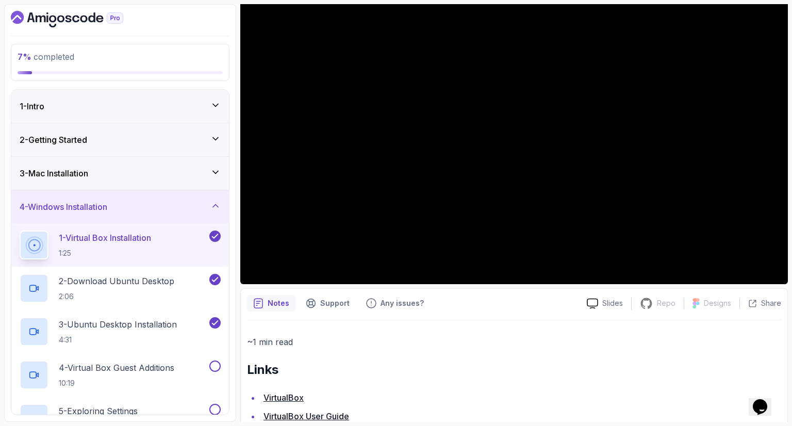
scroll to position [142, 0]
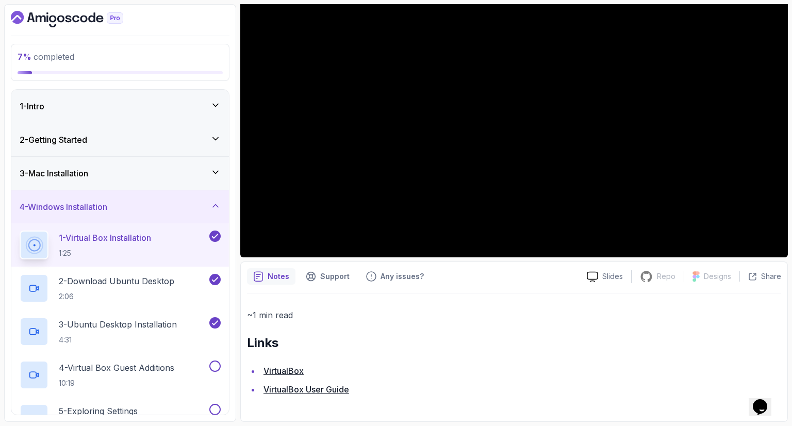
click at [292, 369] on link "VirtualBox" at bounding box center [283, 370] width 40 height 10
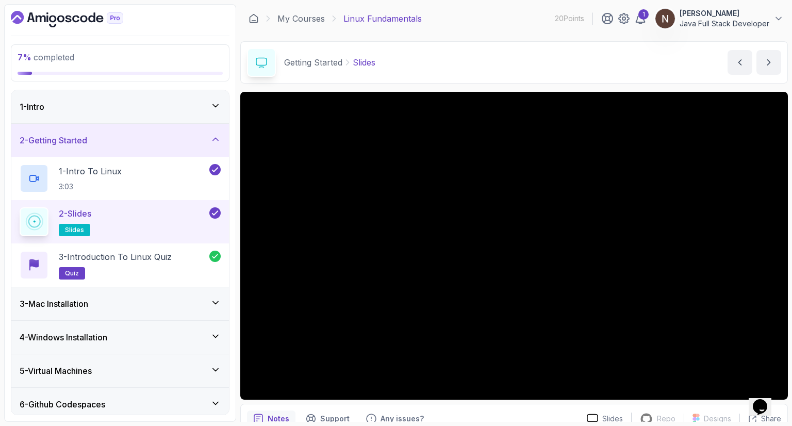
click at [73, 334] on h3 "4 - Windows Installation" at bounding box center [64, 337] width 88 height 12
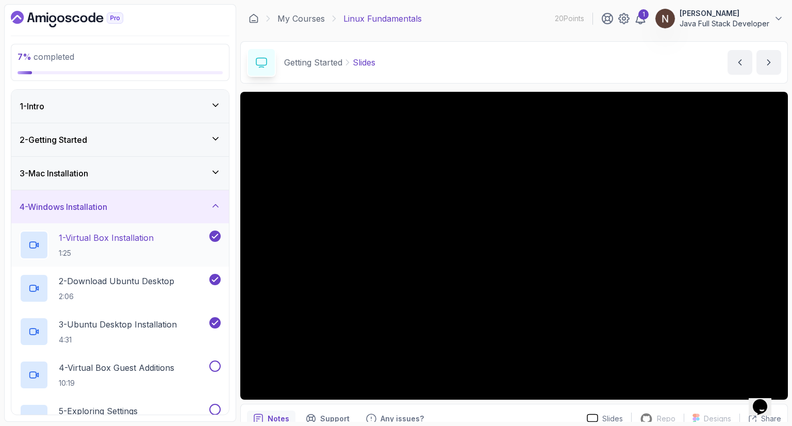
click at [97, 237] on p "1 - Virtual Box Installation" at bounding box center [106, 237] width 95 height 12
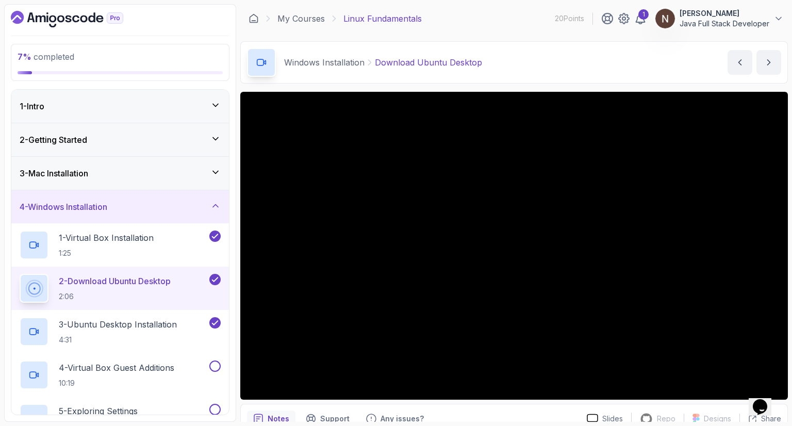
scroll to position [142, 0]
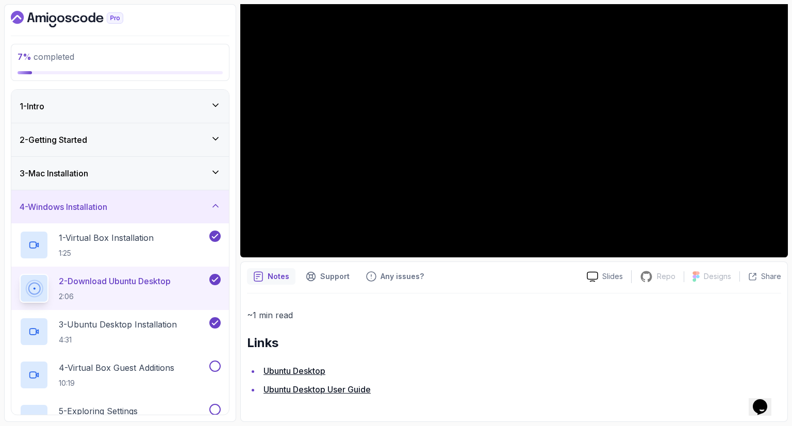
click at [298, 370] on link "Ubuntu Desktop" at bounding box center [294, 370] width 62 height 10
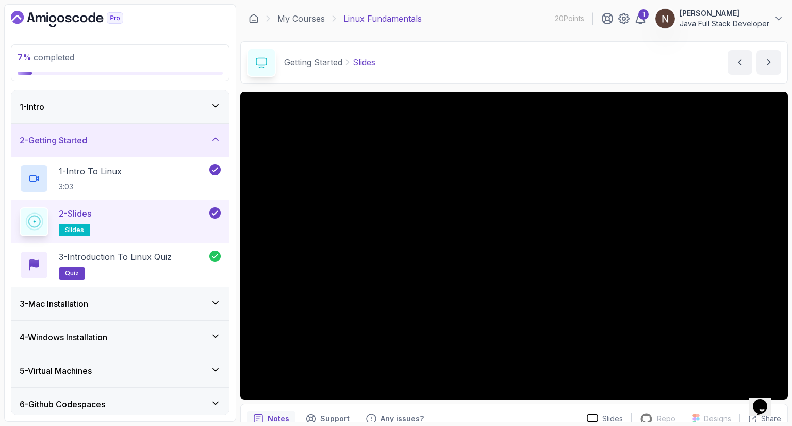
click at [85, 333] on h3 "4 - Windows Installation" at bounding box center [64, 337] width 88 height 12
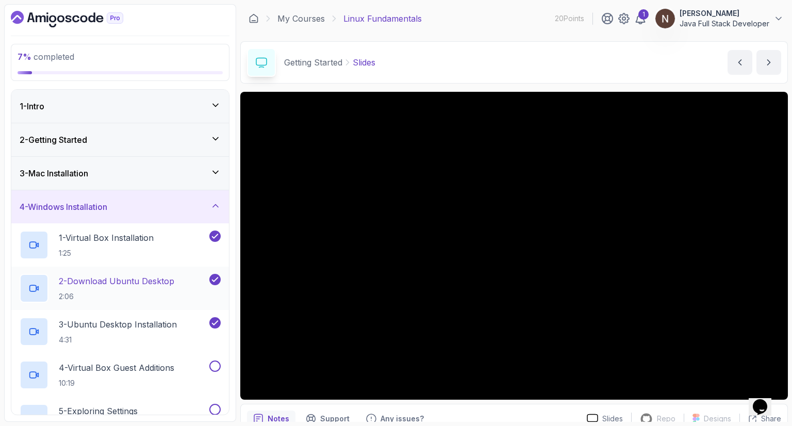
click at [99, 279] on p "2 - Download Ubuntu Desktop" at bounding box center [116, 281] width 115 height 12
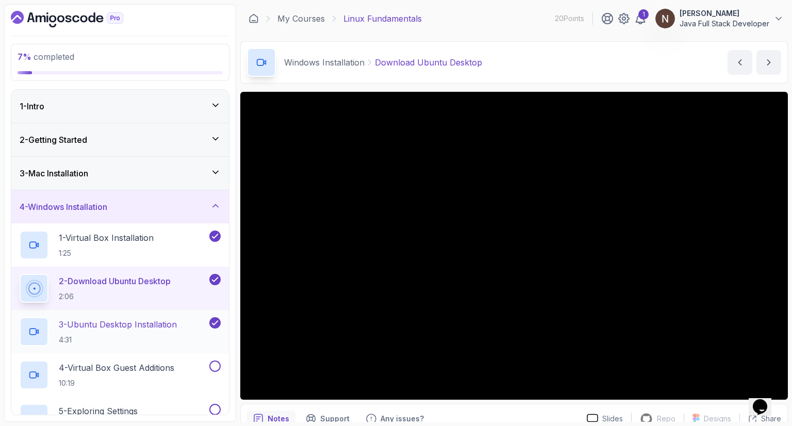
click at [109, 320] on p "3 - Ubuntu Desktop Installation" at bounding box center [118, 324] width 118 height 12
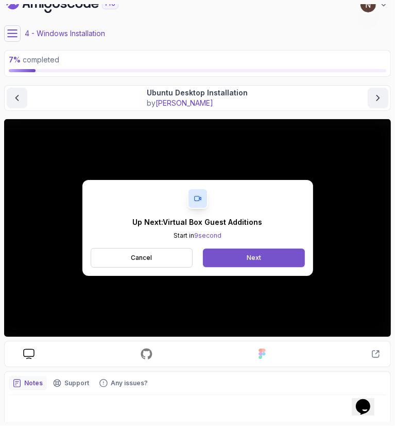
click at [237, 255] on button "Next" at bounding box center [254, 257] width 102 height 19
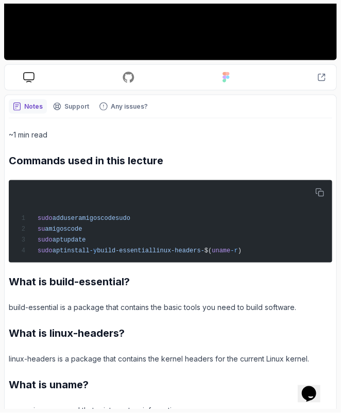
scroll to position [310, 0]
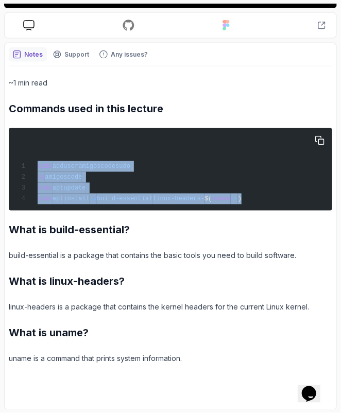
drag, startPoint x: 37, startPoint y: 165, endPoint x: 248, endPoint y: 195, distance: 213.5
click at [248, 195] on div "sudo adduser amigoscode sudo su amigoscode sudo apt update sudo apt install -y …" at bounding box center [170, 169] width 311 height 74
copy code "sudo adduser amigoscode sudo su amigoscode sudo apt update sudo apt install -y …"
click at [93, 170] on div "sudo adduser amigoscode sudo su amigoscode sudo apt update sudo apt install -y …" at bounding box center [170, 169] width 311 height 74
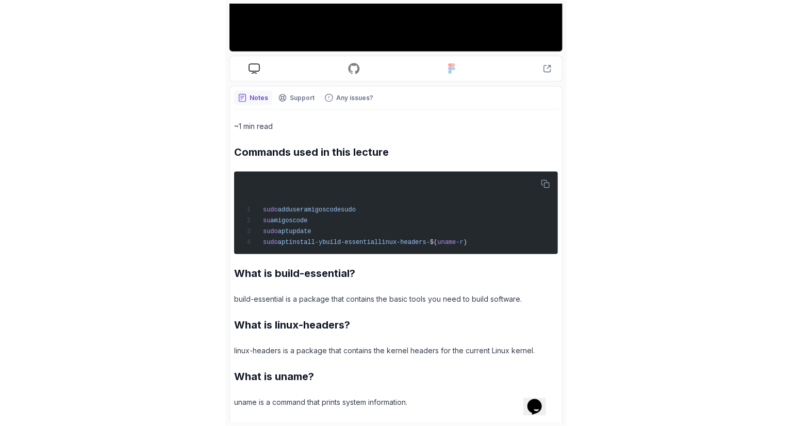
scroll to position [0, 0]
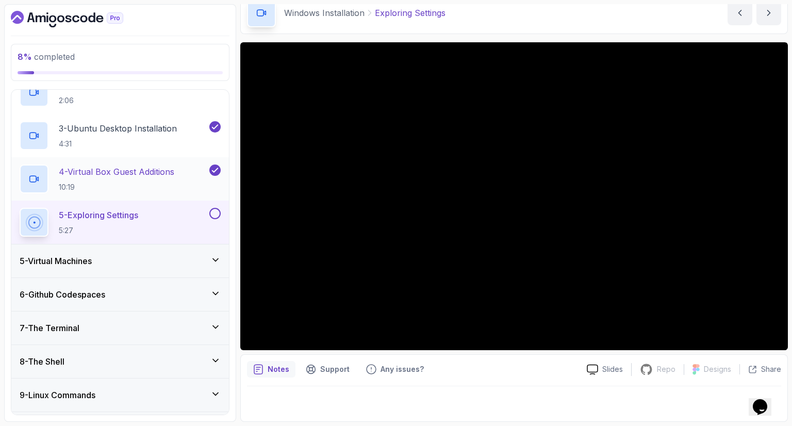
scroll to position [221, 0]
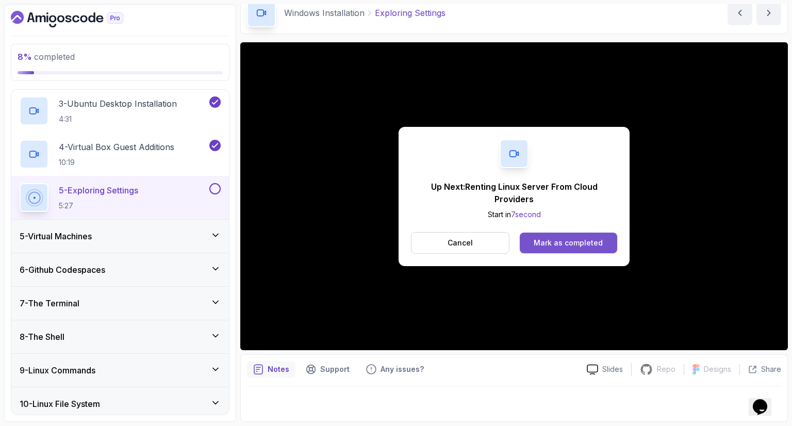
click at [576, 249] on button "Mark as completed" at bounding box center [568, 242] width 97 height 21
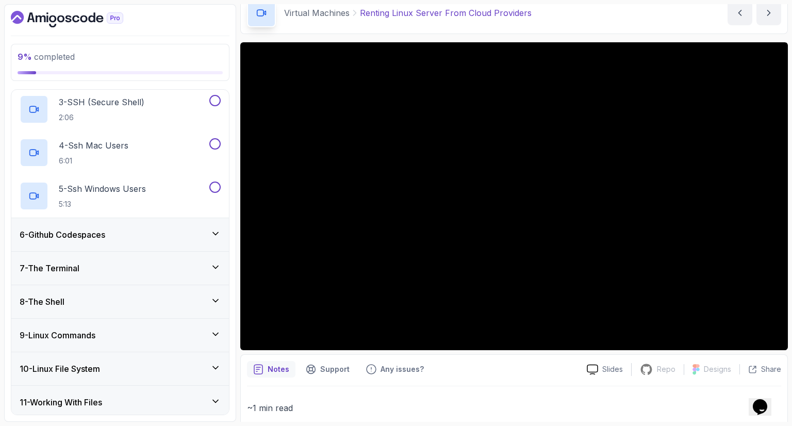
scroll to position [257, 0]
click at [162, 227] on div "6 - Github Codespaces" at bounding box center [120, 233] width 201 height 12
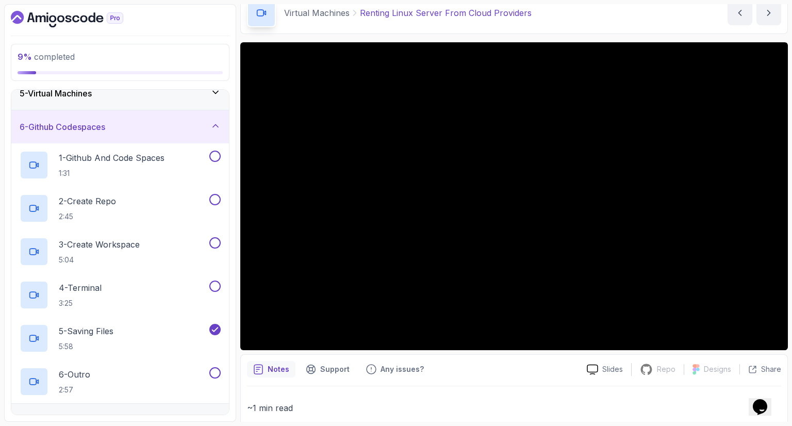
scroll to position [146, 0]
click at [126, 159] on p "1 - Github And Code Spaces" at bounding box center [112, 158] width 106 height 12
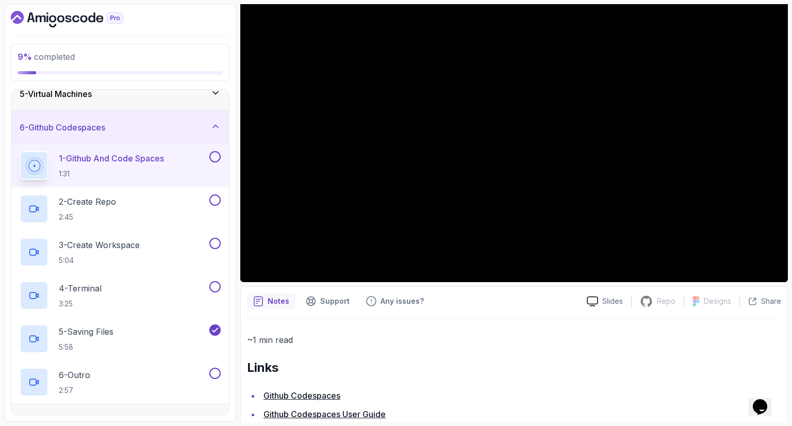
scroll to position [119, 0]
click at [298, 394] on link "Github Codespaces" at bounding box center [301, 394] width 77 height 10
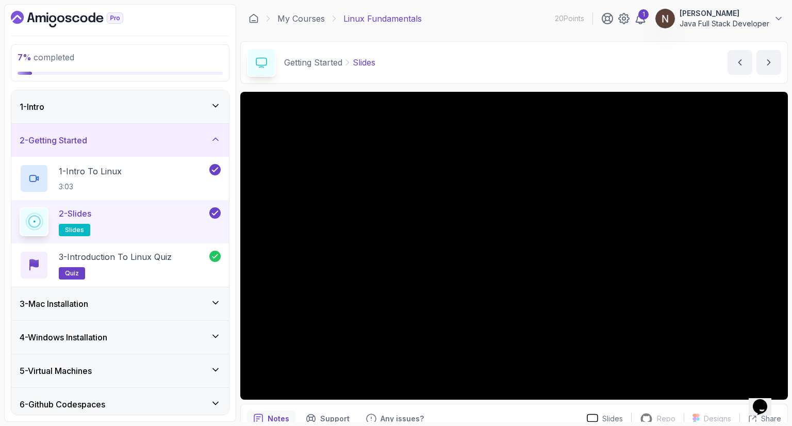
scroll to position [49, 0]
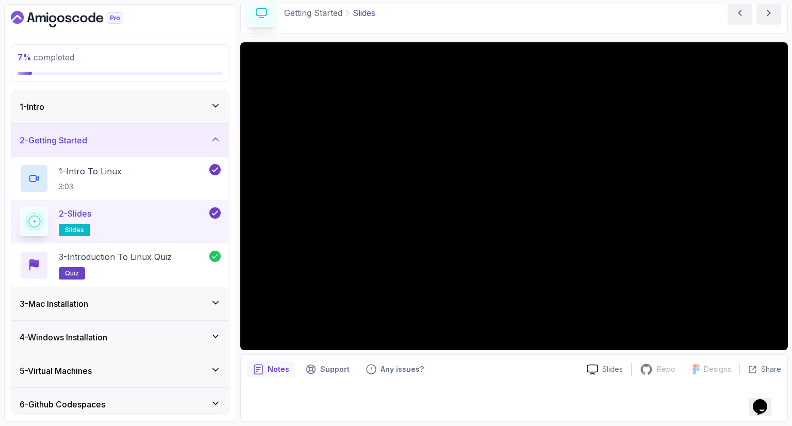
click at [72, 332] on h3 "4 - Windows Installation" at bounding box center [64, 337] width 88 height 12
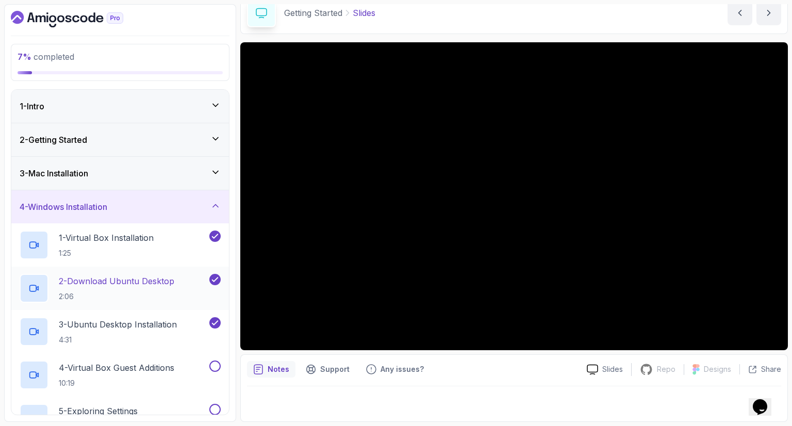
click at [109, 283] on p "2 - Download Ubuntu Desktop" at bounding box center [116, 281] width 115 height 12
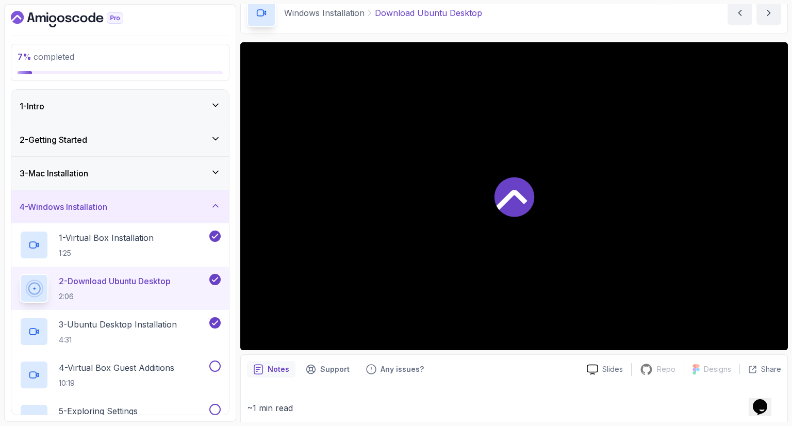
scroll to position [142, 0]
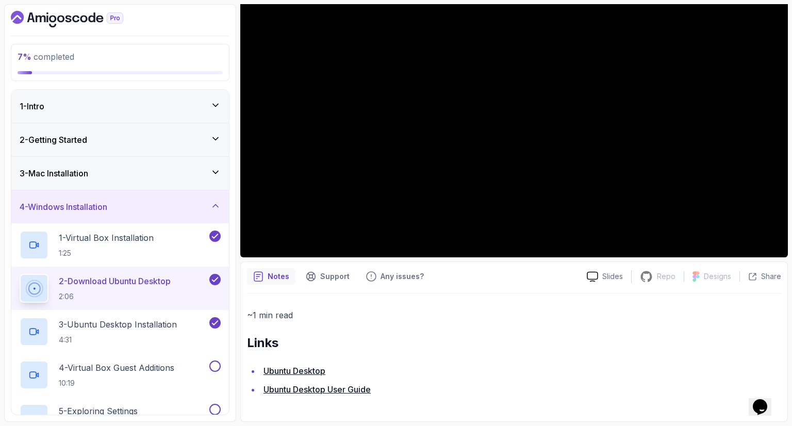
click at [306, 367] on link "Ubuntu Desktop" at bounding box center [294, 370] width 62 height 10
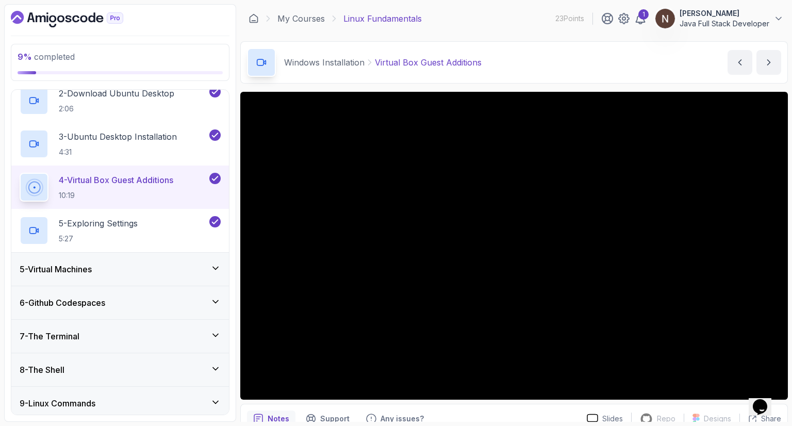
scroll to position [190, 0]
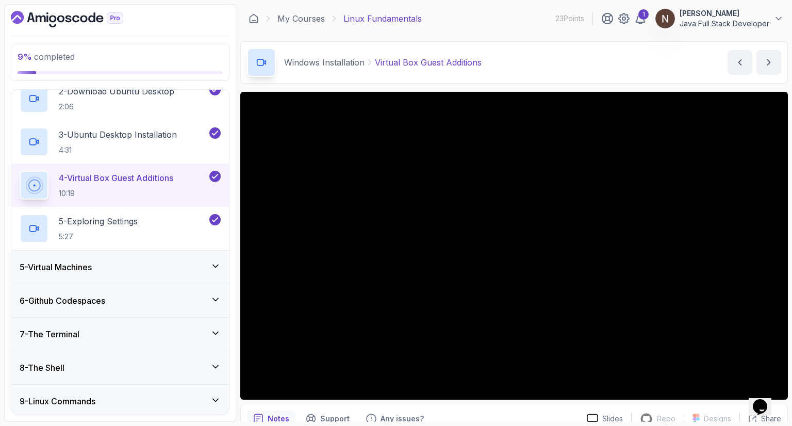
click at [85, 265] on h3 "5 - Virtual Machines" at bounding box center [56, 267] width 72 height 12
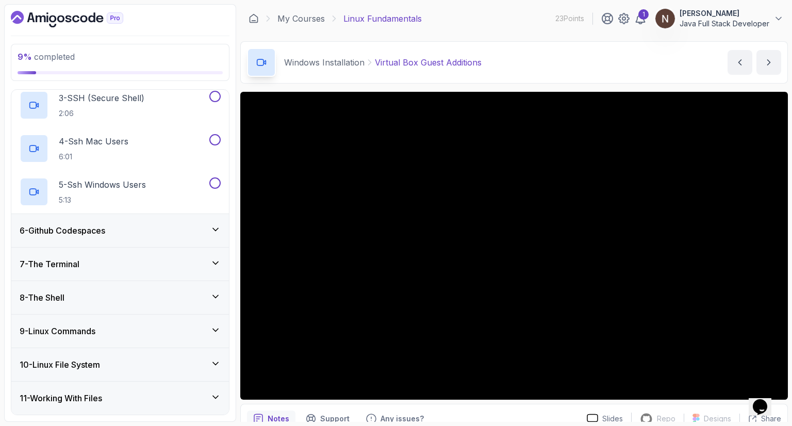
scroll to position [254, 0]
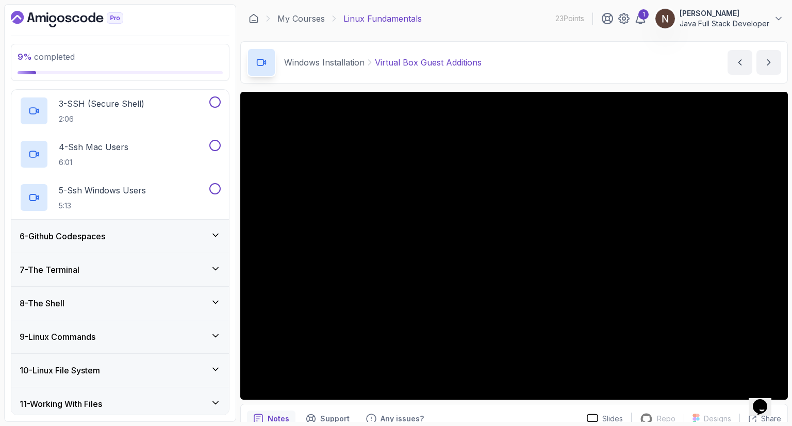
click at [81, 230] on h3 "6 - Github Codespaces" at bounding box center [63, 236] width 86 height 12
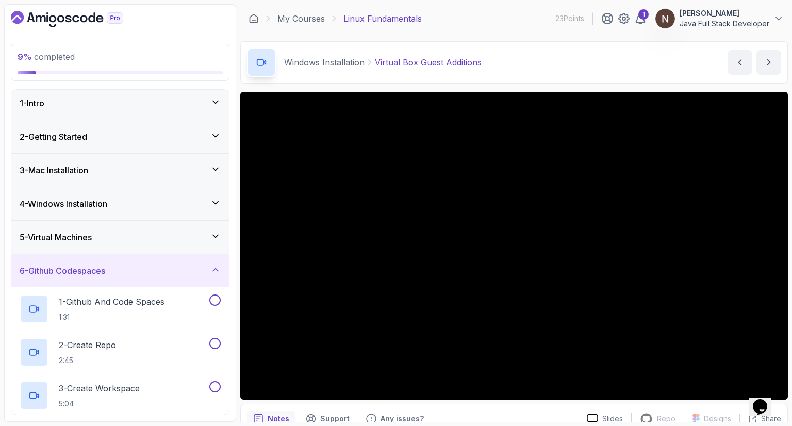
scroll to position [2, 0]
click at [81, 232] on h3 "5 - Virtual Machines" at bounding box center [56, 238] width 72 height 12
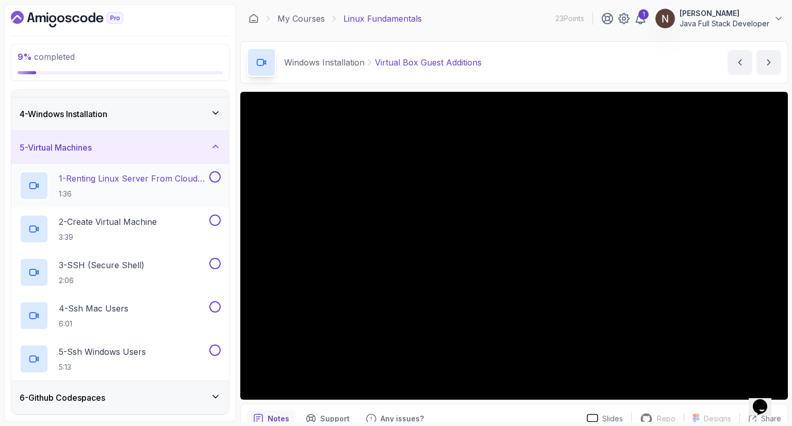
scroll to position [104, 0]
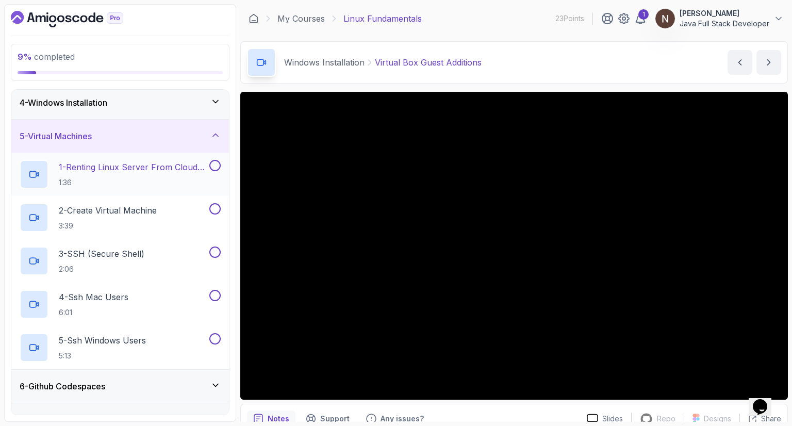
click at [140, 166] on p "1 - Renting Linux Server From Cloud Providers" at bounding box center [133, 167] width 148 height 12
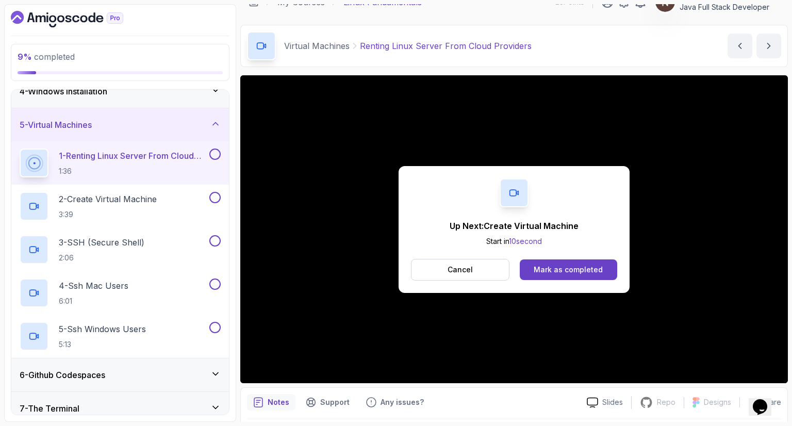
scroll to position [110, 0]
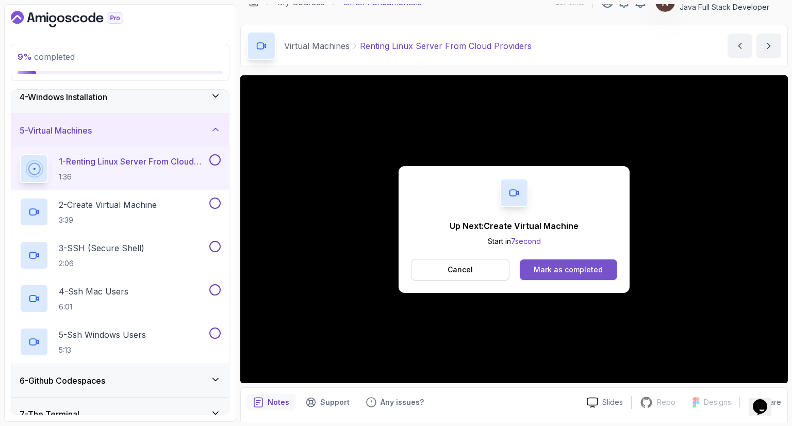
click at [541, 269] on div "Mark as completed" at bounding box center [567, 269] width 69 height 10
